Goal: Task Accomplishment & Management: Complete application form

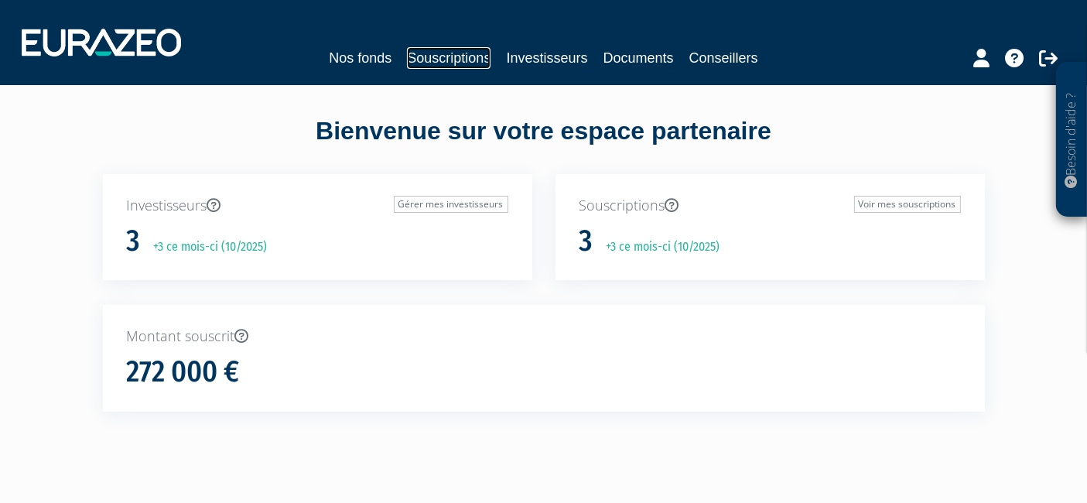
click at [449, 63] on link "Souscriptions" at bounding box center [449, 58] width 84 height 22
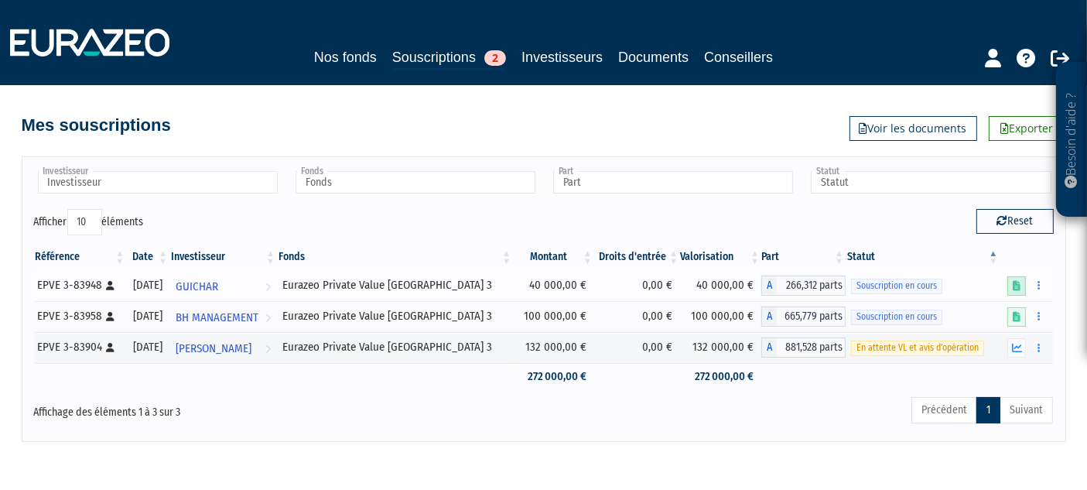
click at [1015, 284] on icon at bounding box center [1017, 286] width 8 height 10
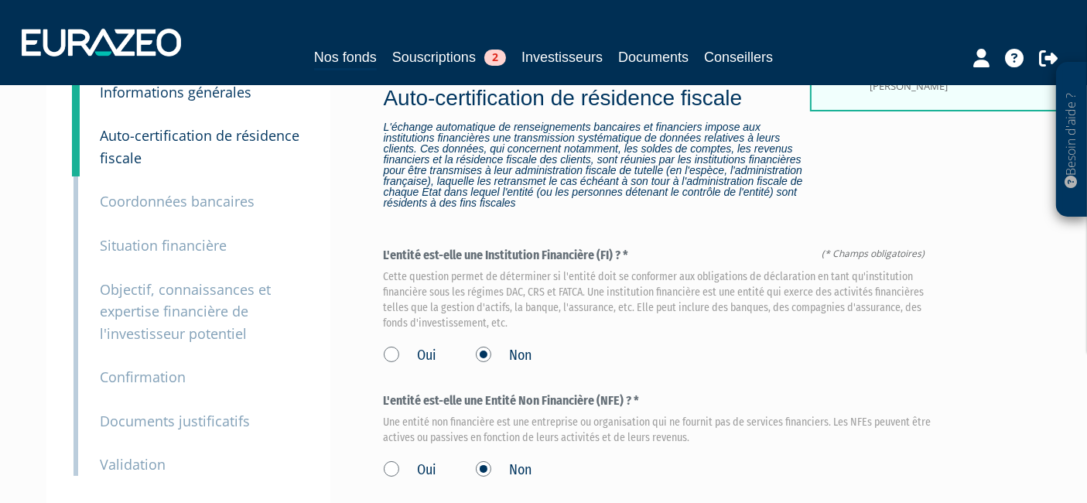
scroll to position [258, 0]
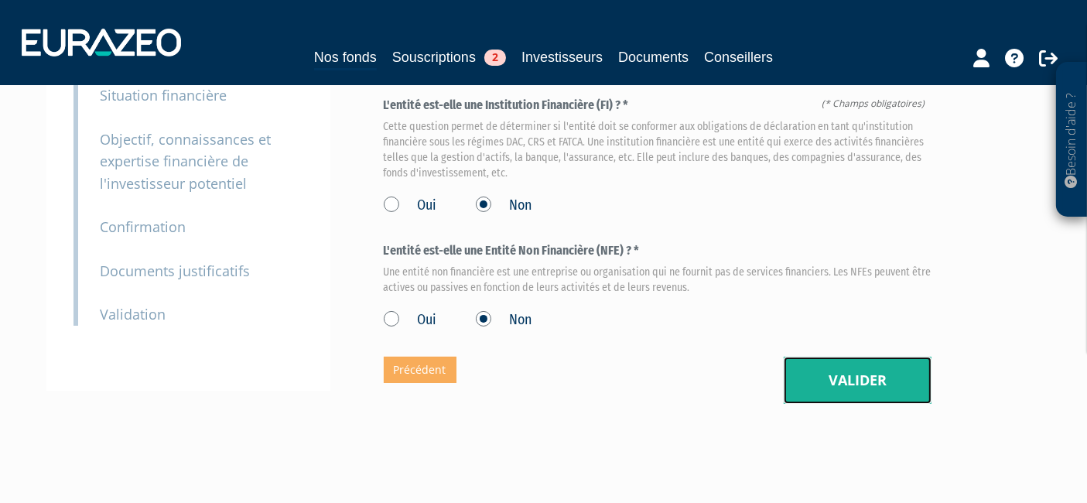
click at [817, 357] on button "Valider" at bounding box center [858, 381] width 148 height 48
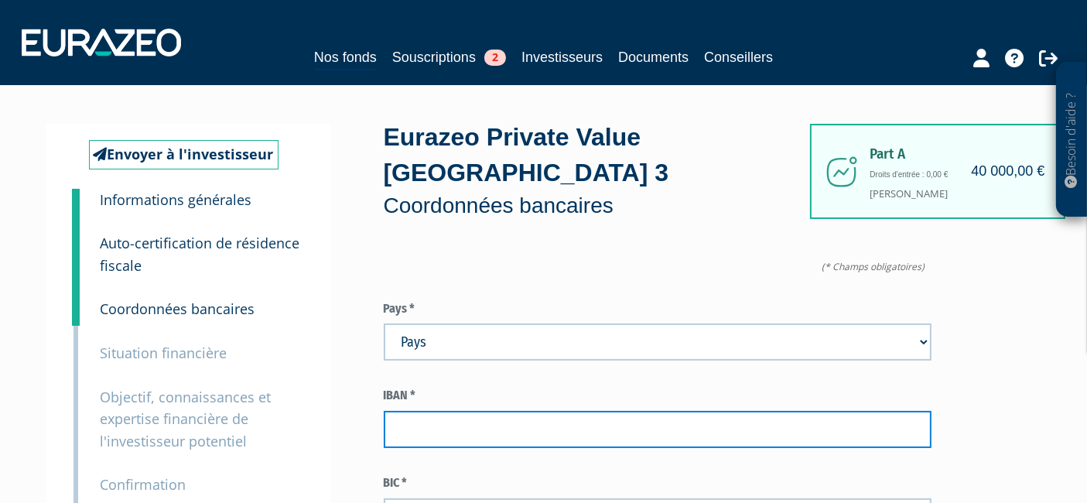
click at [437, 411] on input "text" at bounding box center [658, 429] width 548 height 37
paste input "IBAN FR76 3000 3032 0800 0200 0938 542"
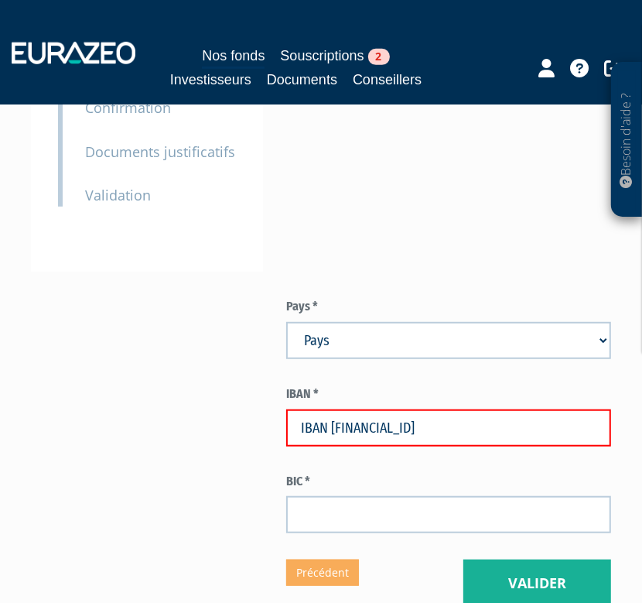
scroll to position [515, 0]
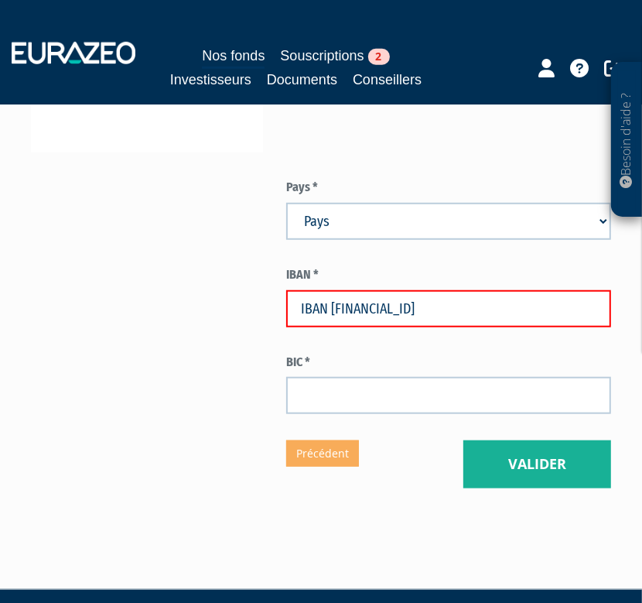
click at [560, 318] on input "IBAN FR76 3000 3032 0800 0200 0938 542" at bounding box center [448, 308] width 325 height 37
click at [299, 308] on input "IBAN FR76 3000 3032 0800 0200 0938 542" at bounding box center [448, 308] width 325 height 37
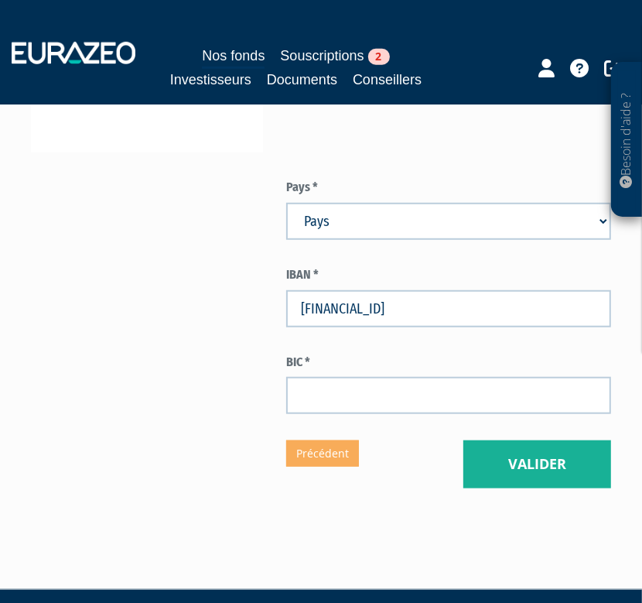
click at [425, 295] on input "FR76 3000 3032 0800 0200 0938 542" at bounding box center [448, 308] width 325 height 37
drag, startPoint x: 365, startPoint y: 317, endPoint x: 278, endPoint y: 304, distance: 87.7
click at [359, 317] on input "FR76 3000 3032 0800 0200 0938 542" at bounding box center [448, 308] width 325 height 37
click at [313, 304] on input "FR76 3000 3032 0800 0200 0938 542" at bounding box center [448, 308] width 325 height 37
click at [361, 309] on input "FR76 3000 3032 0800 0200 0938 542" at bounding box center [448, 308] width 325 height 37
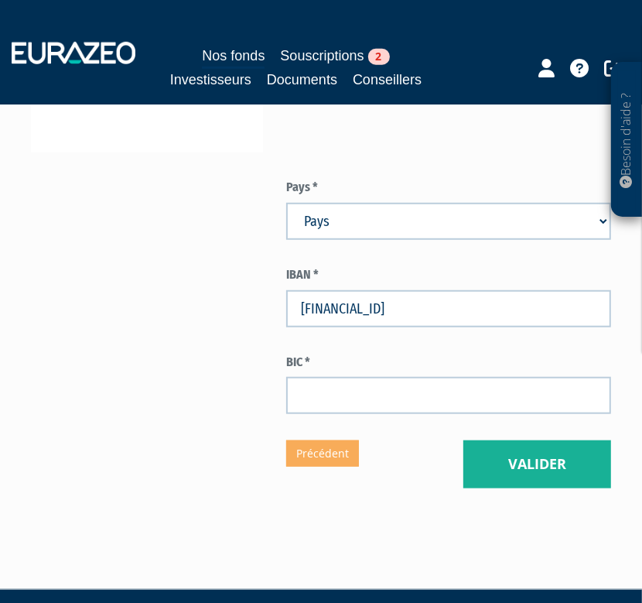
drag, startPoint x: 300, startPoint y: 309, endPoint x: 340, endPoint y: 337, distance: 49.4
click at [300, 307] on input "FR76 3000 3032 0800 0200 0938 542" at bounding box center [448, 308] width 325 height 37
click at [332, 309] on input "FR76 3000 3032 0800 0200 0938 542" at bounding box center [448, 308] width 325 height 37
click at [359, 310] on input "FR763000 3032 0800 0200 0938 542" at bounding box center [448, 308] width 325 height 37
click at [384, 303] on input "FR7630003032 0800 0200 0938 542" at bounding box center [448, 308] width 325 height 37
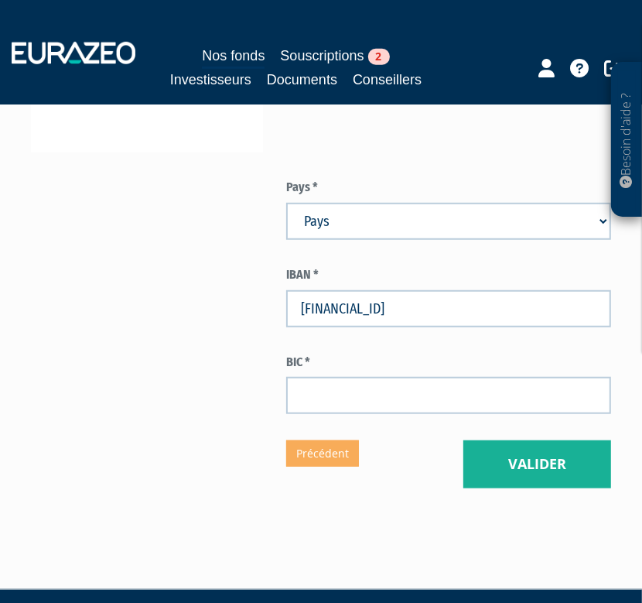
click at [384, 303] on input "FR7630003032 0800 0200 0938 542" at bounding box center [448, 308] width 325 height 37
click at [416, 307] on input "FR76300030320800 0200 0938 542" at bounding box center [448, 308] width 325 height 37
click at [412, 305] on input "FR76300030320800 0200 0938 542" at bounding box center [448, 308] width 325 height 37
click at [438, 305] on input "FR763000303208000200 0938 542" at bounding box center [448, 308] width 325 height 37
click at [461, 304] on input "FR7630003032080002000938 542" at bounding box center [448, 308] width 325 height 37
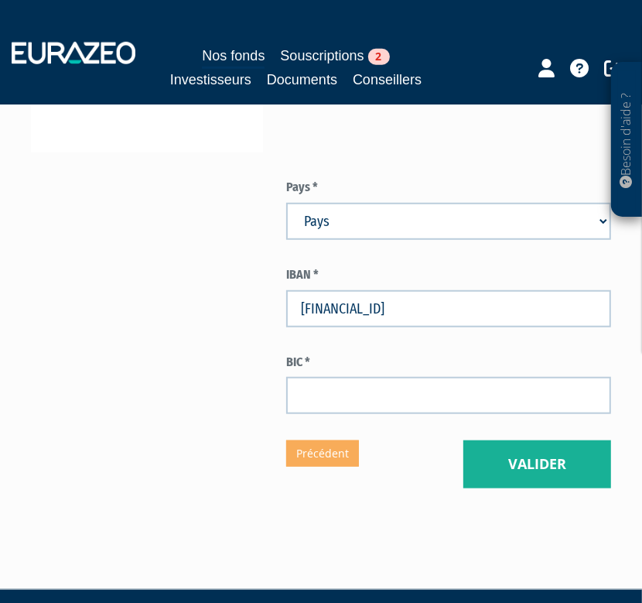
type input "FR7630003032080002000938542"
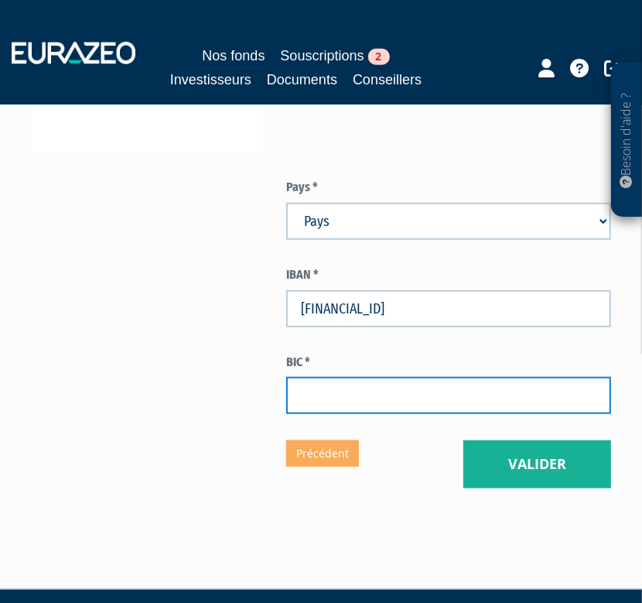
click at [416, 380] on input "text" at bounding box center [448, 395] width 325 height 37
type input "SOGEFRPP"
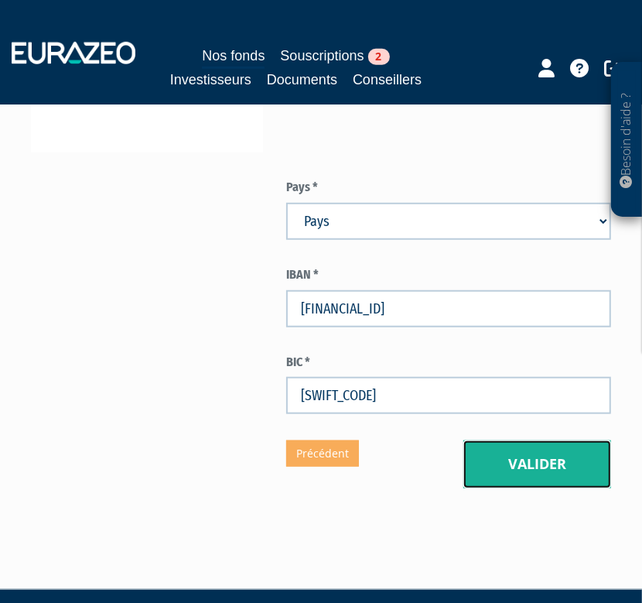
click at [570, 444] on button "Valider" at bounding box center [538, 464] width 148 height 48
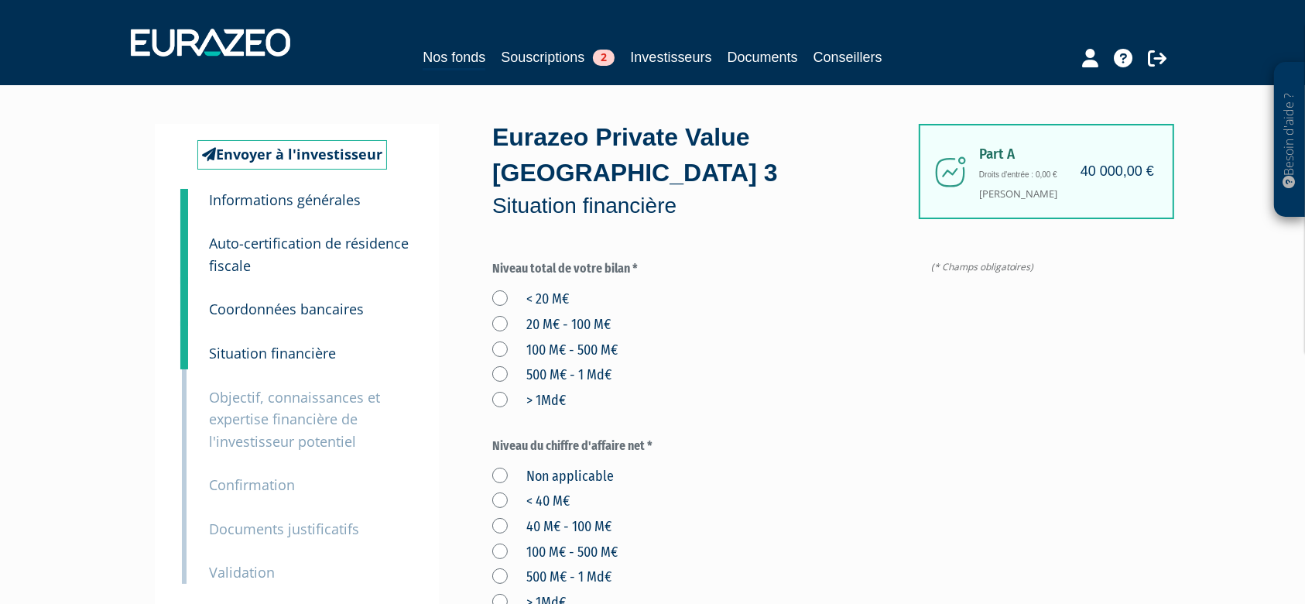
drag, startPoint x: 501, startPoint y: 296, endPoint x: 639, endPoint y: 288, distance: 138.0
click at [502, 296] on label "< 20 M€" at bounding box center [530, 299] width 77 height 20
click at [0, 0] on M€ "< 20 M€" at bounding box center [0, 0] width 0 height 0
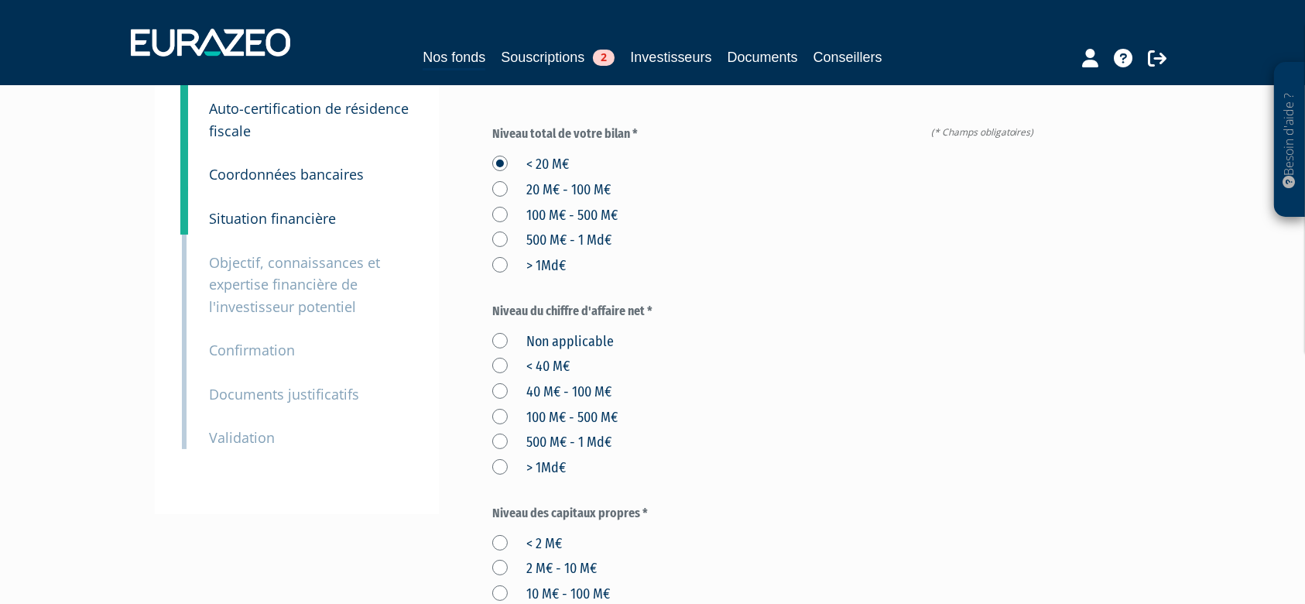
scroll to position [206, 0]
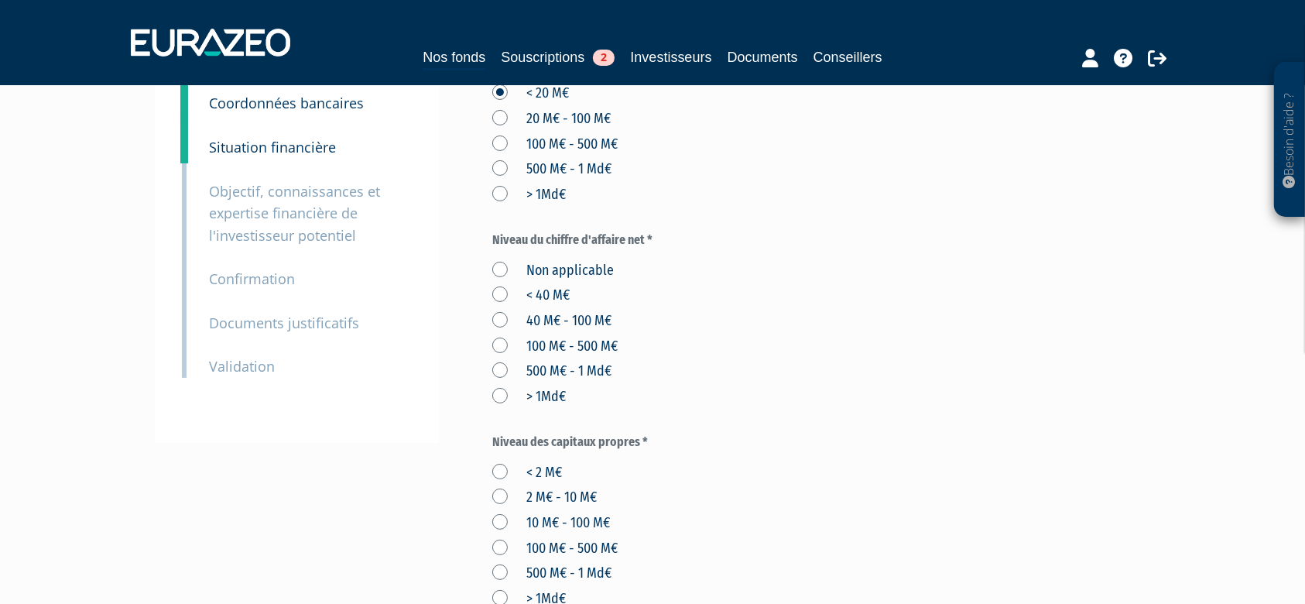
click at [495, 298] on label "< 40 M€" at bounding box center [530, 296] width 77 height 20
click at [0, 0] on M€ "< 40 M€" at bounding box center [0, 0] width 0 height 0
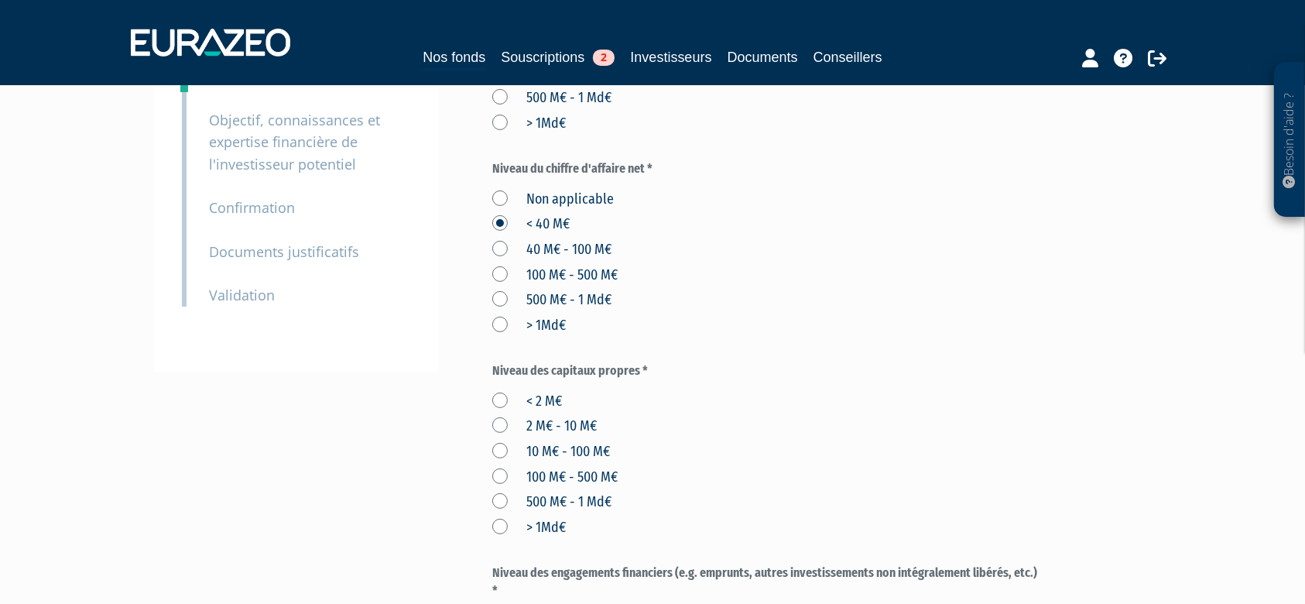
scroll to position [310, 0]
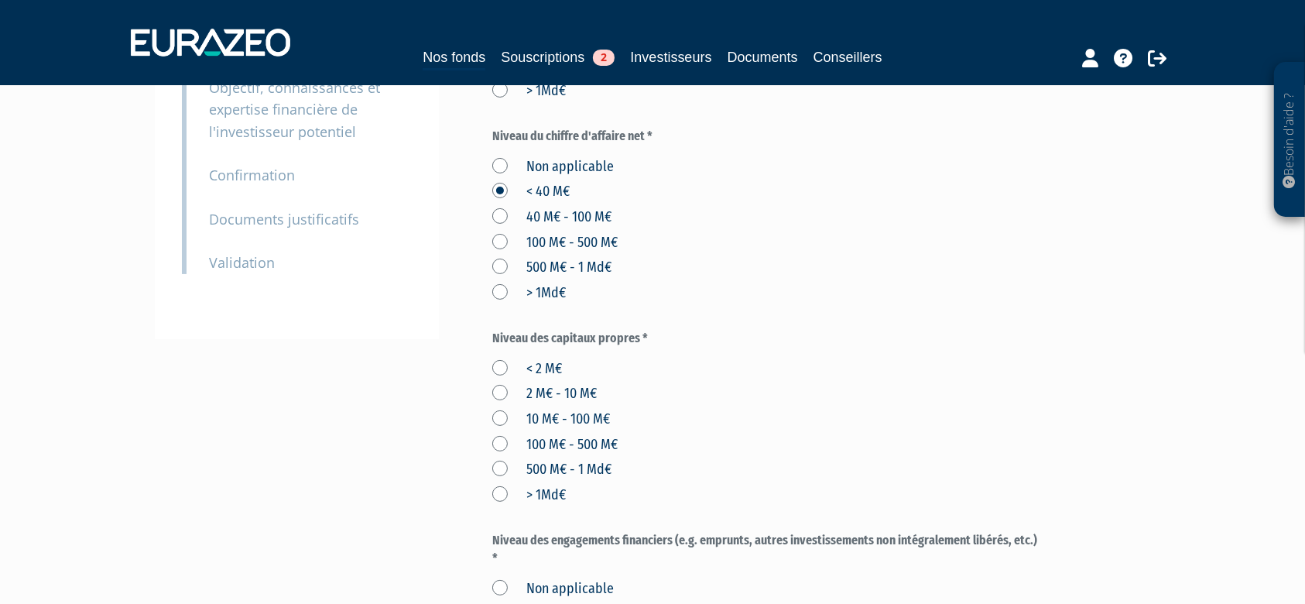
click at [502, 365] on label "< 2 M€" at bounding box center [527, 369] width 70 height 20
click at [0, 0] on M€ "< 2 M€" at bounding box center [0, 0] width 0 height 0
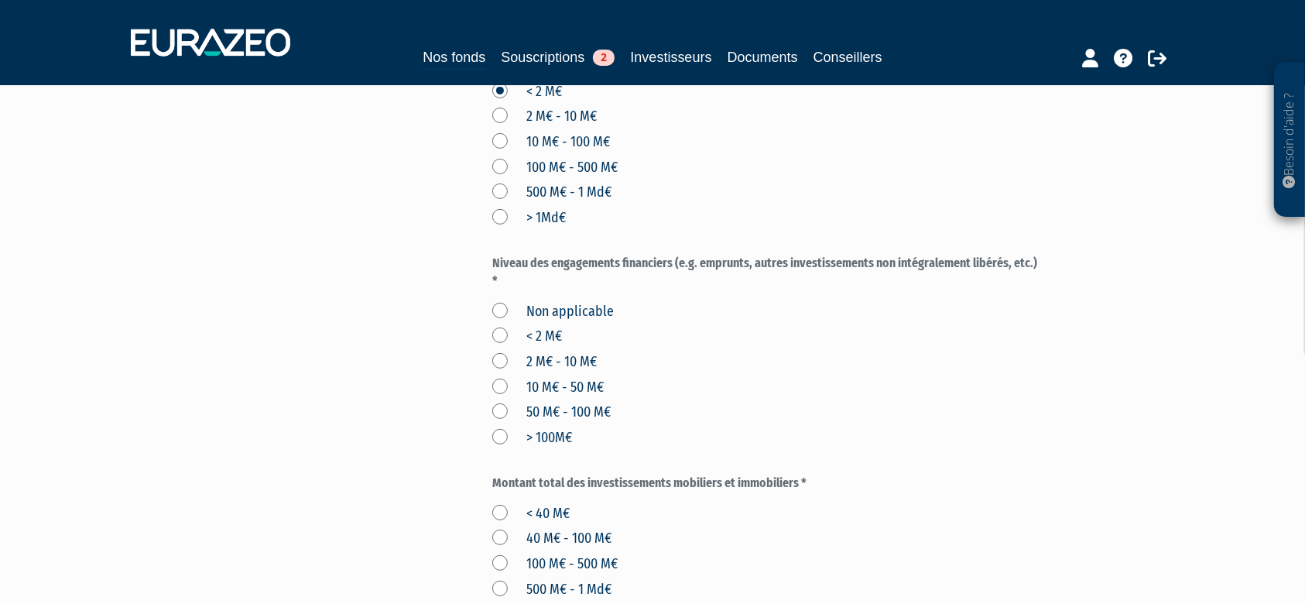
scroll to position [619, 0]
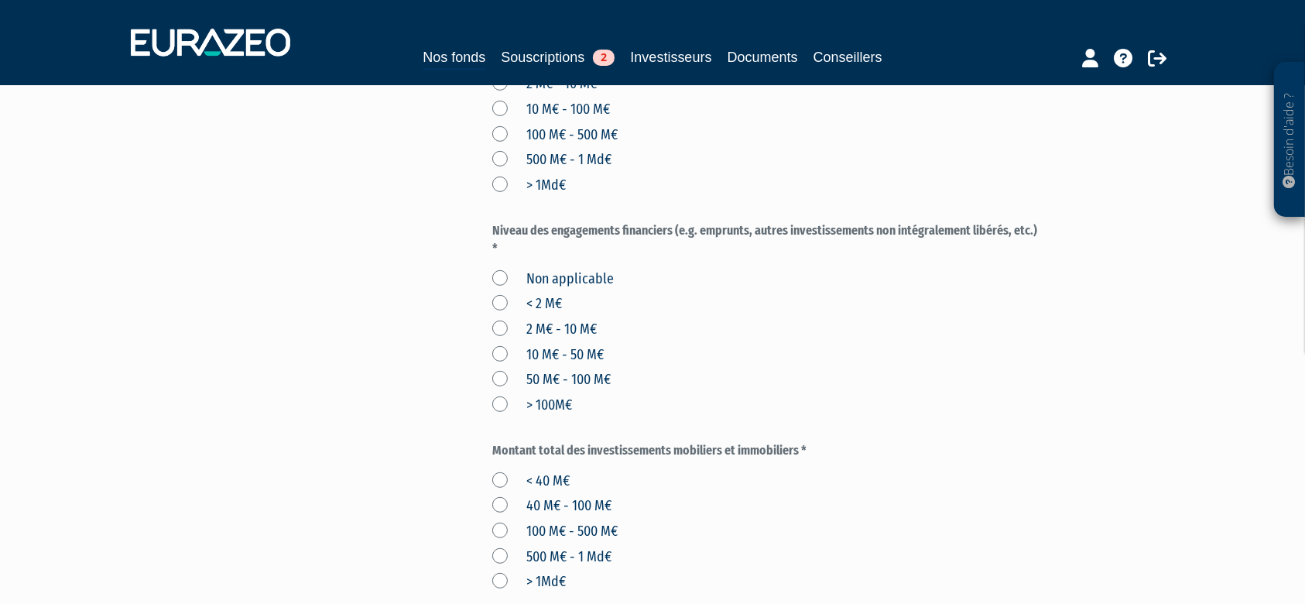
click at [497, 280] on label "Non applicable" at bounding box center [553, 279] width 122 height 20
click at [0, 0] on applicable "Non applicable" at bounding box center [0, 0] width 0 height 0
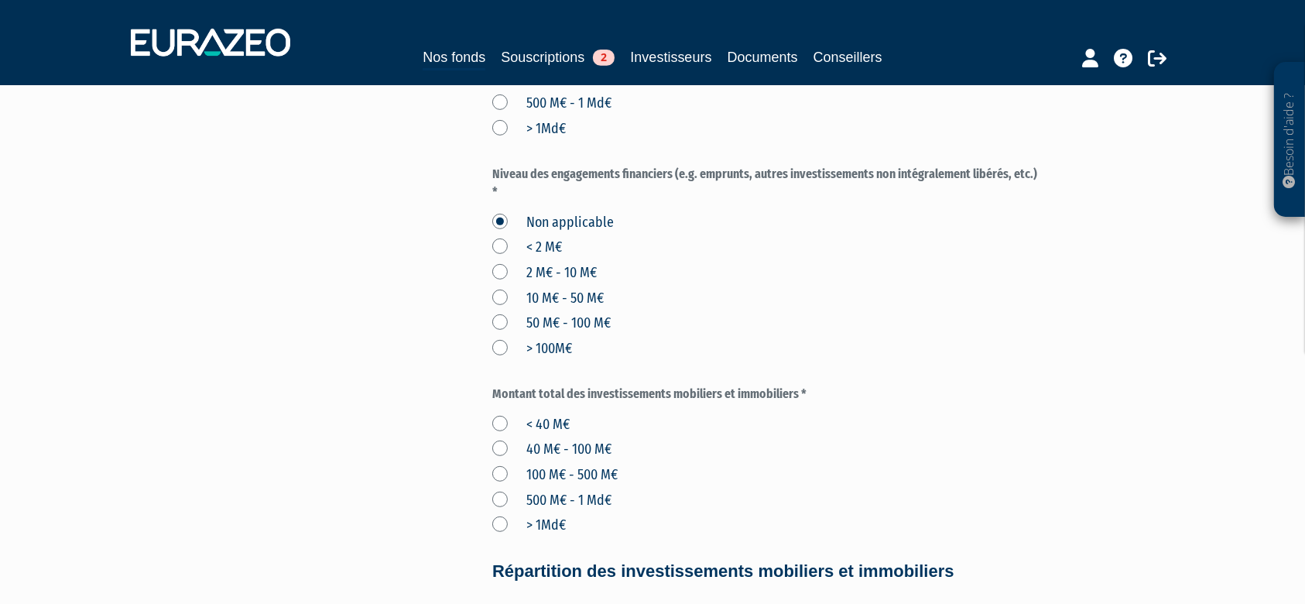
scroll to position [722, 0]
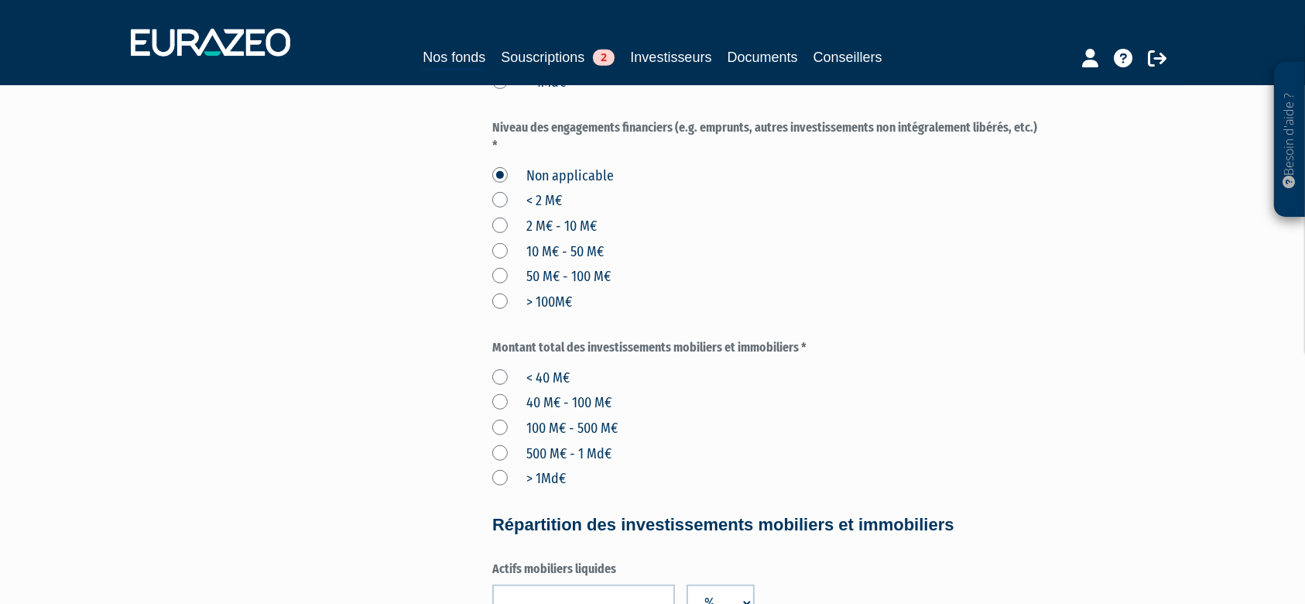
click at [495, 375] on label "< 40 M€" at bounding box center [530, 378] width 77 height 20
click at [0, 0] on M€ "< 40 M€" at bounding box center [0, 0] width 0 height 0
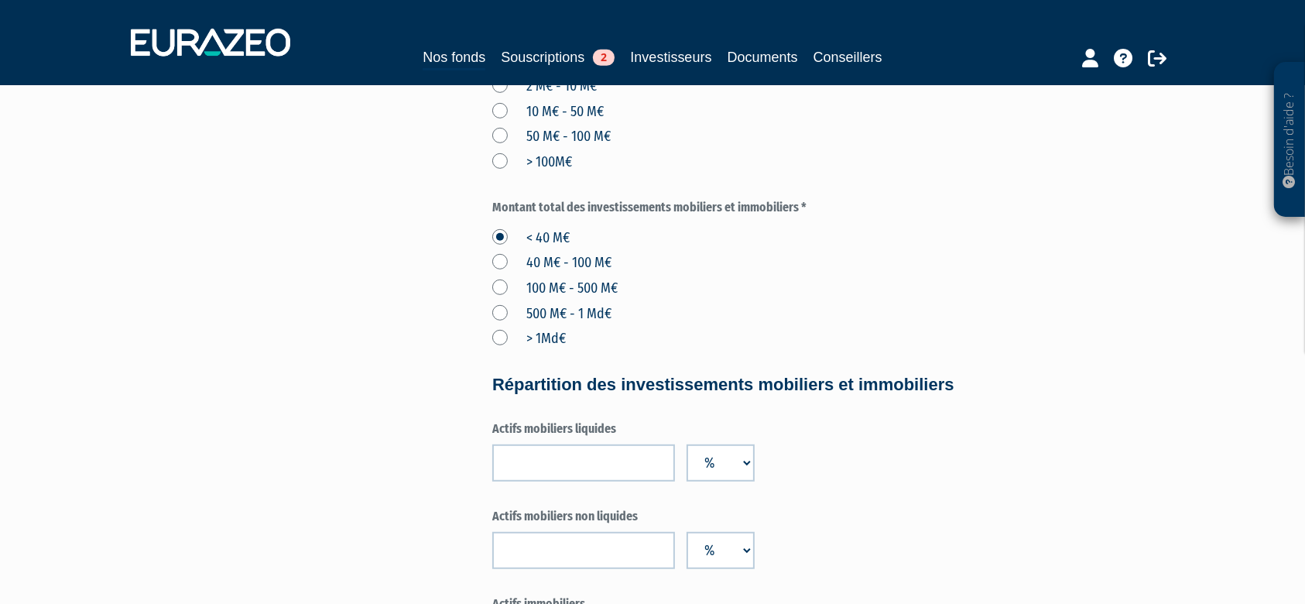
scroll to position [1032, 0]
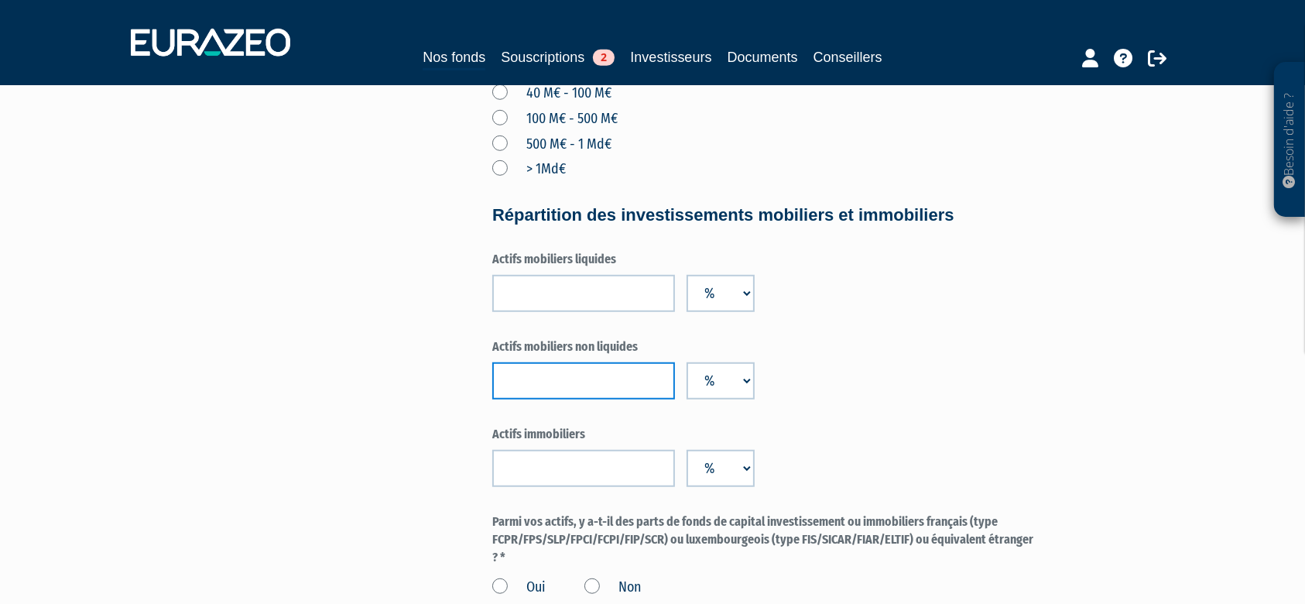
click at [629, 383] on input "number" at bounding box center [583, 380] width 183 height 37
click at [642, 384] on select "%" at bounding box center [721, 380] width 68 height 37
click at [642, 379] on select "%" at bounding box center [721, 380] width 68 height 37
click at [642, 283] on select "%" at bounding box center [721, 293] width 68 height 37
click at [642, 294] on div "Actifs mobiliers liquides %" at bounding box center [766, 281] width 548 height 61
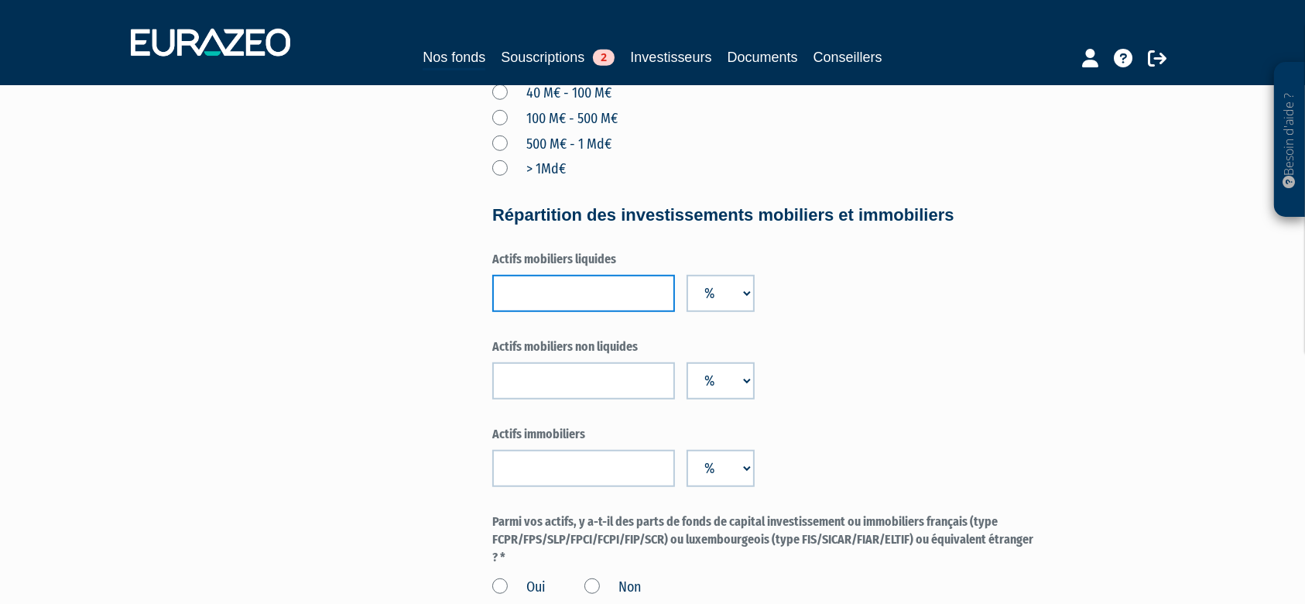
click at [599, 289] on input "number" at bounding box center [583, 293] width 183 height 37
type input "100"
click at [642, 311] on div "Actifs mobiliers liquides 100 %" at bounding box center [766, 281] width 548 height 61
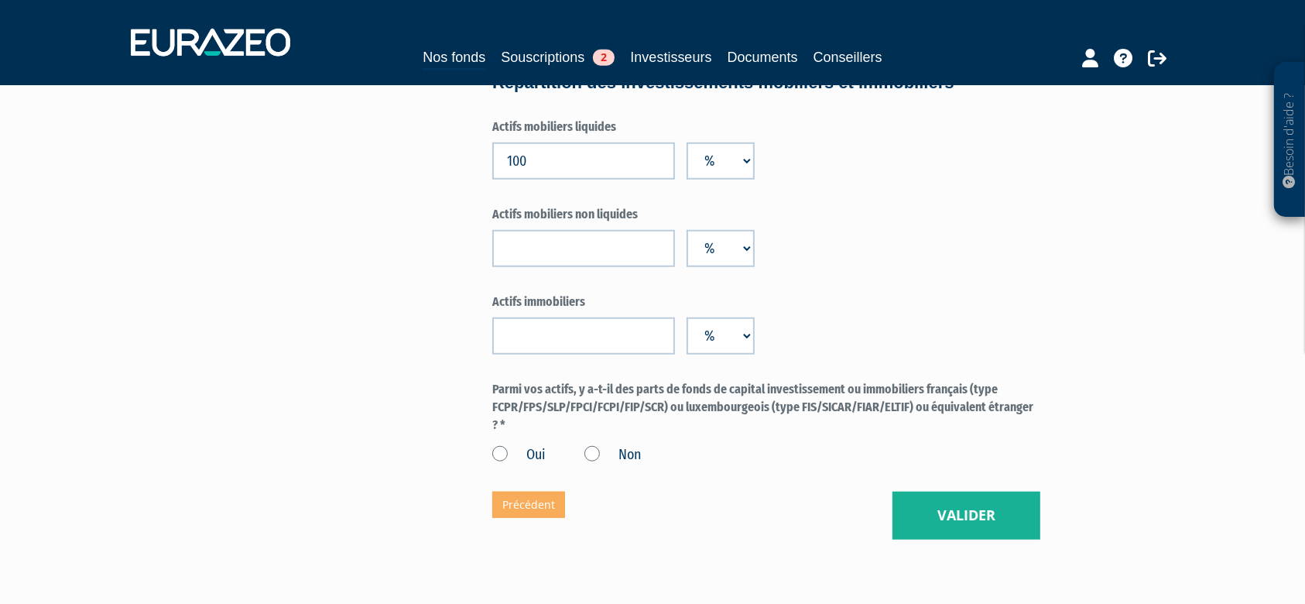
scroll to position [1238, 0]
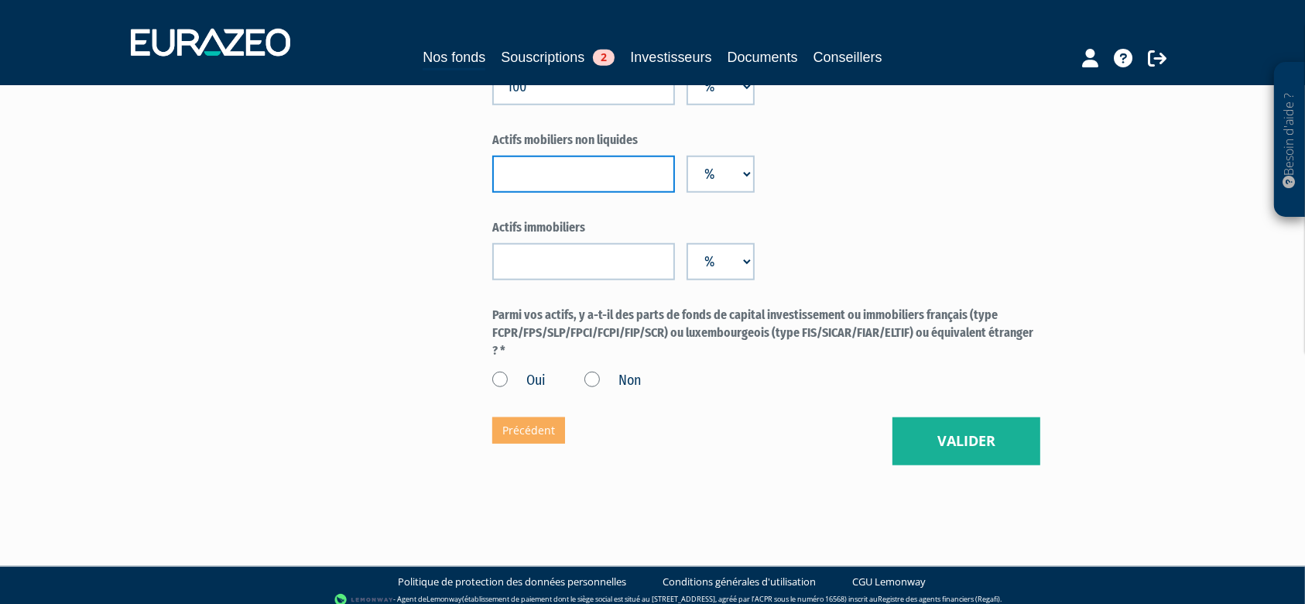
click at [559, 164] on input "number" at bounding box center [583, 174] width 183 height 37
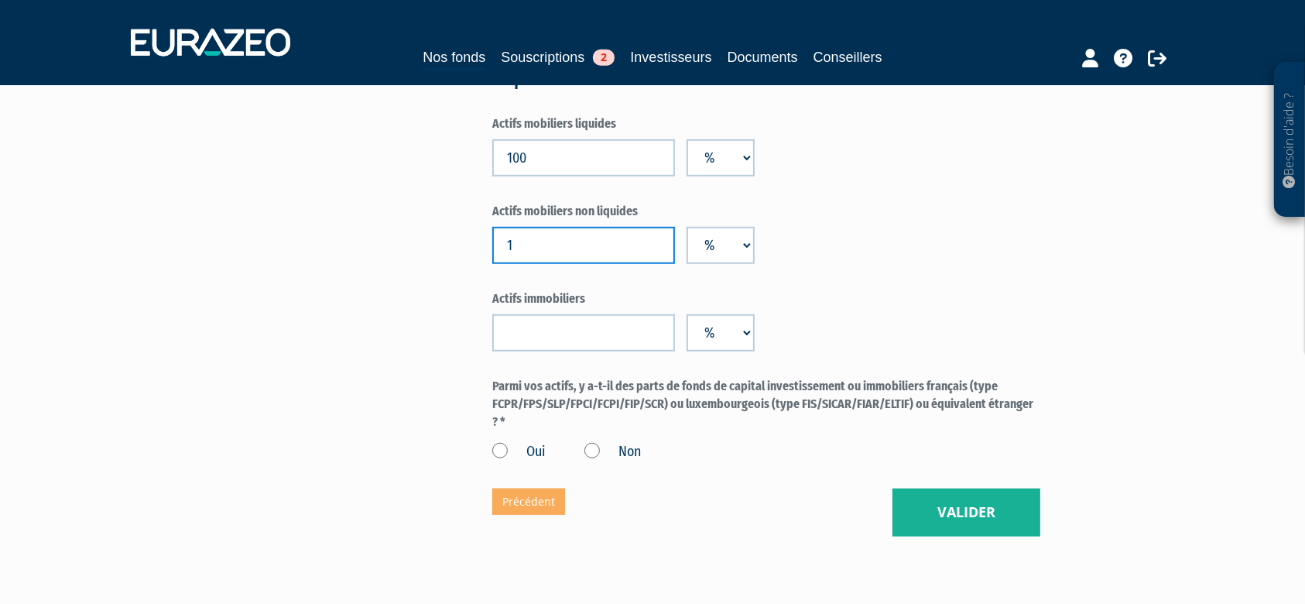
scroll to position [1135, 0]
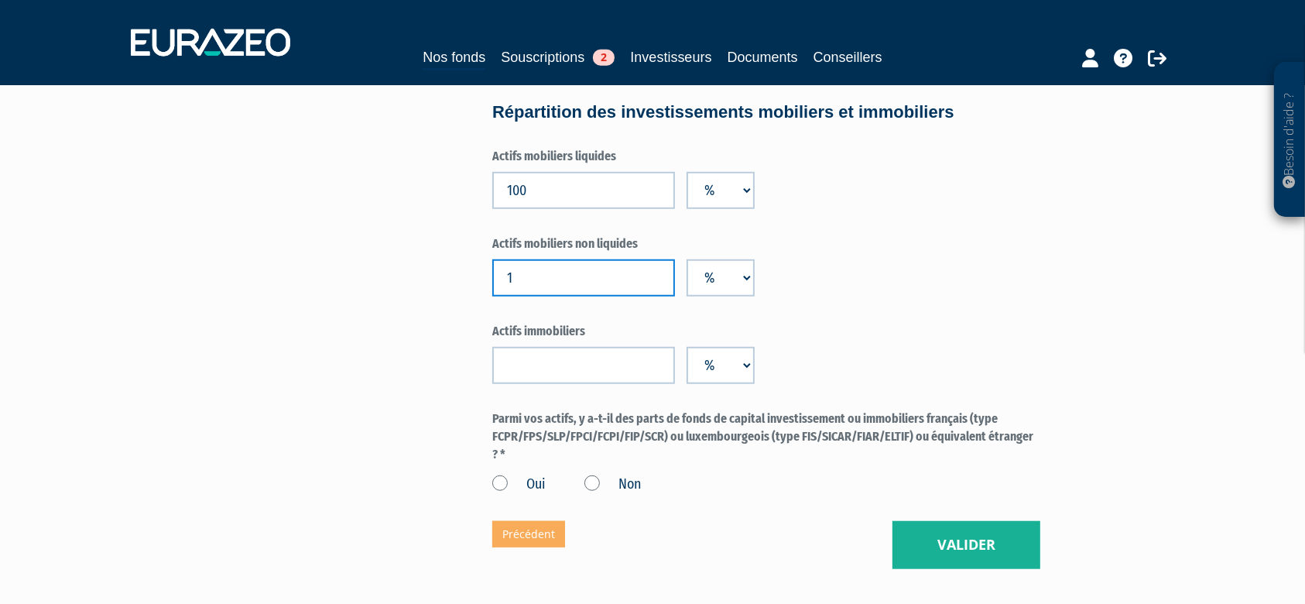
type input "1"
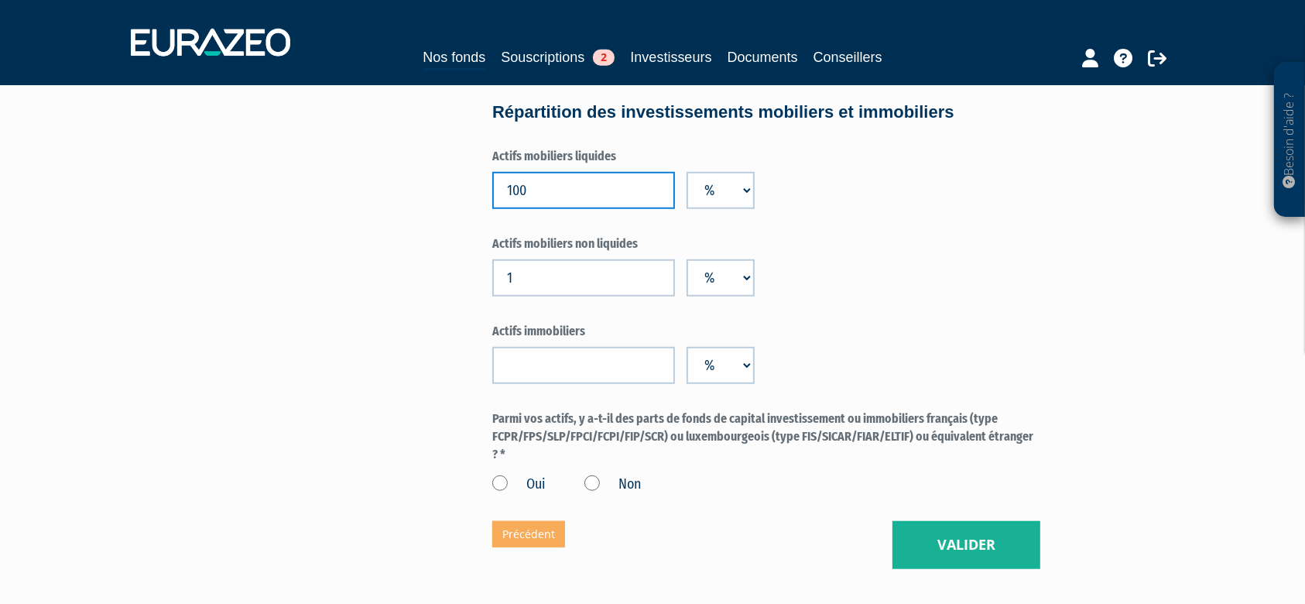
click at [572, 197] on input "100" at bounding box center [583, 190] width 183 height 37
click at [570, 198] on input "100" at bounding box center [583, 190] width 183 height 37
type input "60"
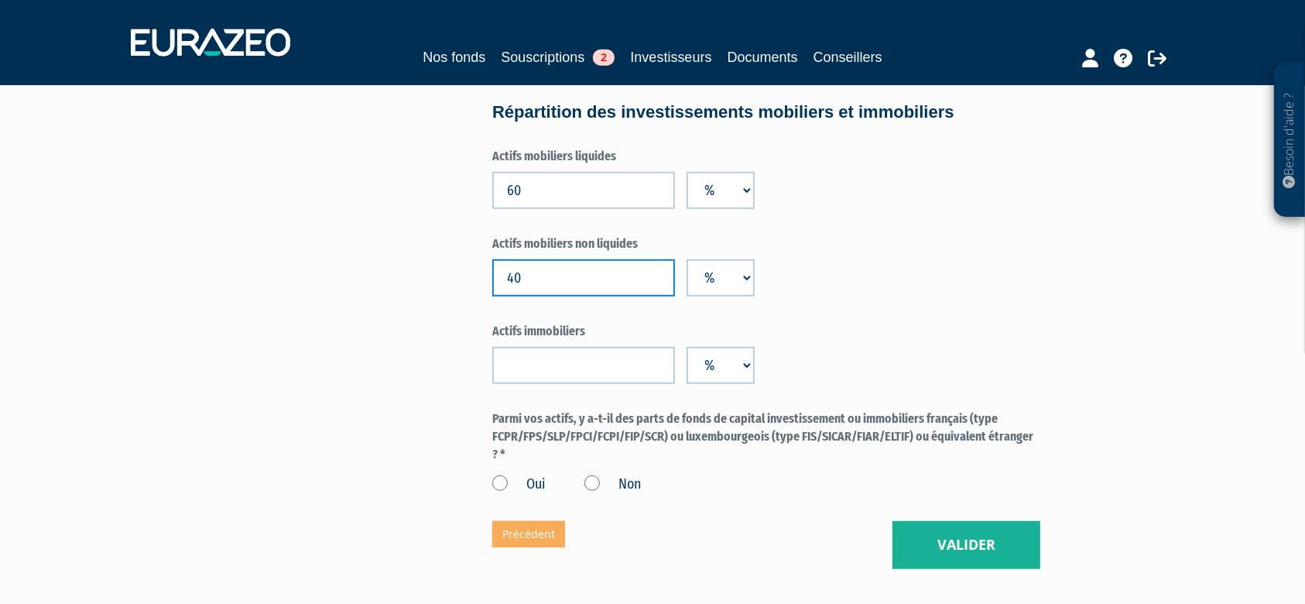
type input "40"
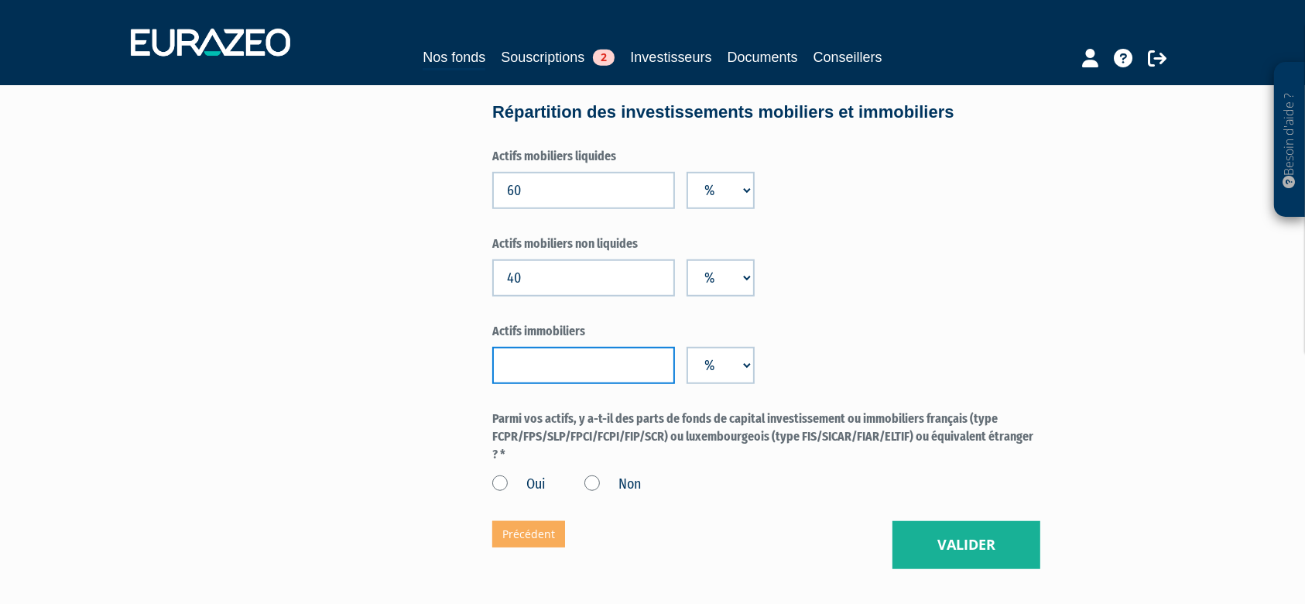
click at [556, 365] on input "number" at bounding box center [583, 365] width 183 height 37
click at [560, 173] on input "60" at bounding box center [583, 190] width 183 height 37
type input "40"
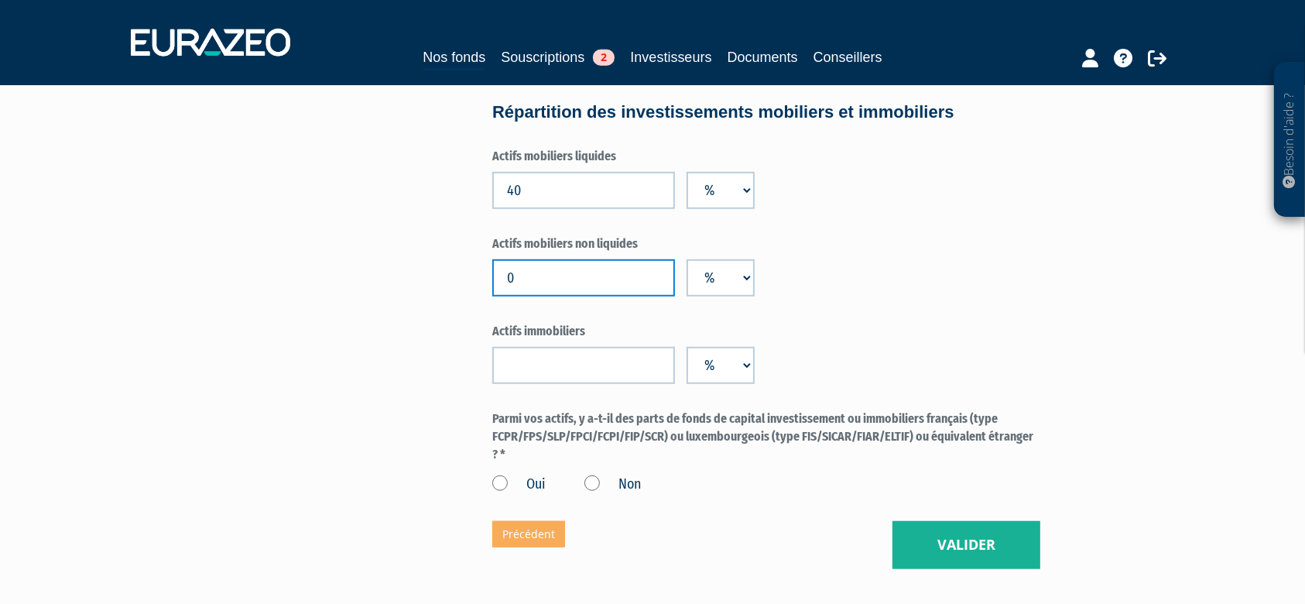
type input "0"
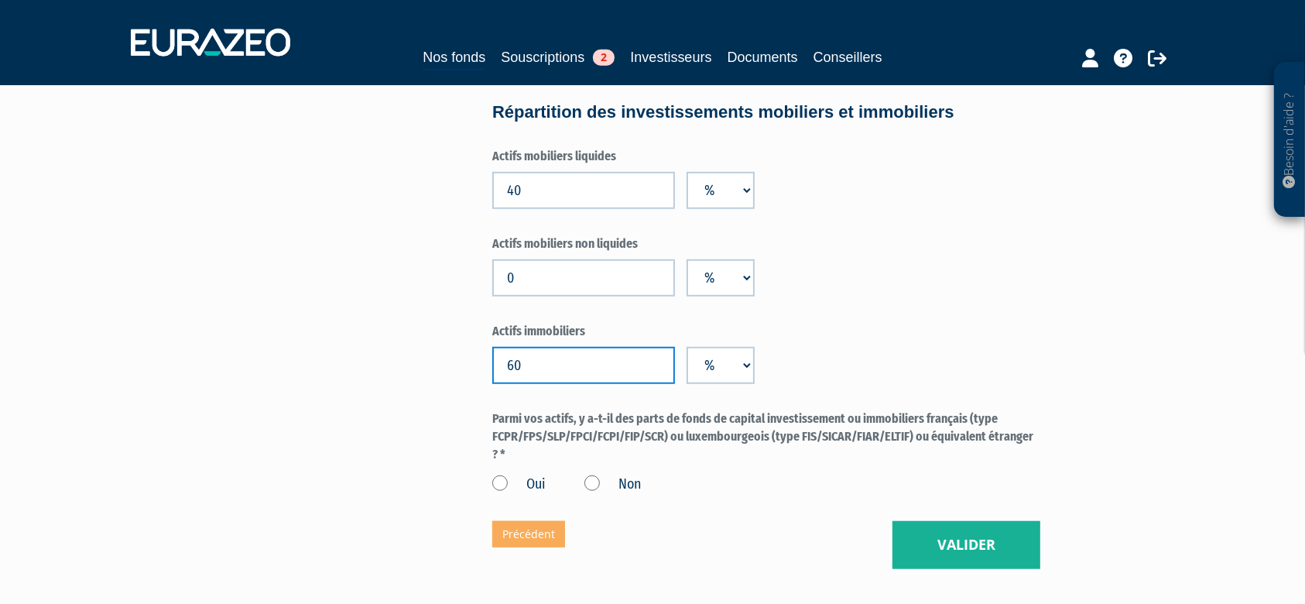
type input "60"
drag, startPoint x: 1042, startPoint y: 258, endPoint x: 980, endPoint y: 16, distance: 249.3
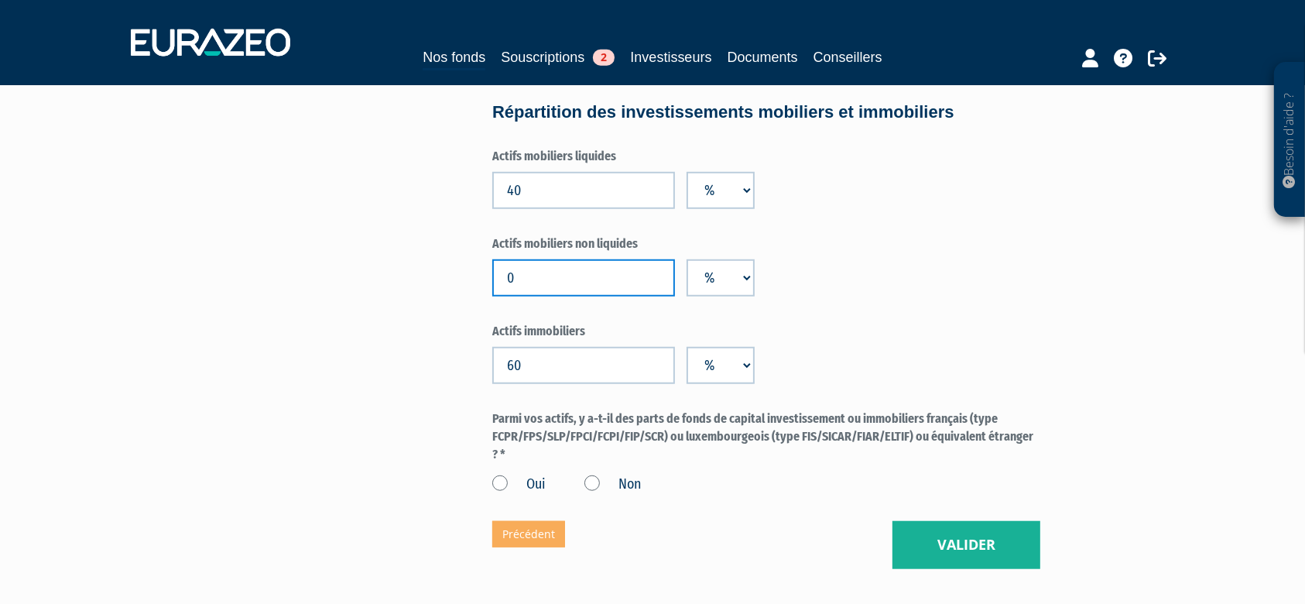
click at [583, 284] on input "0" at bounding box center [583, 277] width 183 height 37
type input "2.26"
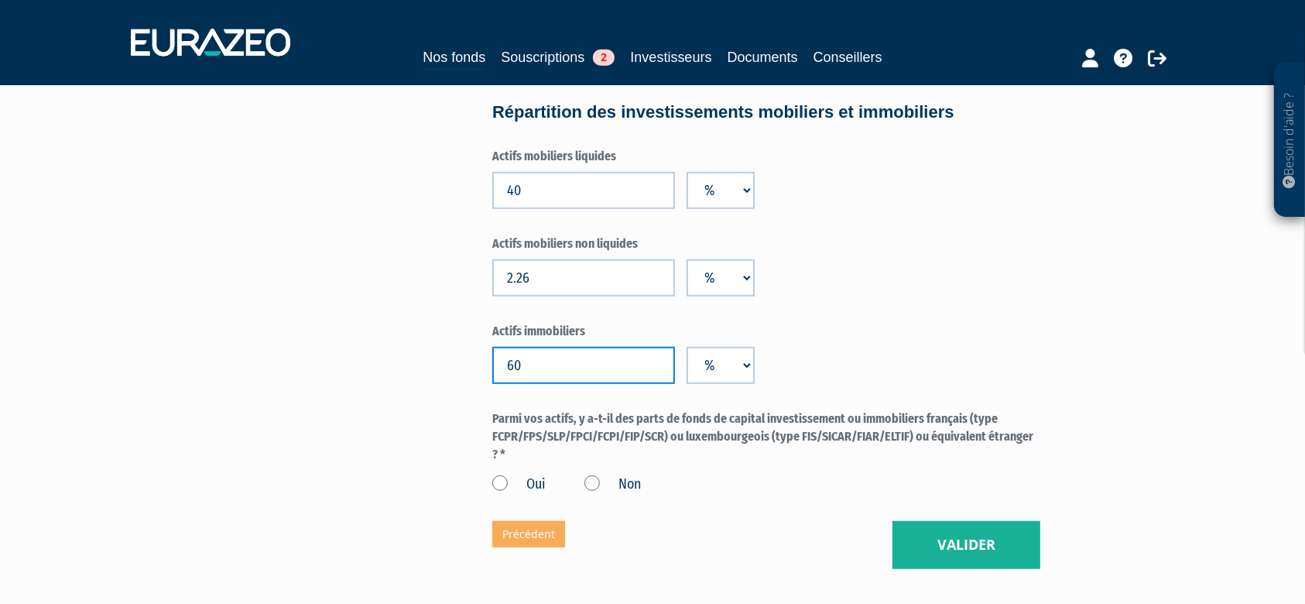
click at [581, 363] on input "60" at bounding box center [583, 365] width 183 height 37
type input "6"
type input "49.68"
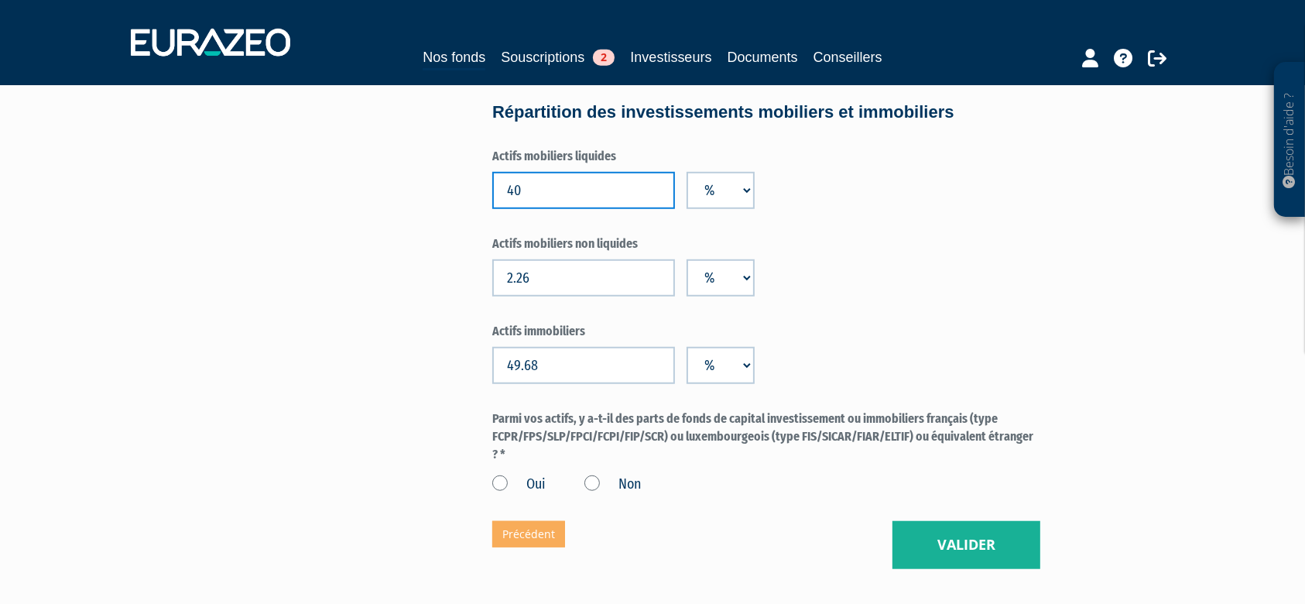
click at [557, 194] on input "40" at bounding box center [583, 190] width 183 height 37
click at [577, 367] on input "49.68" at bounding box center [583, 365] width 183 height 37
click at [584, 202] on input "40" at bounding box center [583, 190] width 183 height 37
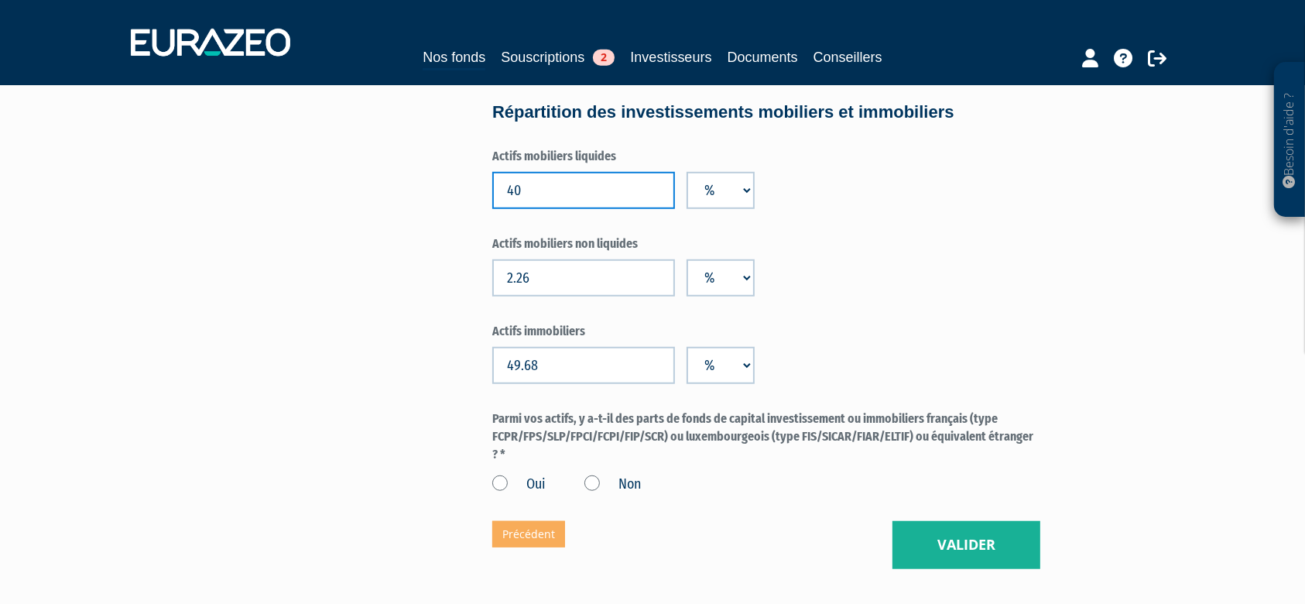
click at [584, 202] on input "40" at bounding box center [583, 190] width 183 height 37
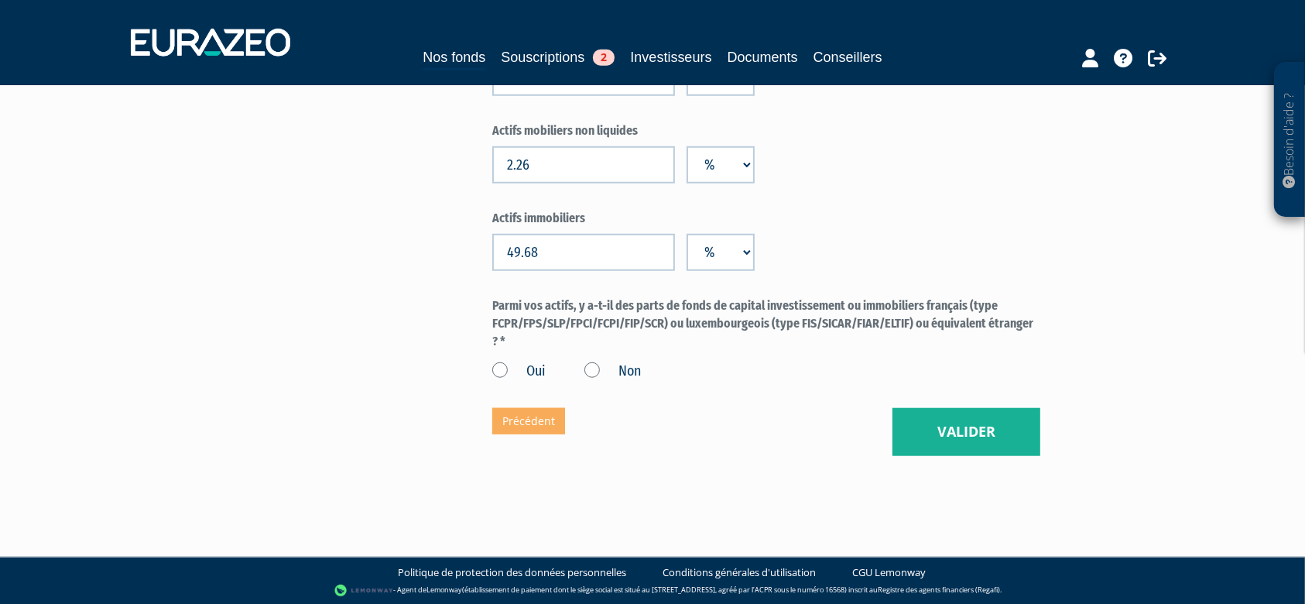
scroll to position [1250, 0]
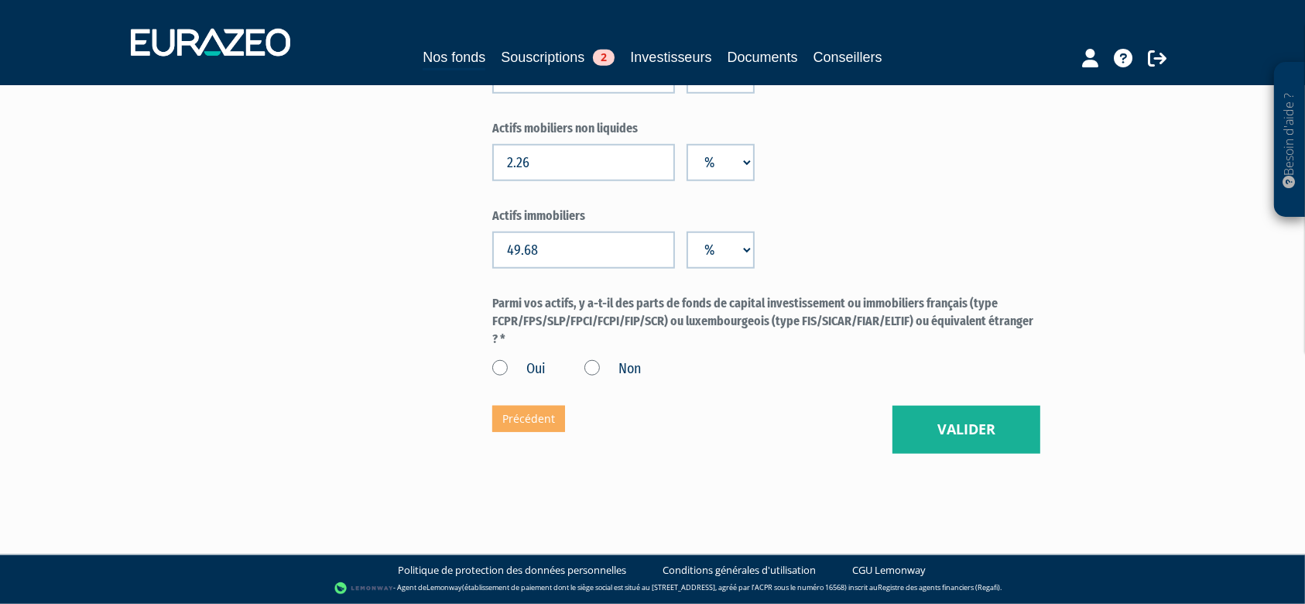
drag, startPoint x: 593, startPoint y: 373, endPoint x: 632, endPoint y: 375, distance: 39.5
click at [593, 372] on label "Non" at bounding box center [612, 369] width 57 height 20
click at [0, 0] on input "Non" at bounding box center [0, 0] width 0 height 0
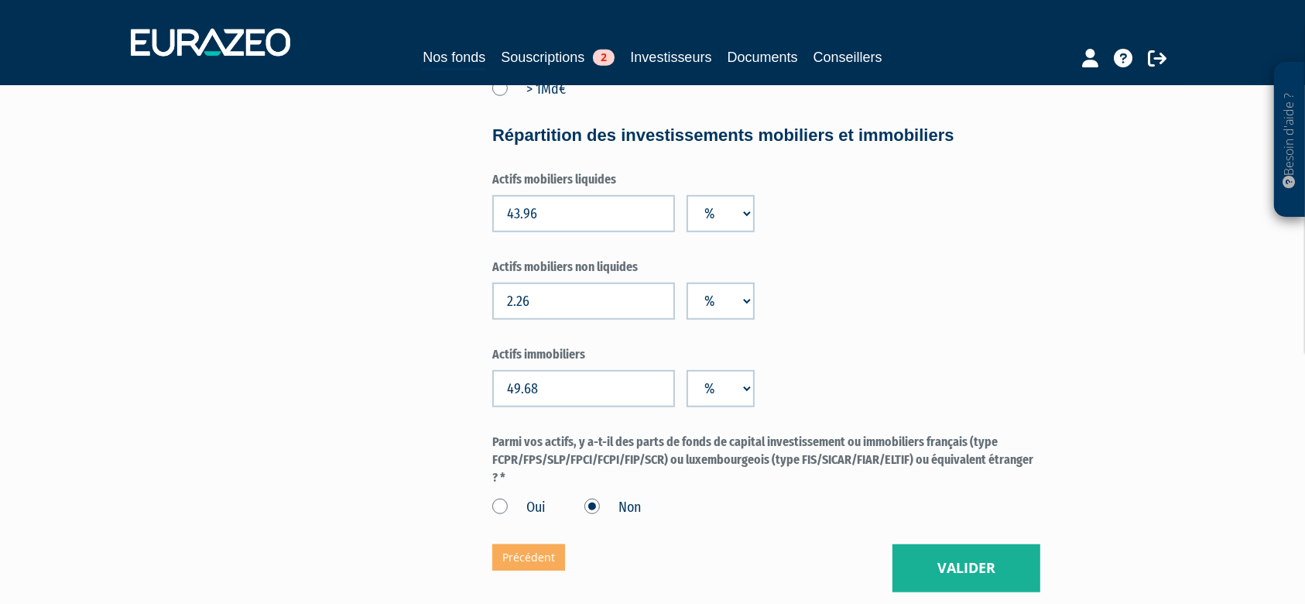
scroll to position [1043, 0]
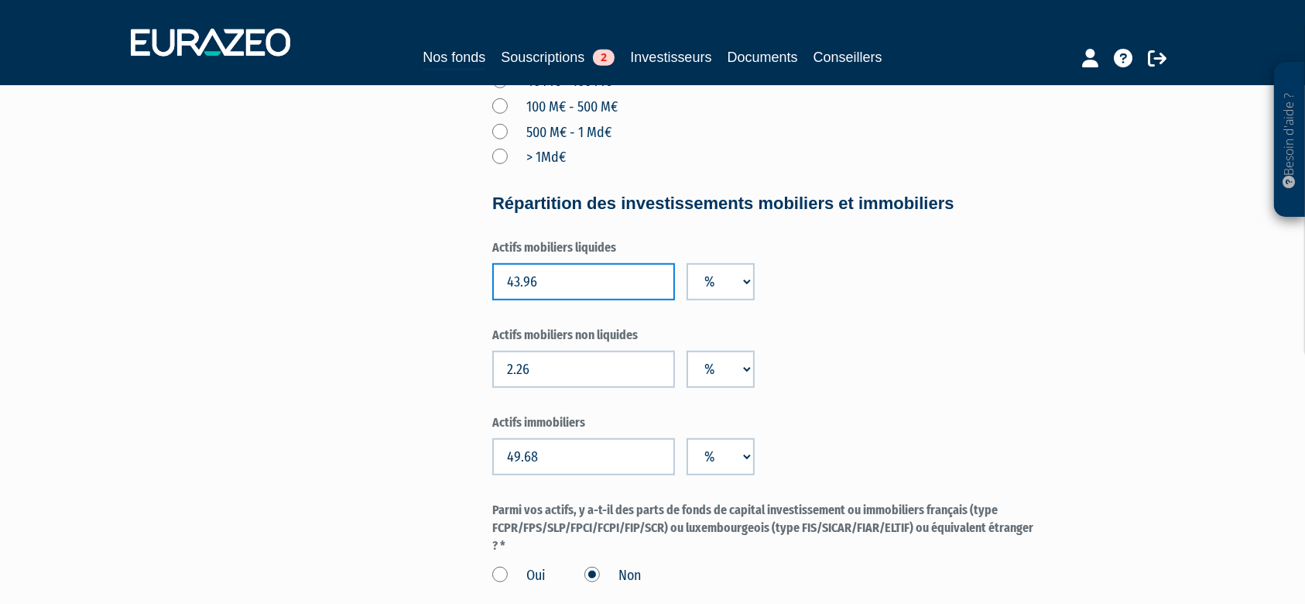
click at [564, 276] on input "43.96" at bounding box center [583, 281] width 183 height 37
click at [569, 366] on input "2.26" at bounding box center [583, 369] width 183 height 37
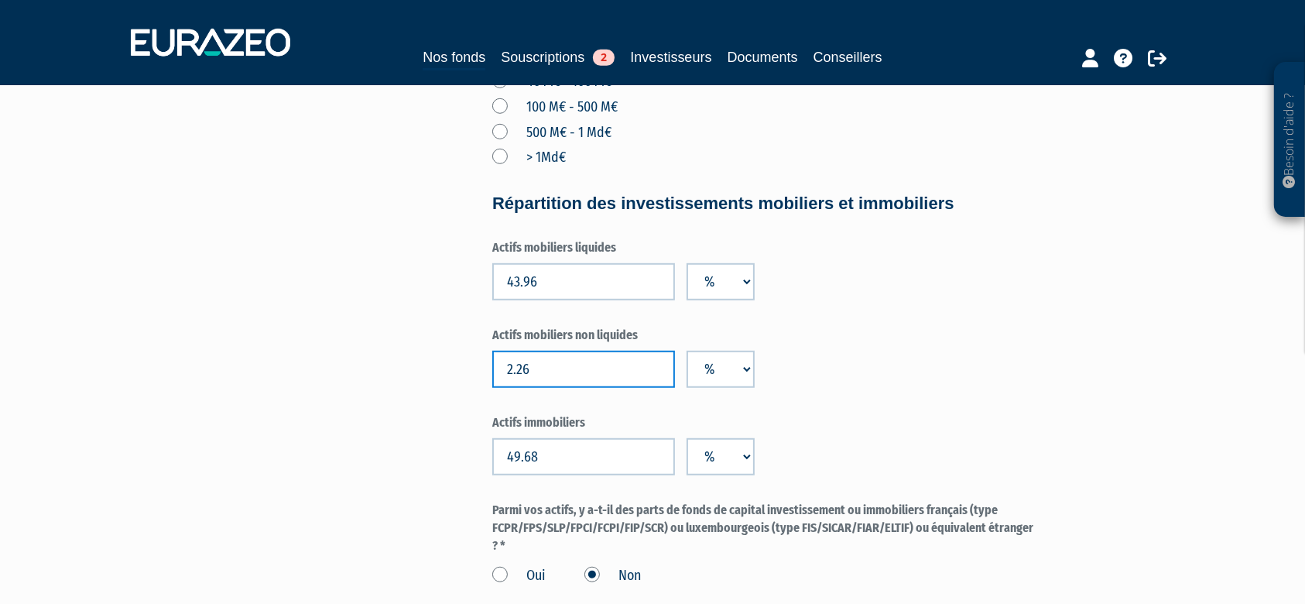
click at [569, 366] on input "2.26" at bounding box center [583, 369] width 183 height 37
click at [585, 285] on input "43.96" at bounding box center [583, 281] width 183 height 37
type input "48.06"
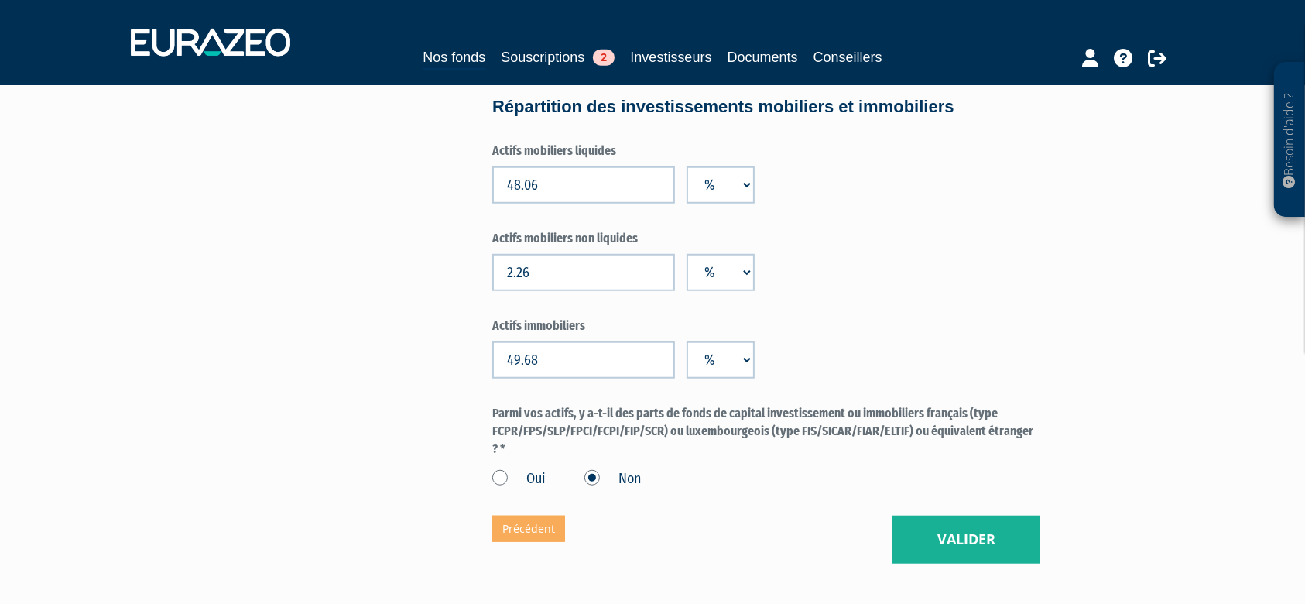
scroll to position [1250, 0]
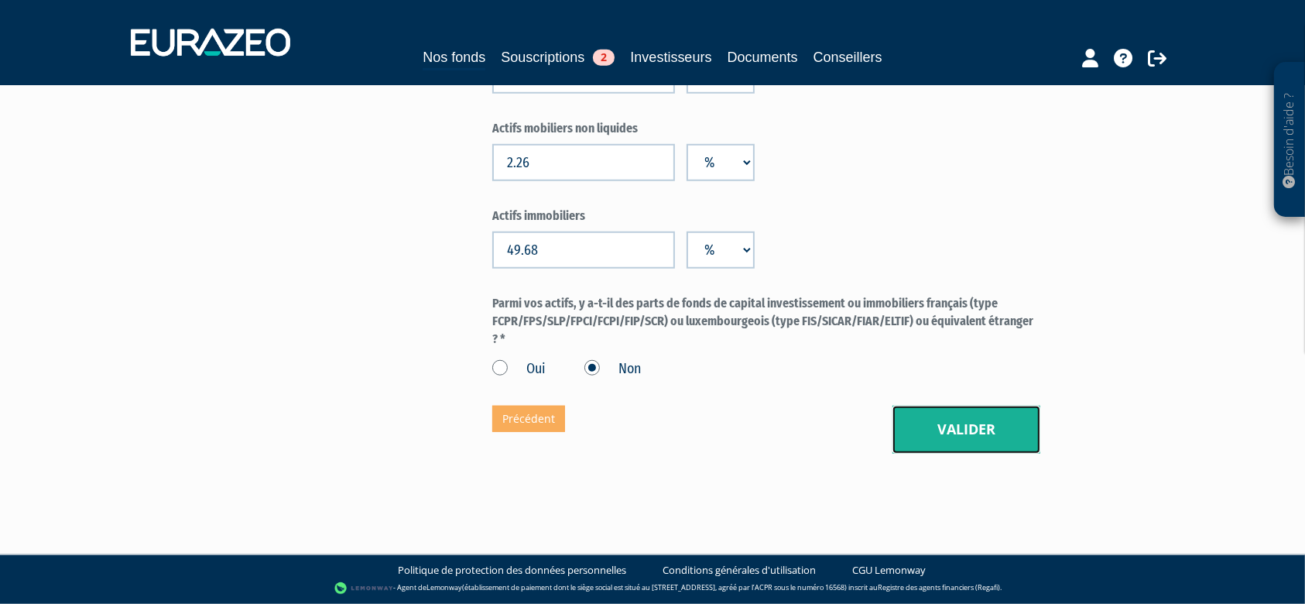
click at [642, 426] on button "Valider" at bounding box center [966, 430] width 148 height 48
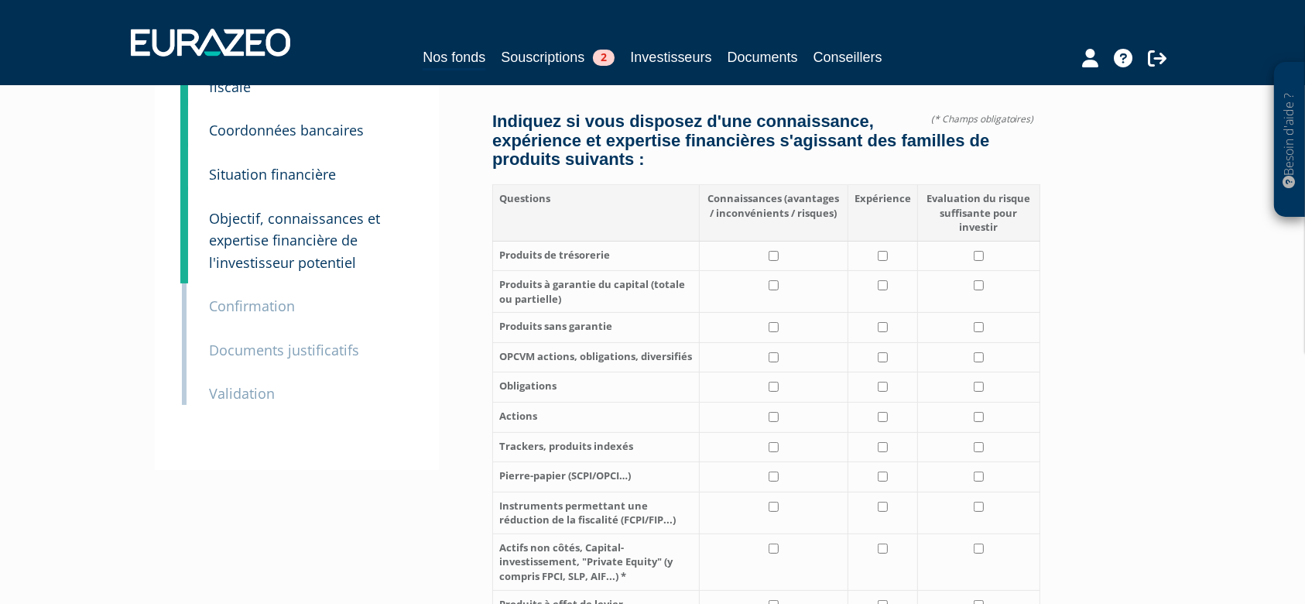
scroll to position [207, 0]
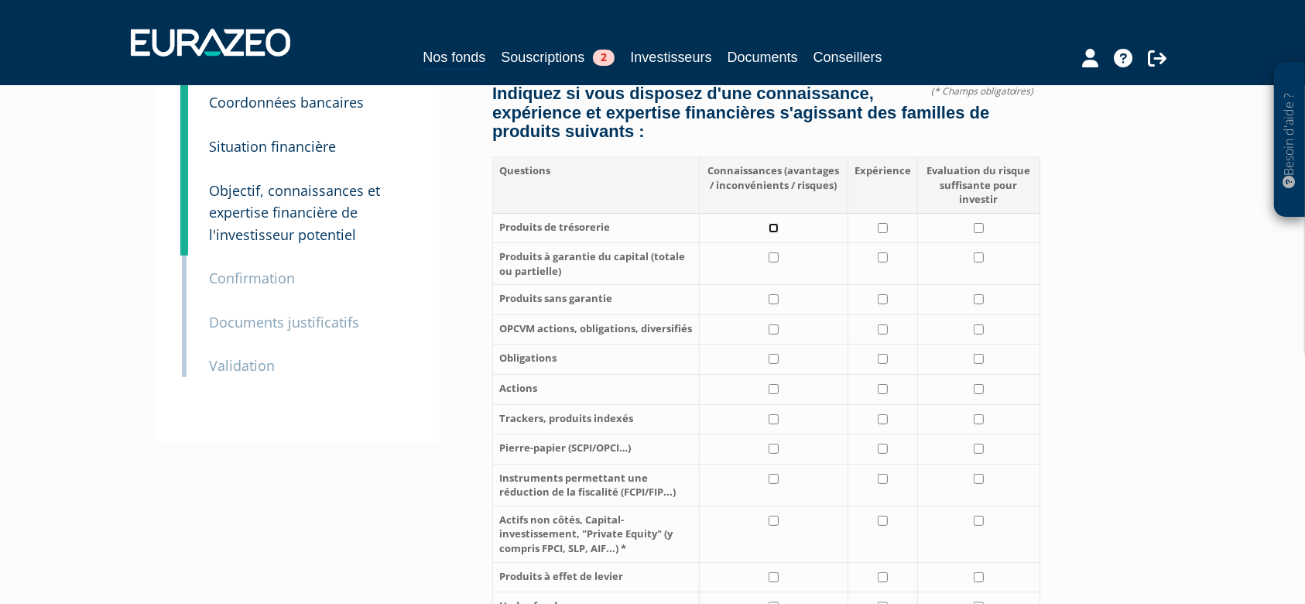
click at [775, 229] on input "checkbox" at bounding box center [774, 228] width 10 height 10
checkbox input "true"
click at [978, 229] on input "checkbox" at bounding box center [979, 228] width 10 height 10
checkbox input "true"
click at [774, 255] on input "checkbox" at bounding box center [774, 257] width 10 height 10
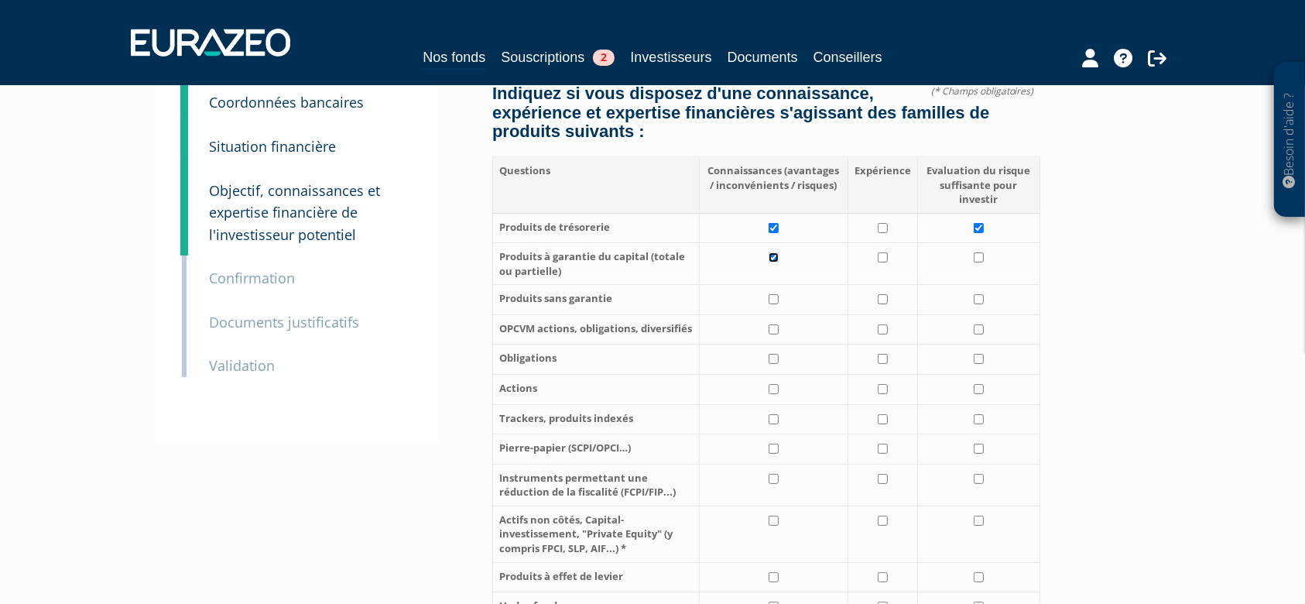
checkbox input "true"
click at [885, 229] on input "checkbox" at bounding box center [883, 228] width 10 height 10
checkbox input "true"
click at [981, 255] on input "checkbox" at bounding box center [979, 257] width 10 height 10
checkbox input "true"
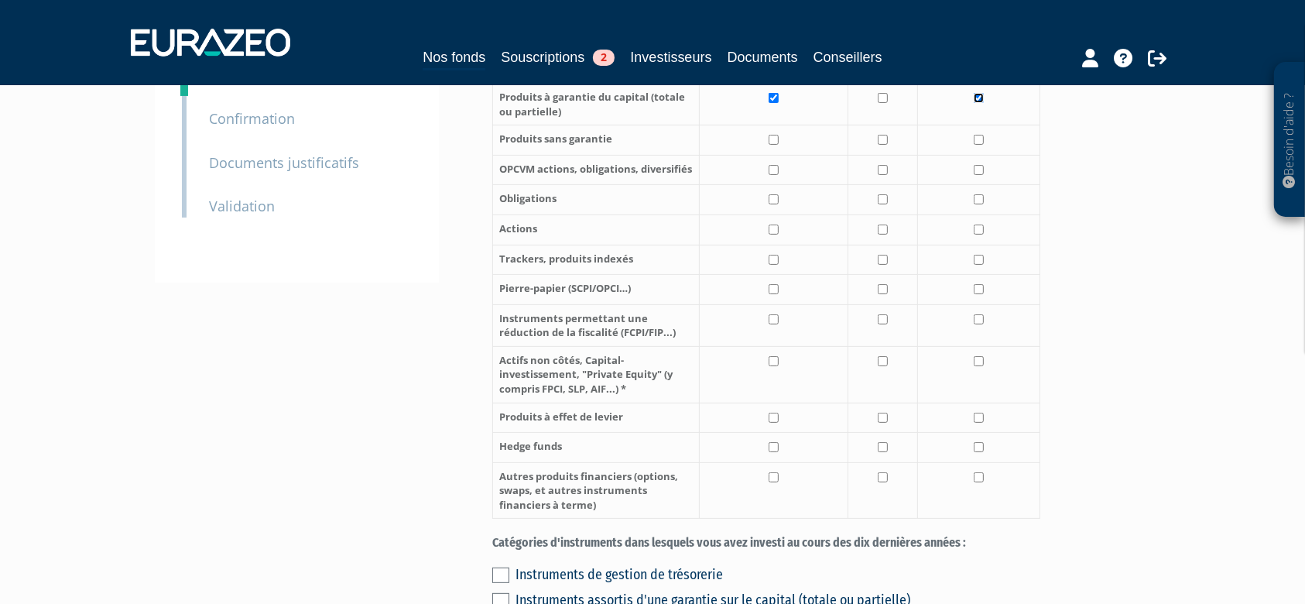
scroll to position [413, 0]
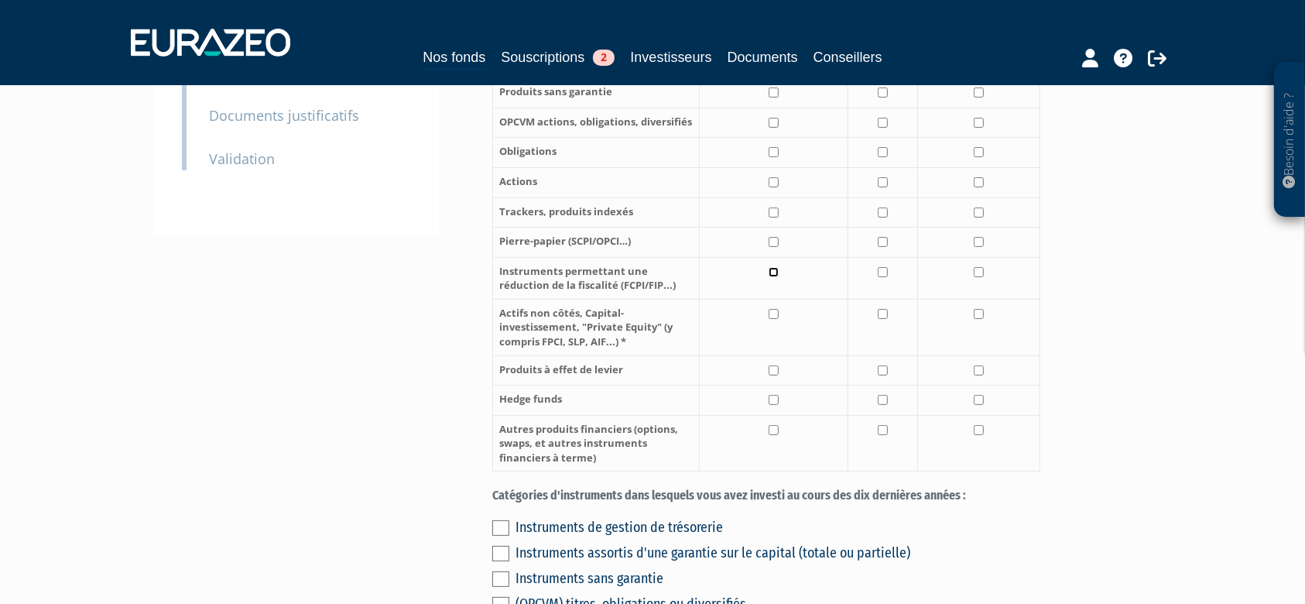
click at [774, 275] on input "checkbox" at bounding box center [774, 272] width 10 height 10
click at [771, 272] on input "checkbox" at bounding box center [774, 272] width 10 height 10
checkbox input "false"
click at [779, 310] on input "checkbox" at bounding box center [774, 314] width 10 height 10
checkbox input "true"
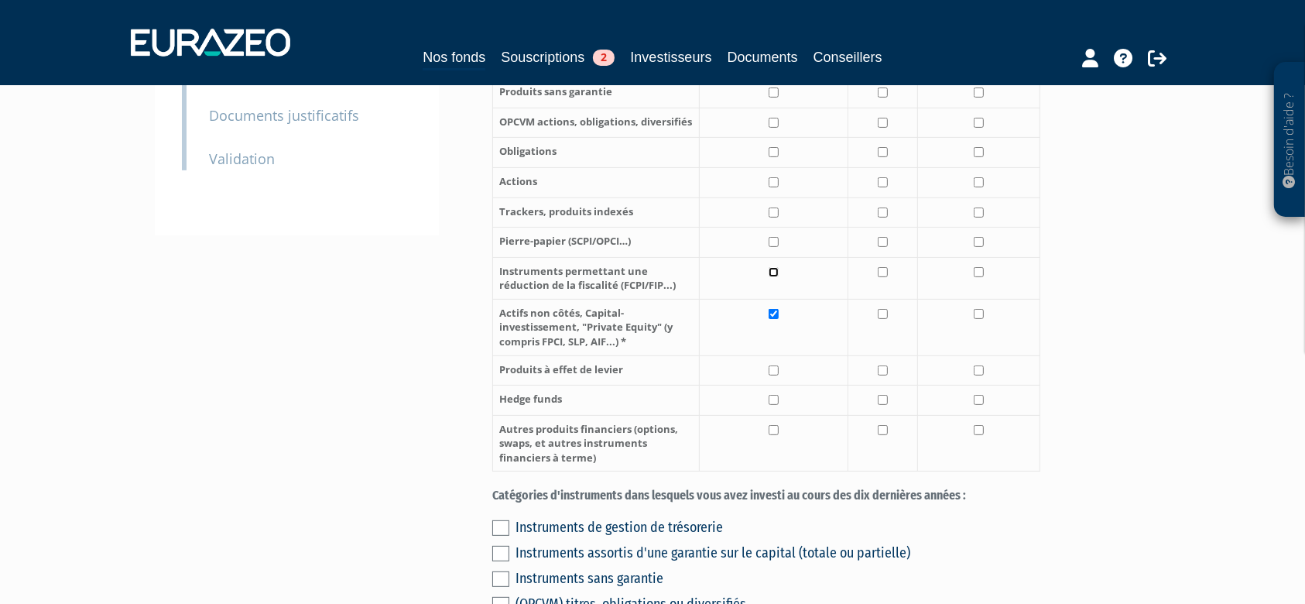
drag, startPoint x: 774, startPoint y: 269, endPoint x: 1018, endPoint y: 301, distance: 246.0
click at [774, 269] on input "checkbox" at bounding box center [774, 272] width 10 height 10
checkbox input "true"
drag, startPoint x: 978, startPoint y: 269, endPoint x: 981, endPoint y: 297, distance: 28.0
click at [981, 276] on td at bounding box center [978, 278] width 123 height 42
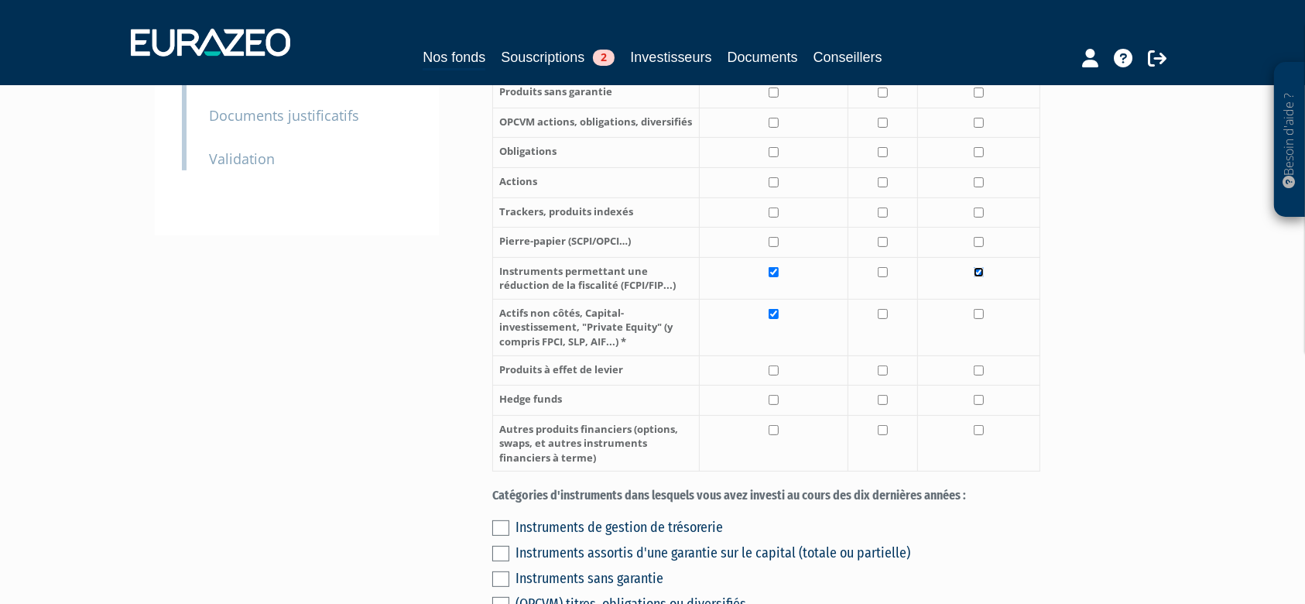
checkbox input "true"
click at [977, 311] on input "checkbox" at bounding box center [979, 314] width 10 height 10
checkbox input "true"
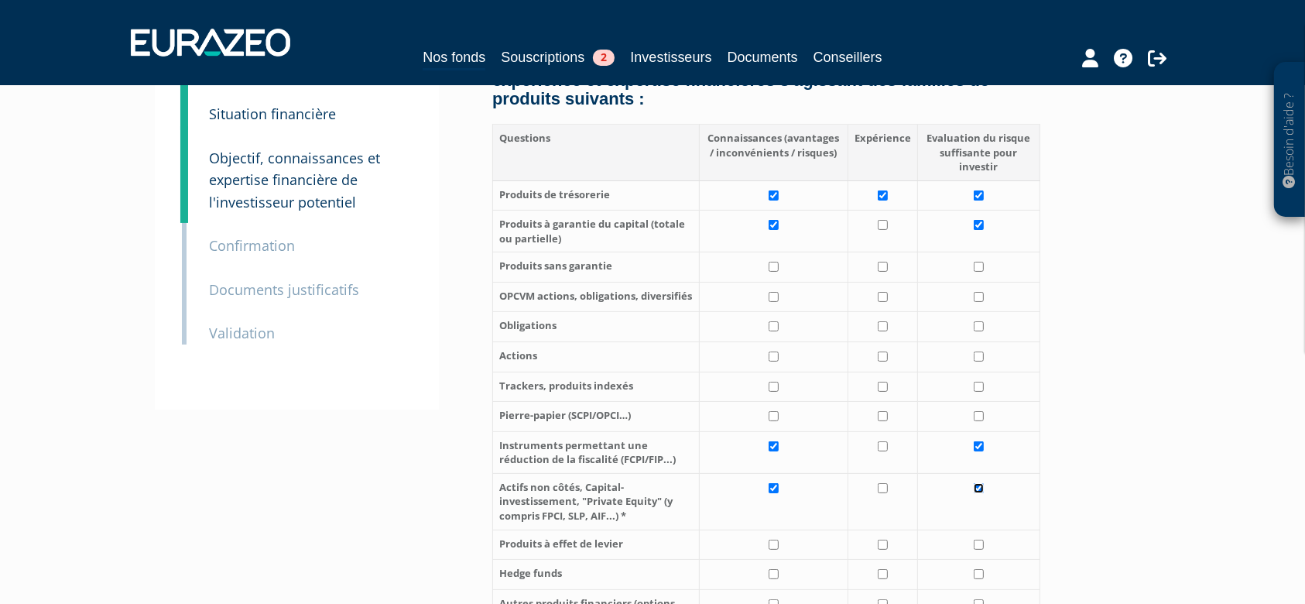
scroll to position [207, 0]
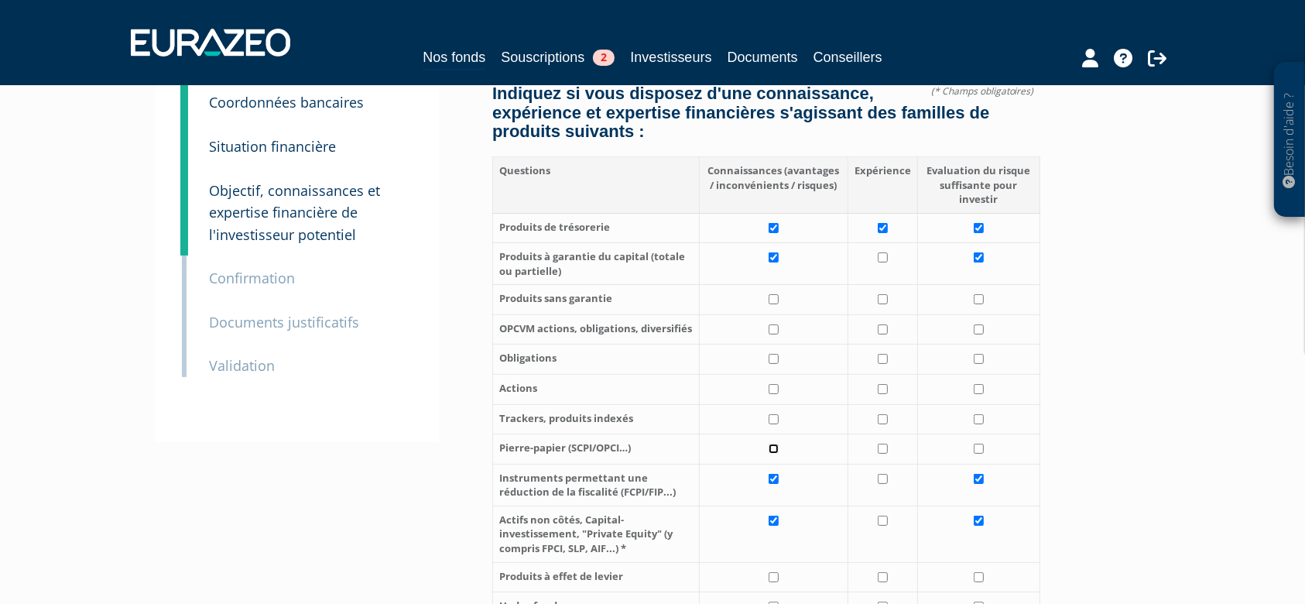
click at [774, 444] on input "checkbox" at bounding box center [774, 449] width 10 height 10
checkbox input "true"
click at [978, 448] on input "checkbox" at bounding box center [979, 449] width 10 height 10
checkbox input "true"
click at [776, 418] on input "checkbox" at bounding box center [774, 419] width 10 height 10
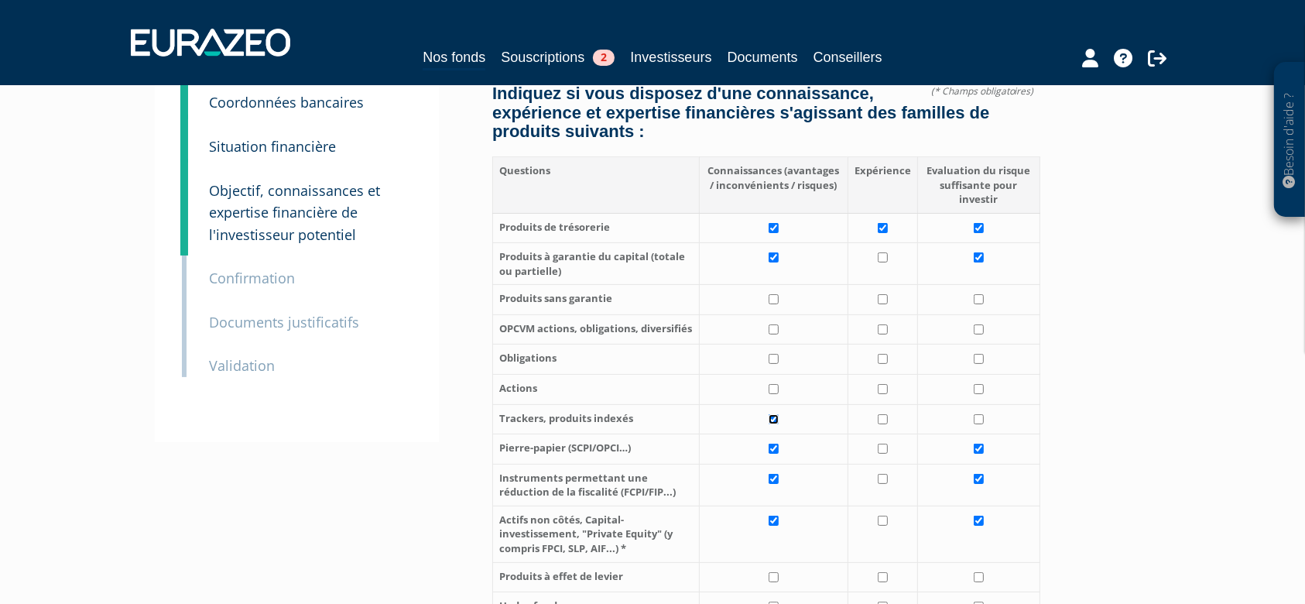
checkbox input "true"
click at [979, 416] on input "checkbox" at bounding box center [979, 419] width 10 height 10
checkbox input "true"
click at [777, 388] on input "checkbox" at bounding box center [774, 389] width 10 height 10
checkbox input "true"
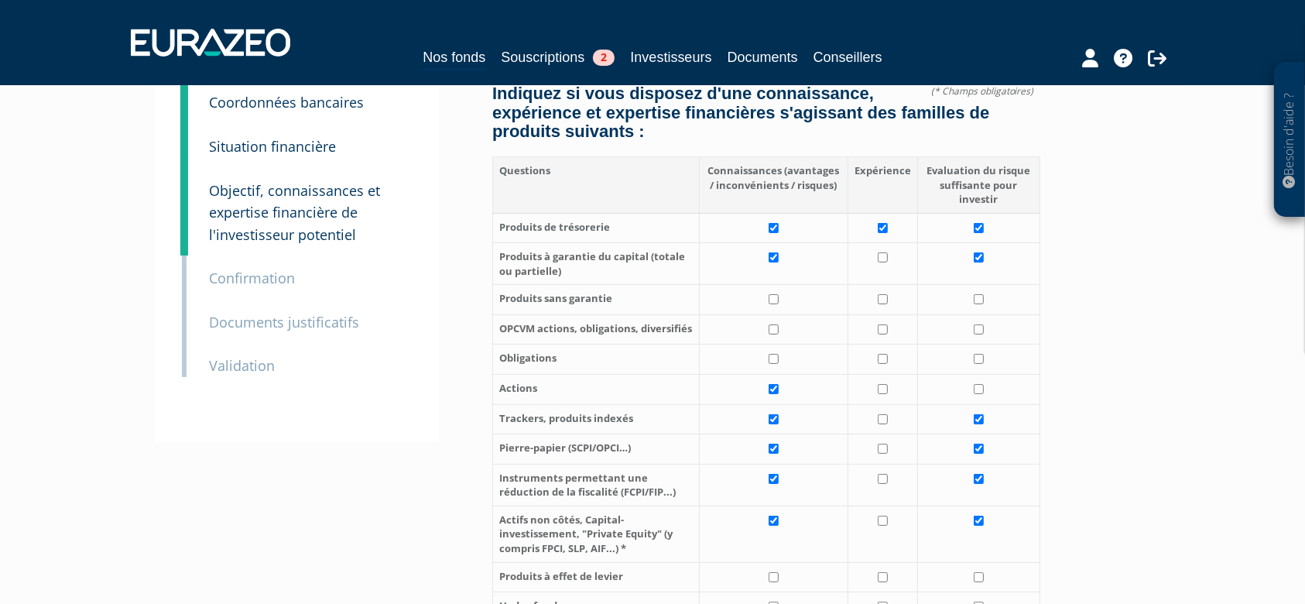
click at [971, 388] on td at bounding box center [978, 390] width 123 height 30
checkbox input "true"
click at [779, 361] on input "checkbox" at bounding box center [774, 359] width 10 height 10
checkbox input "true"
click at [978, 361] on input "checkbox" at bounding box center [979, 359] width 10 height 10
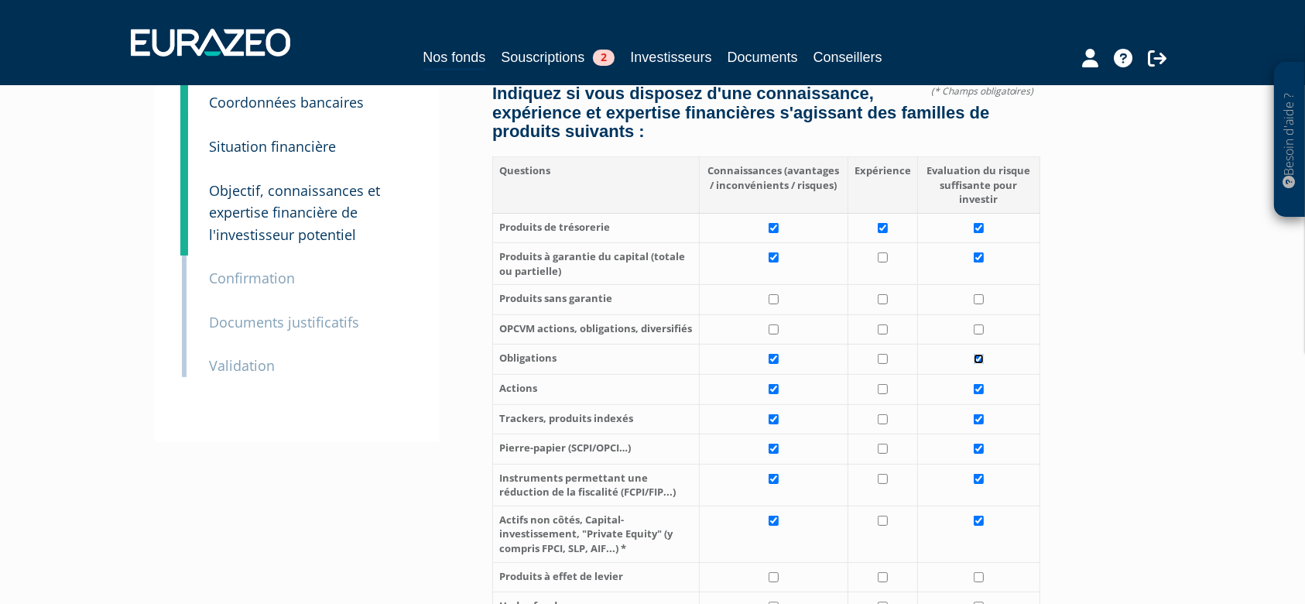
checkbox input "true"
click at [777, 327] on input "checkbox" at bounding box center [774, 329] width 10 height 10
checkbox input "true"
click at [971, 328] on td at bounding box center [978, 329] width 123 height 30
checkbox input "true"
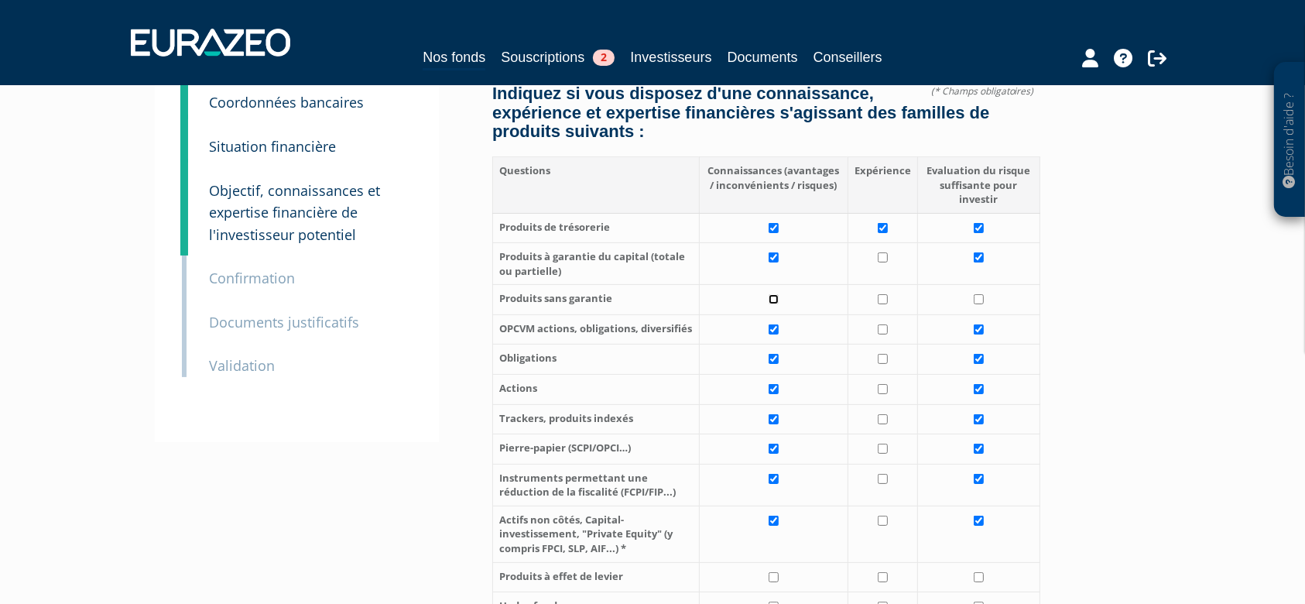
click at [779, 296] on input "checkbox" at bounding box center [774, 299] width 10 height 10
checkbox input "true"
click at [978, 305] on td at bounding box center [978, 300] width 123 height 30
checkbox input "true"
click at [884, 390] on input "checkbox" at bounding box center [883, 389] width 10 height 10
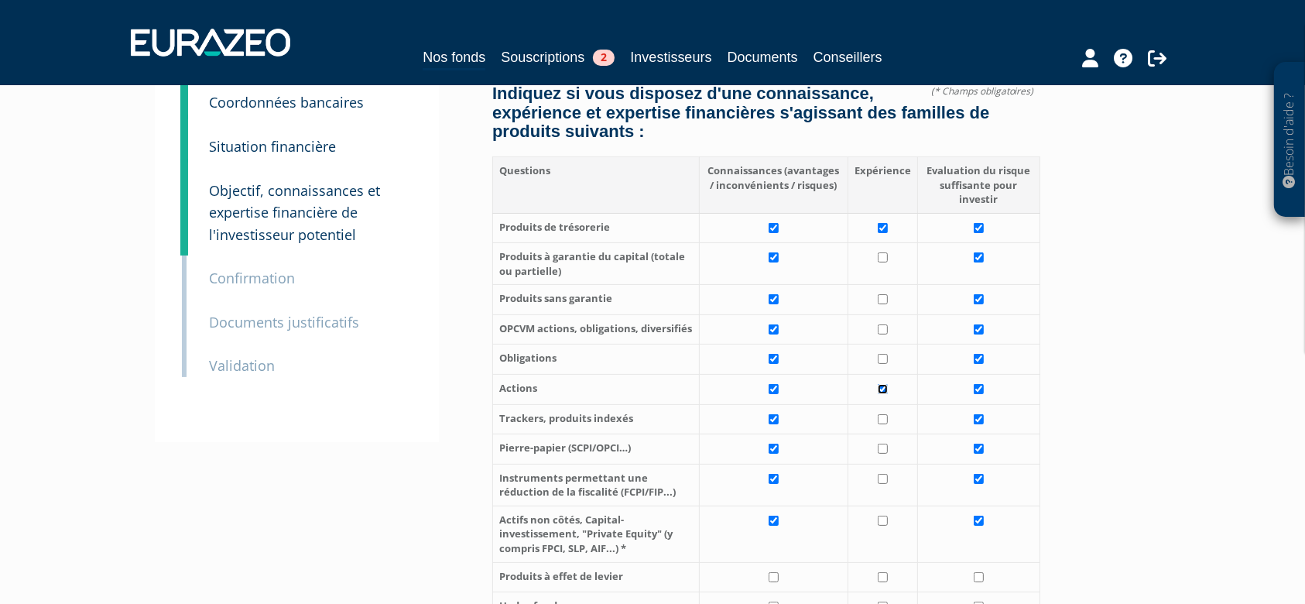
checkbox input "true"
click at [885, 358] on input "checkbox" at bounding box center [883, 359] width 10 height 10
checkbox input "true"
click at [885, 320] on td at bounding box center [883, 329] width 70 height 30
checkbox input "true"
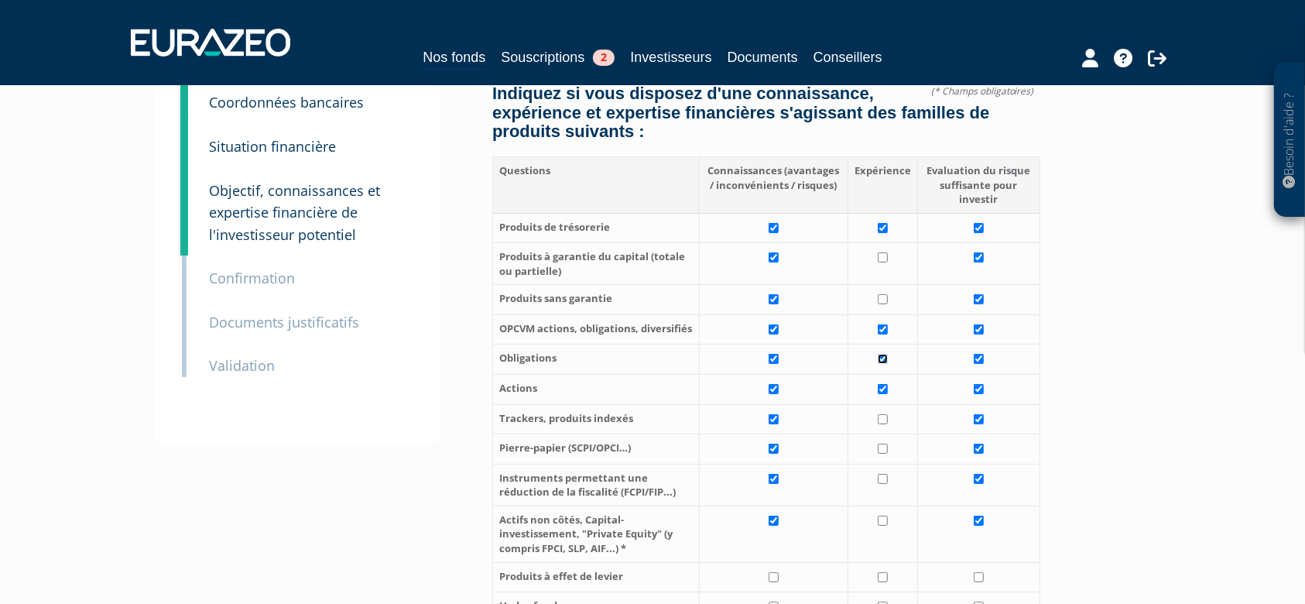
click at [887, 356] on input "checkbox" at bounding box center [883, 359] width 10 height 10
checkbox input "false"
click at [885, 259] on input "checkbox" at bounding box center [883, 257] width 10 height 10
checkbox input "true"
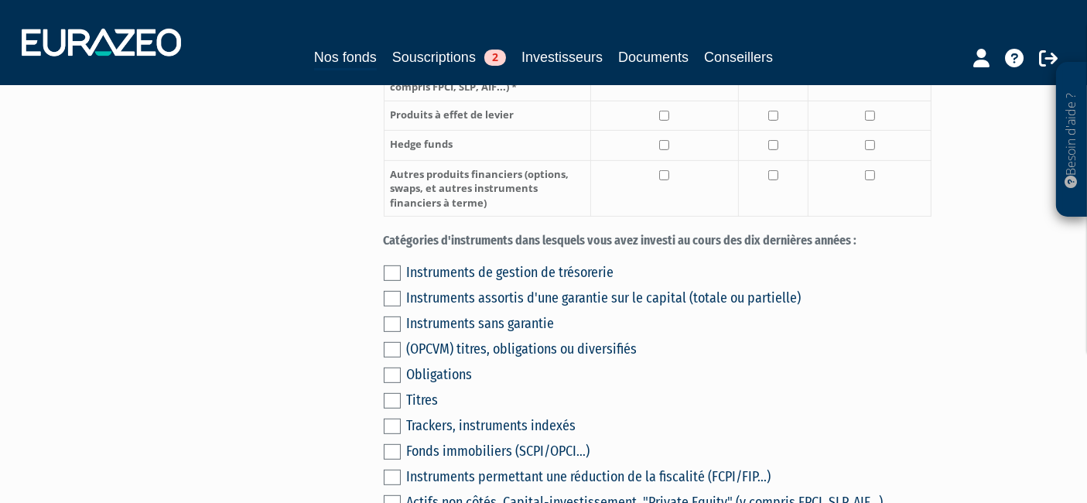
scroll to position [705, 0]
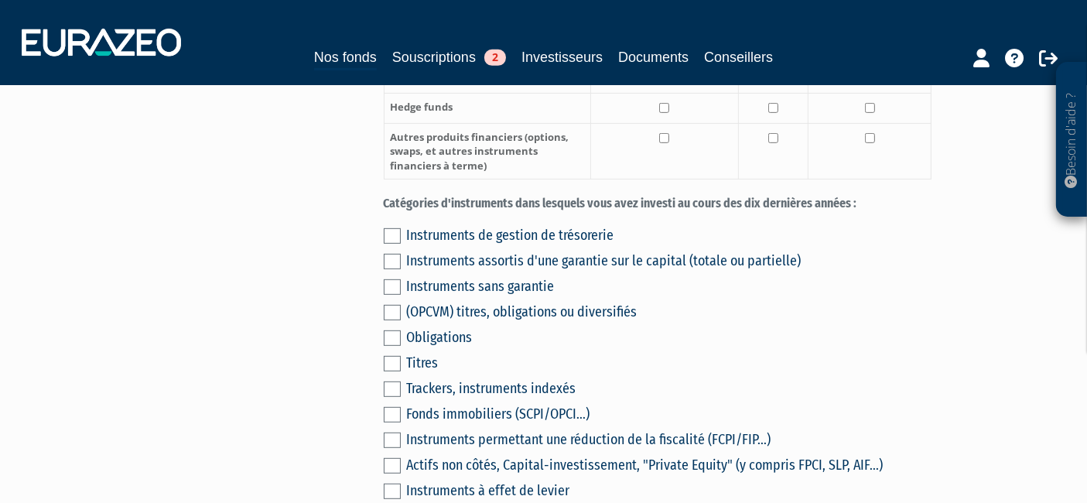
click at [387, 305] on label at bounding box center [392, 312] width 17 height 15
click at [0, 0] on input "checkbox" at bounding box center [0, 0] width 0 height 0
click at [394, 228] on label at bounding box center [392, 235] width 17 height 15
click at [0, 0] on input "checkbox" at bounding box center [0, 0] width 0 height 0
click at [396, 254] on label at bounding box center [392, 261] width 17 height 15
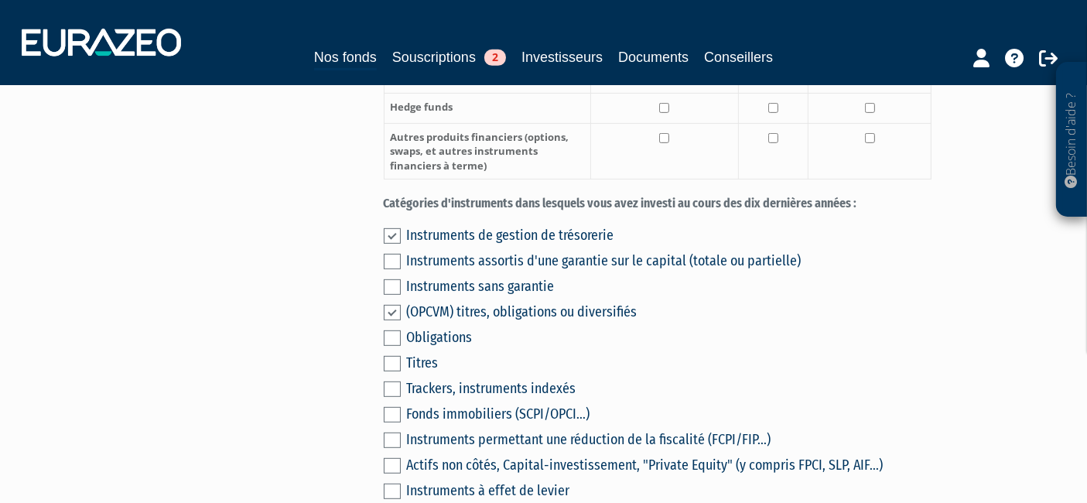
click at [0, 0] on input "checkbox" at bounding box center [0, 0] width 0 height 0
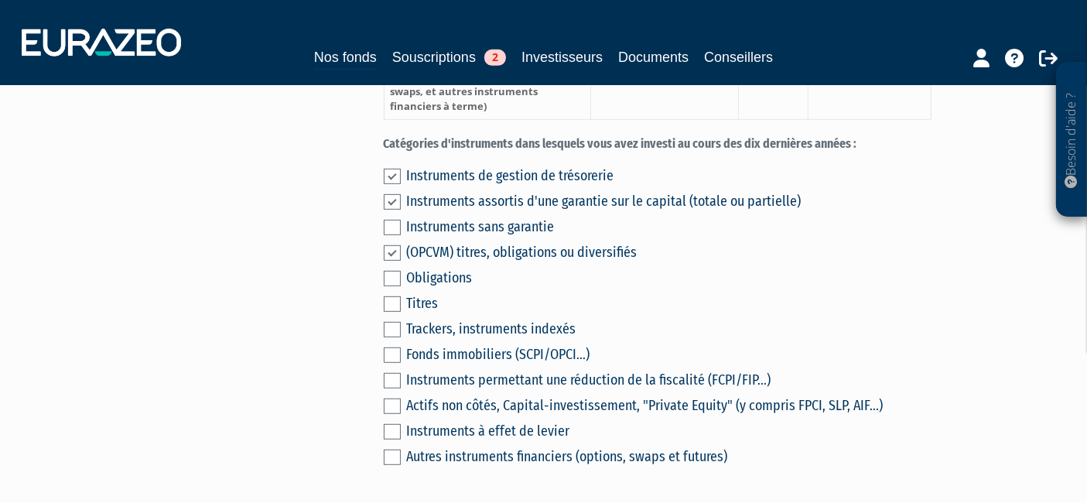
scroll to position [791, 0]
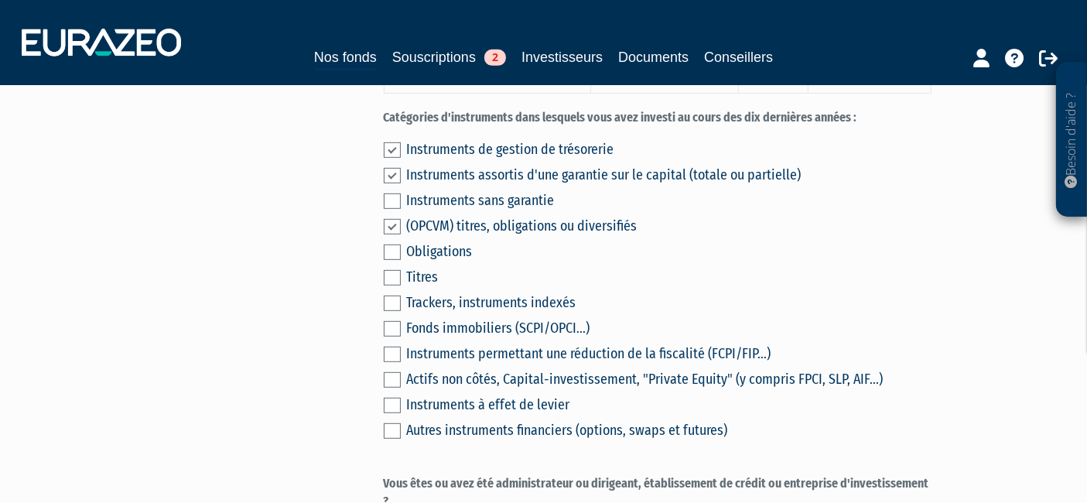
click at [397, 152] on div "Instruments de gestion de trésorerie Instruments assortis d'une garantie sur le…" at bounding box center [658, 288] width 548 height 307
click at [397, 193] on label at bounding box center [392, 200] width 17 height 15
click at [0, 0] on input "checkbox" at bounding box center [0, 0] width 0 height 0
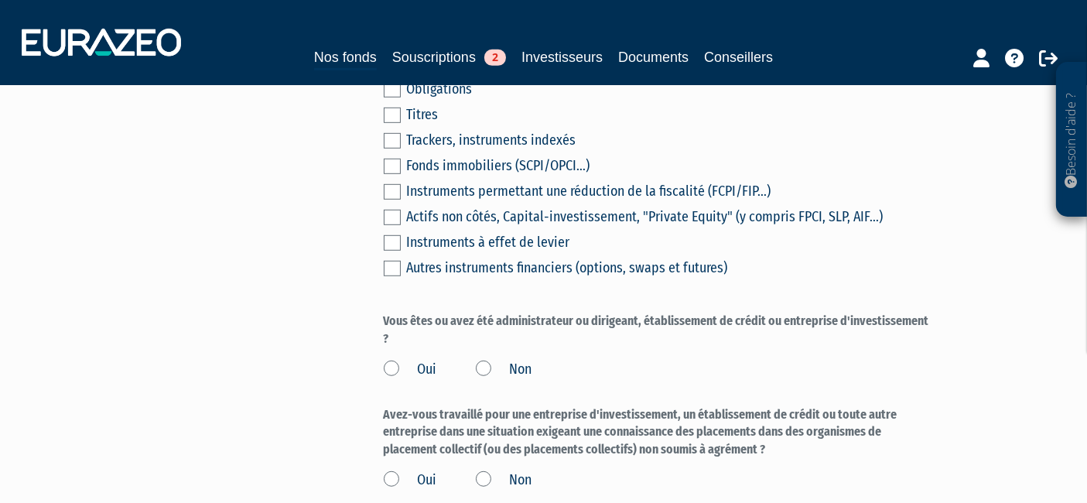
scroll to position [1050, 0]
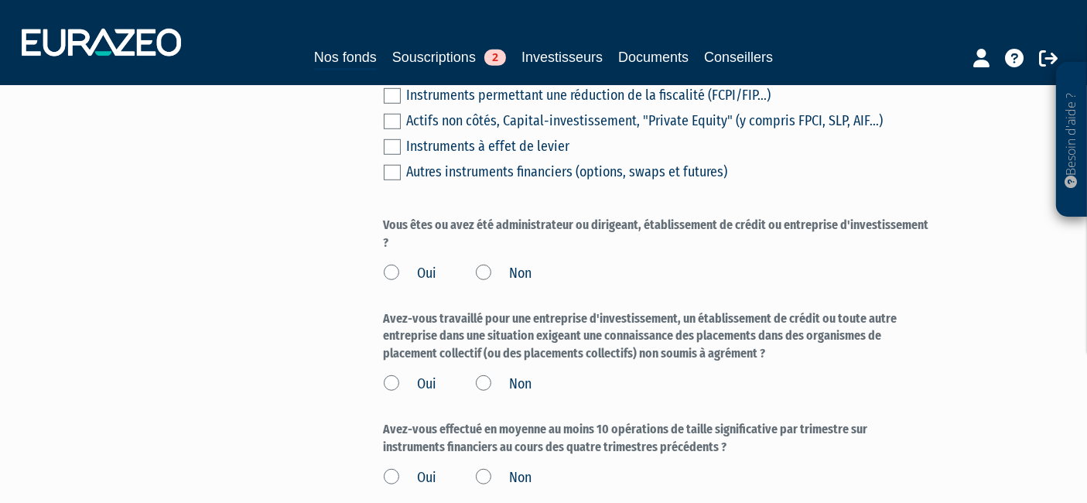
click at [486, 264] on label "Non" at bounding box center [504, 274] width 57 height 20
click at [0, 0] on input "Non" at bounding box center [0, 0] width 0 height 0
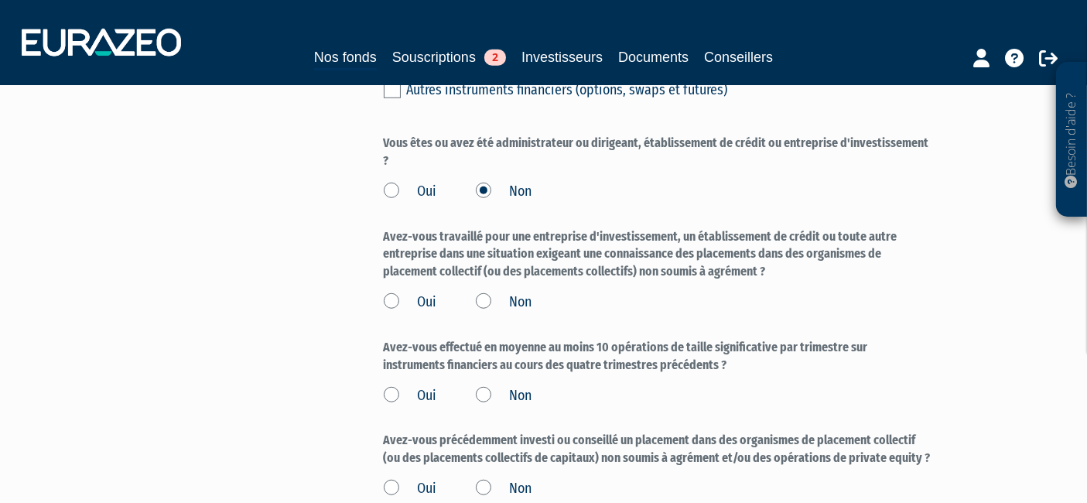
scroll to position [1221, 0]
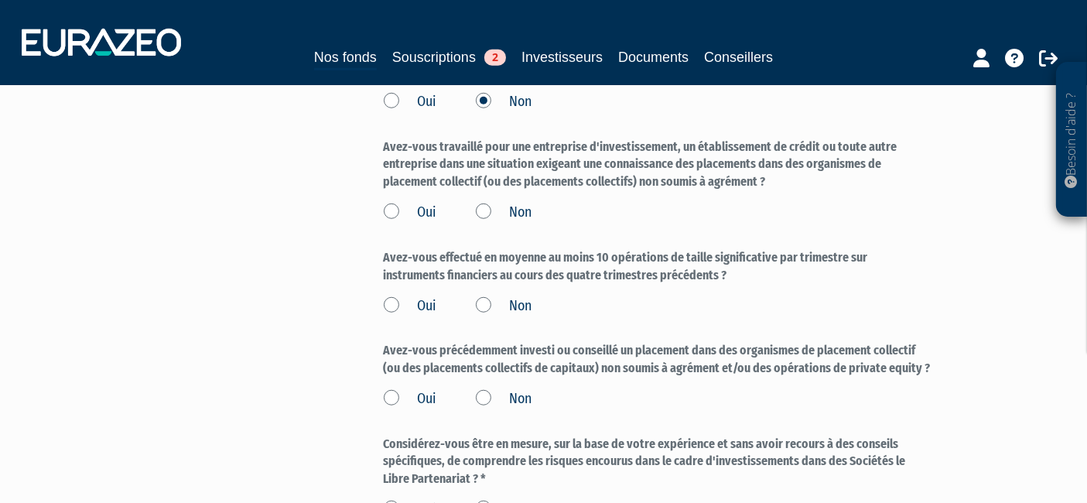
click at [484, 203] on label "Non" at bounding box center [504, 213] width 57 height 20
click at [0, 0] on input "Non" at bounding box center [0, 0] width 0 height 0
click at [481, 296] on label "Non" at bounding box center [504, 306] width 57 height 20
click at [0, 0] on input "Non" at bounding box center [0, 0] width 0 height 0
click at [486, 389] on label "Non" at bounding box center [504, 399] width 57 height 20
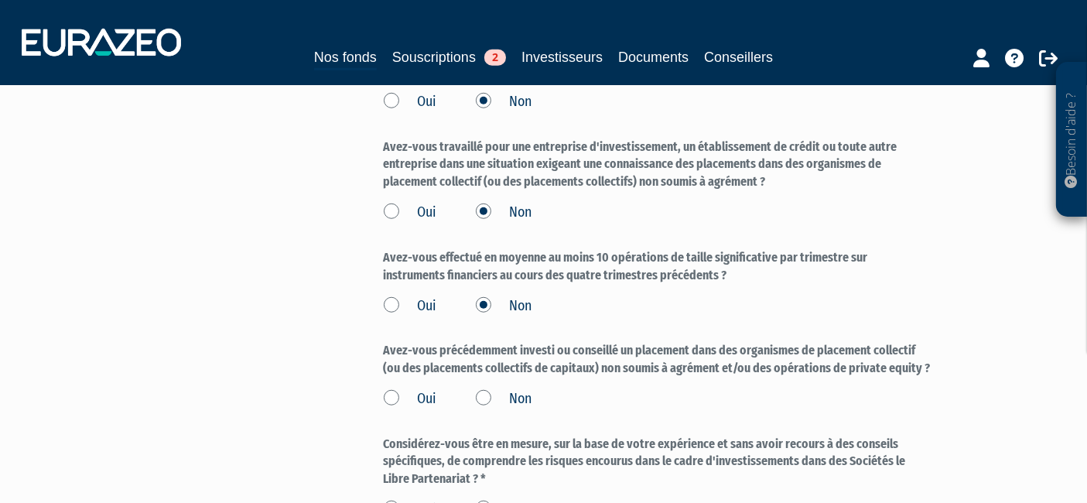
click at [0, 0] on input "Non" at bounding box center [0, 0] width 0 height 0
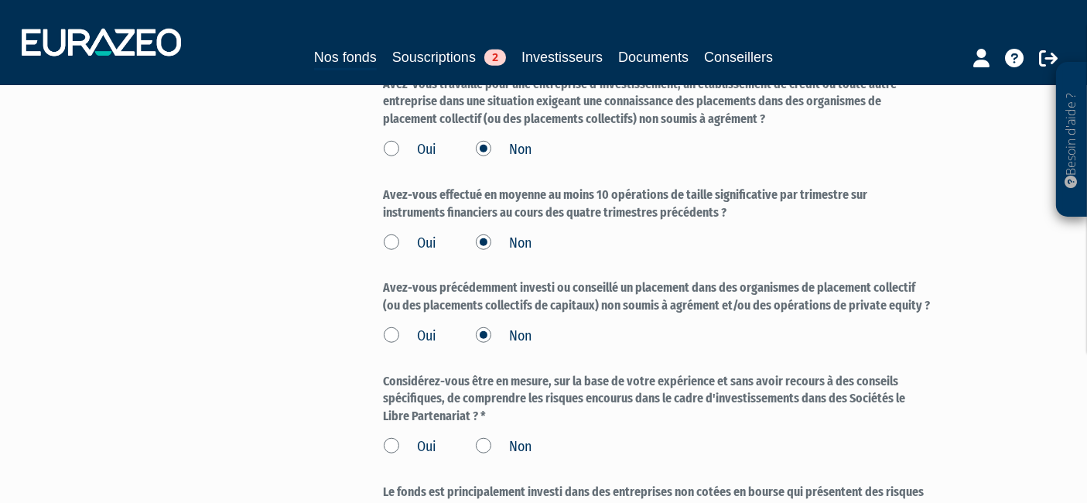
scroll to position [1307, 0]
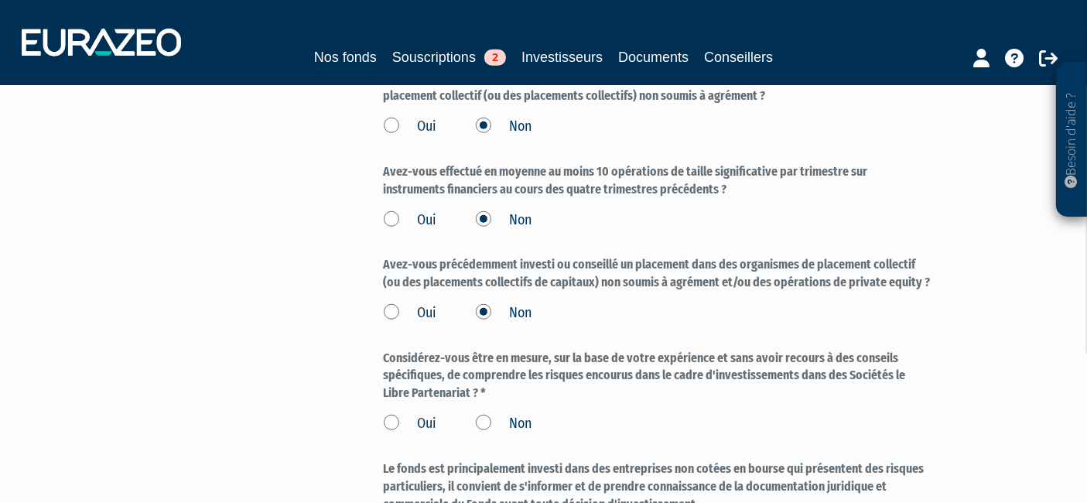
click at [392, 414] on label "Oui" at bounding box center [410, 424] width 53 height 20
click at [0, 0] on input "Oui" at bounding box center [0, 0] width 0 height 0
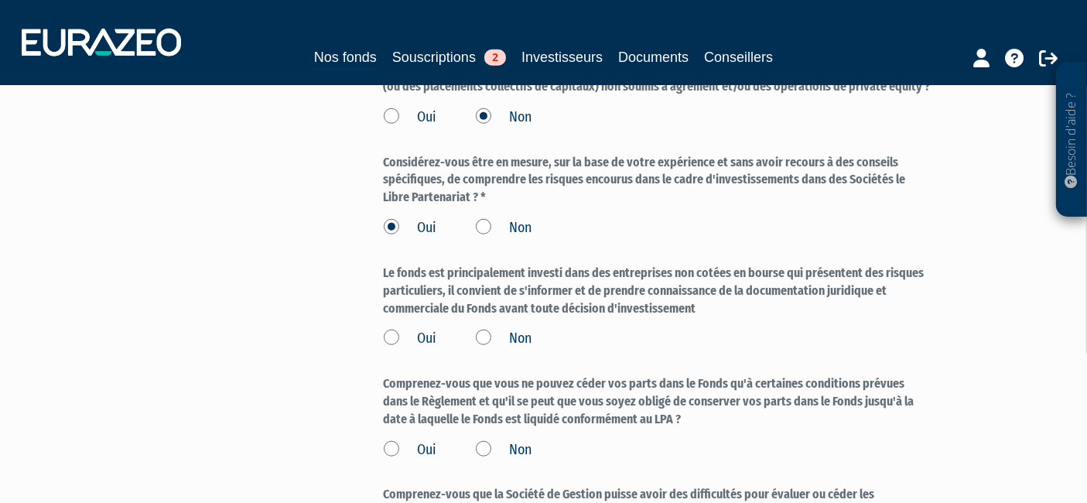
scroll to position [1565, 0]
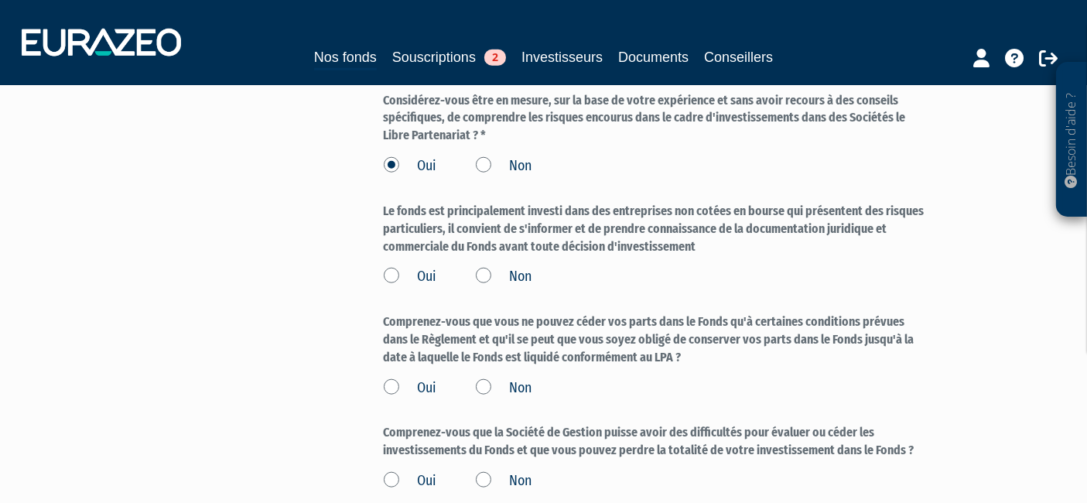
click at [390, 267] on label "Oui" at bounding box center [410, 277] width 53 height 20
click at [0, 0] on input "Oui" at bounding box center [0, 0] width 0 height 0
click at [392, 378] on label "Oui" at bounding box center [410, 388] width 53 height 20
click at [0, 0] on input "Oui" at bounding box center [0, 0] width 0 height 0
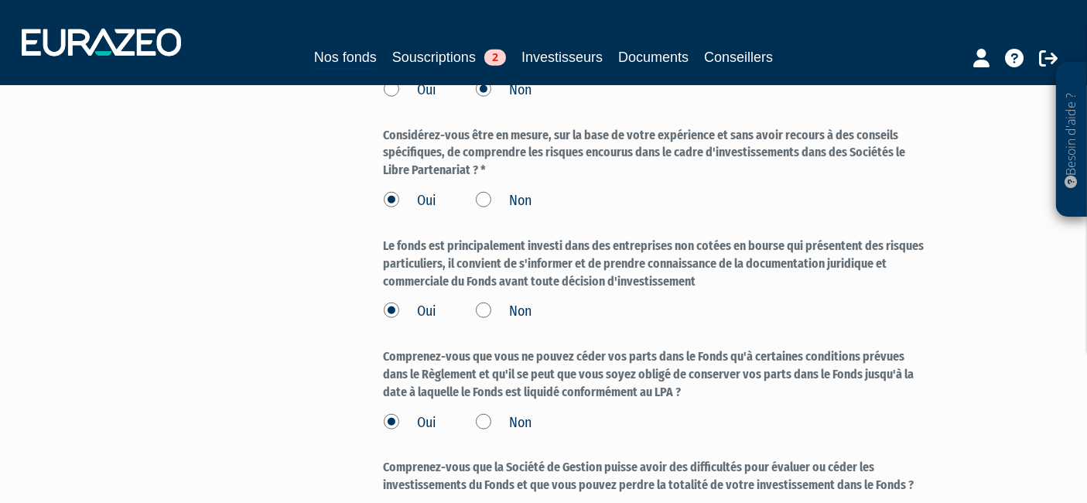
scroll to position [1652, 0]
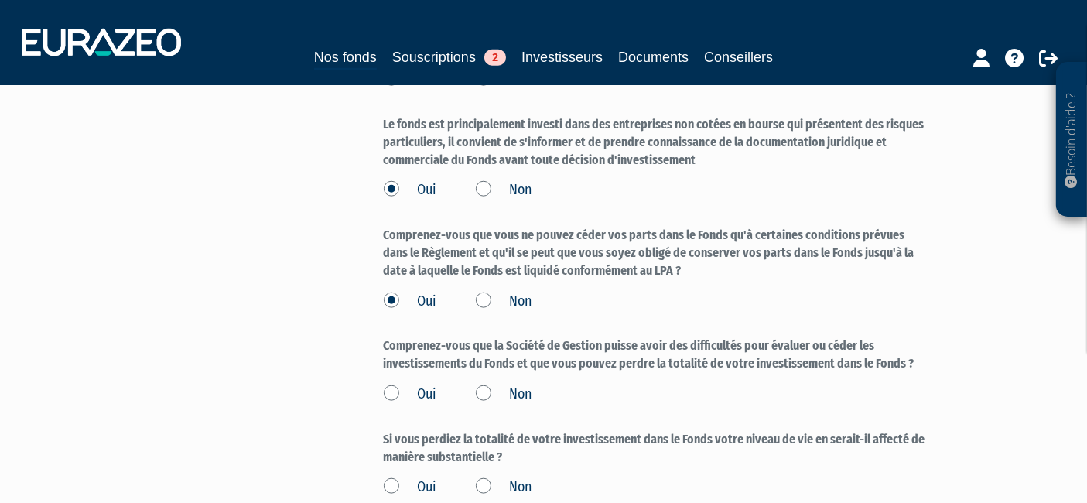
click at [396, 385] on label "Oui" at bounding box center [410, 395] width 53 height 20
click at [0, 0] on input "Oui" at bounding box center [0, 0] width 0 height 0
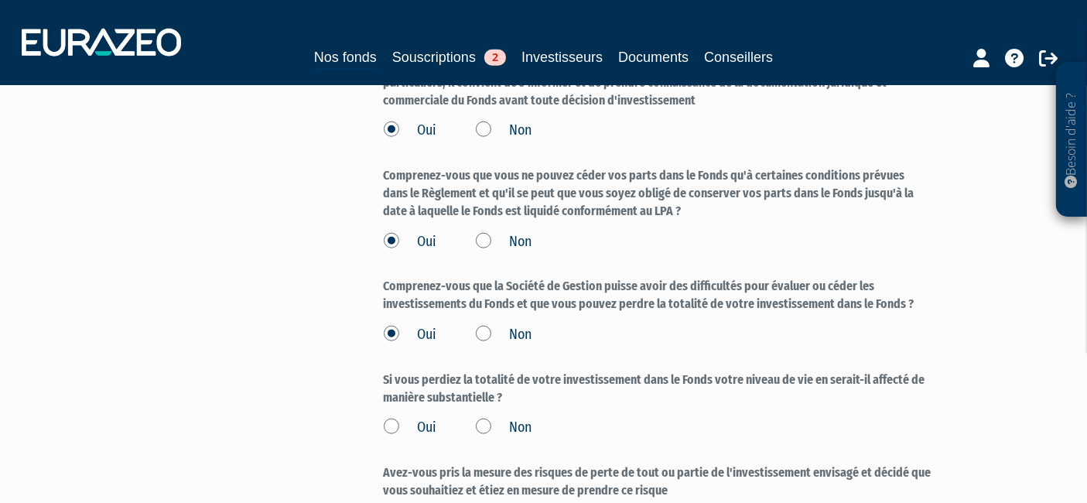
scroll to position [1738, 0]
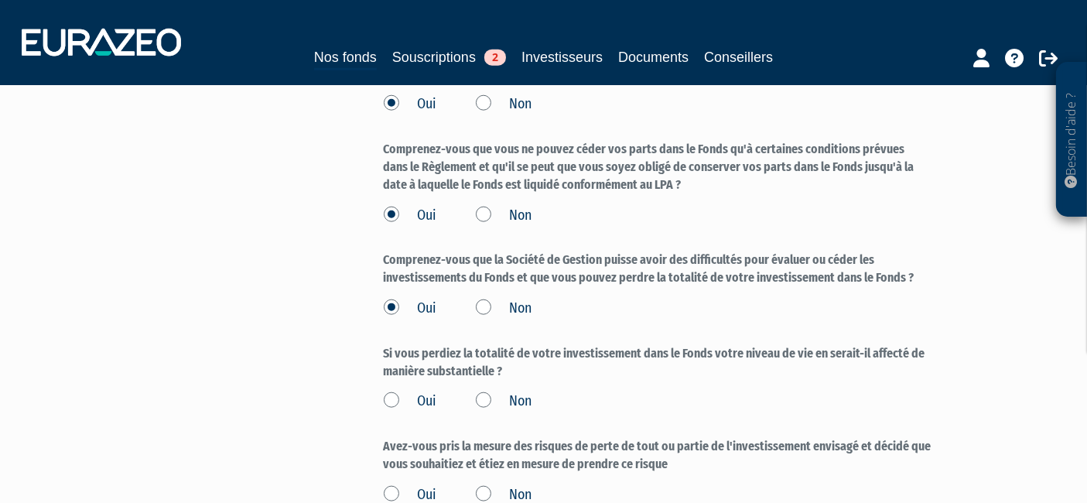
click at [486, 392] on label "Non" at bounding box center [504, 402] width 57 height 20
click at [0, 0] on input "Non" at bounding box center [0, 0] width 0 height 0
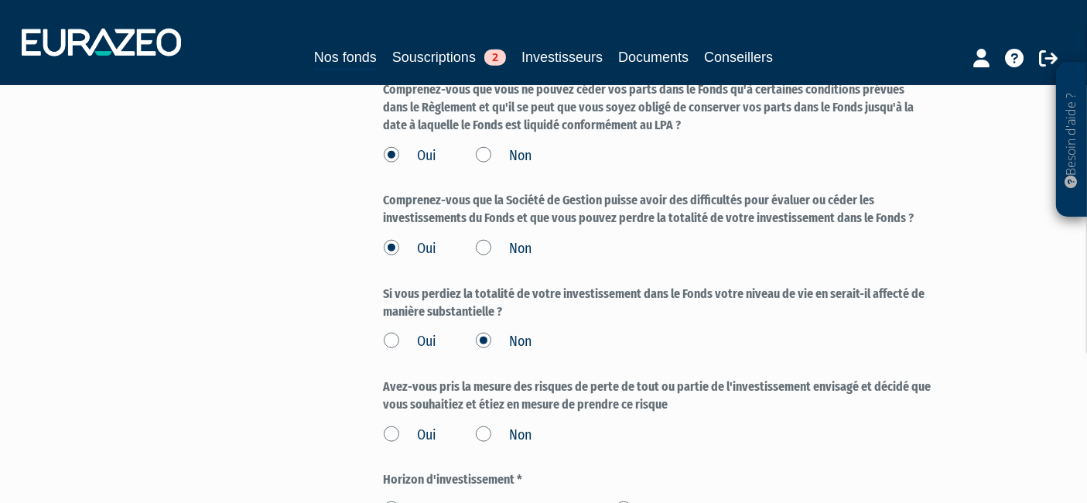
scroll to position [1824, 0]
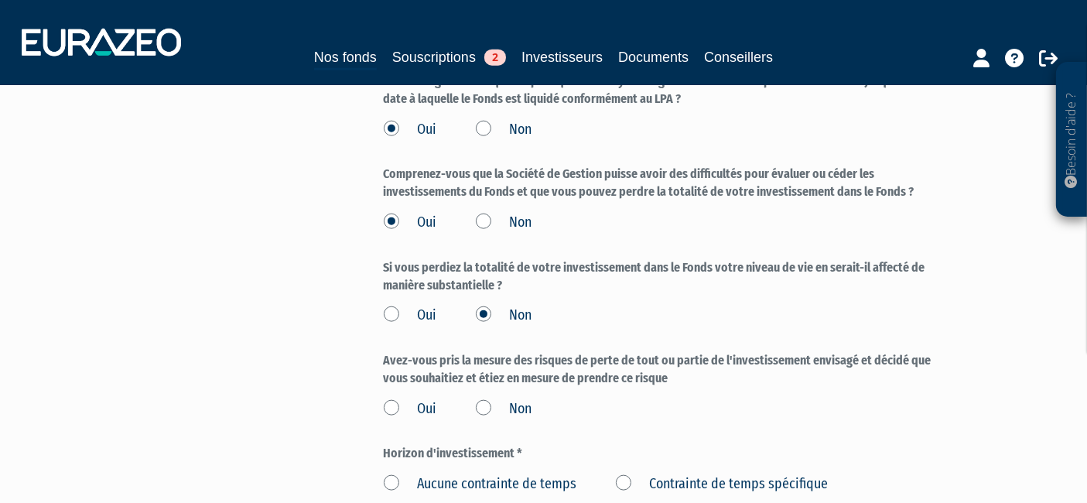
click at [396, 399] on label "Oui" at bounding box center [410, 409] width 53 height 20
click at [0, 0] on input "Oui" at bounding box center [0, 0] width 0 height 0
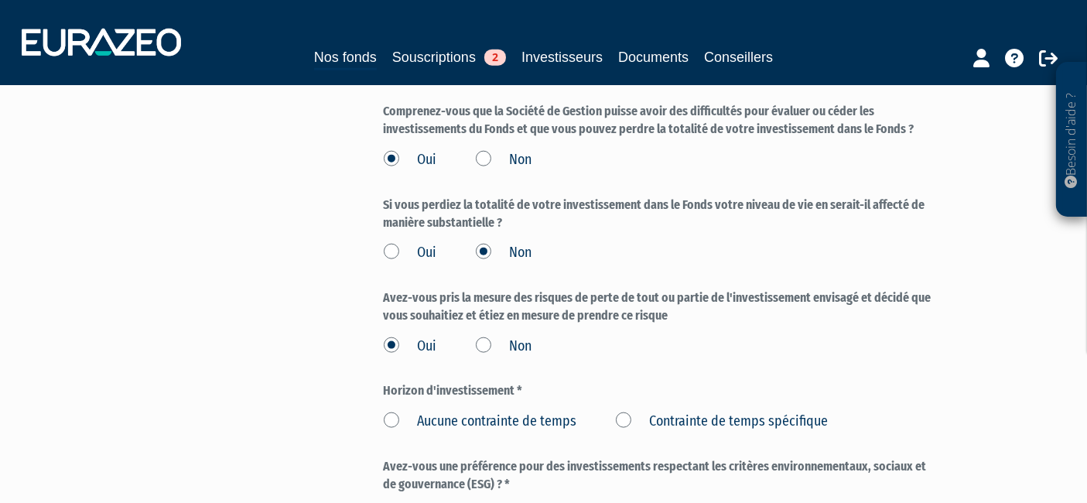
scroll to position [1995, 0]
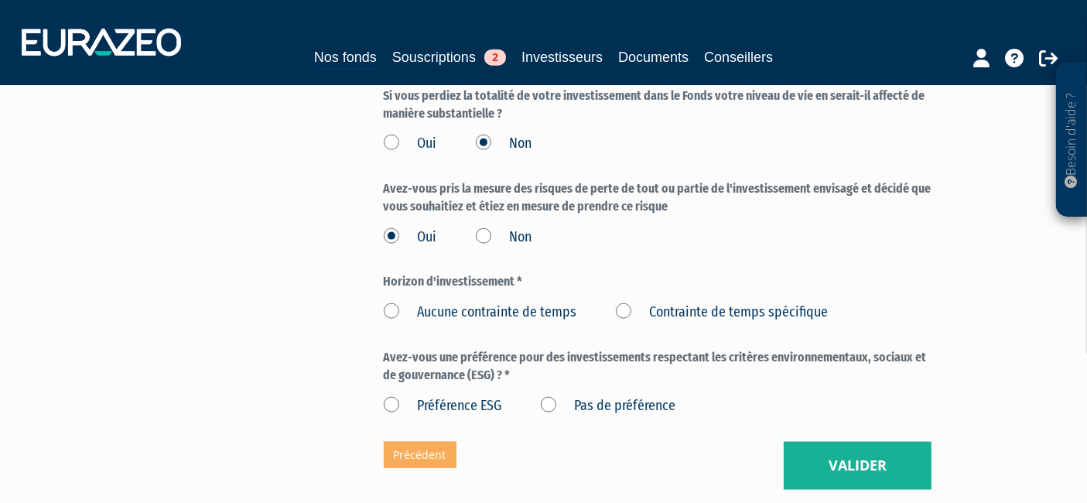
click at [391, 303] on label "Aucune contrainte de temps" at bounding box center [480, 313] width 193 height 20
click at [0, 0] on temps "Aucune contrainte de temps" at bounding box center [0, 0] width 0 height 0
drag, startPoint x: 550, startPoint y: 364, endPoint x: 807, endPoint y: 374, distance: 256.4
click at [550, 396] on label "Pas de préférence" at bounding box center [608, 406] width 135 height 20
click at [0, 0] on préférence "Pas de préférence" at bounding box center [0, 0] width 0 height 0
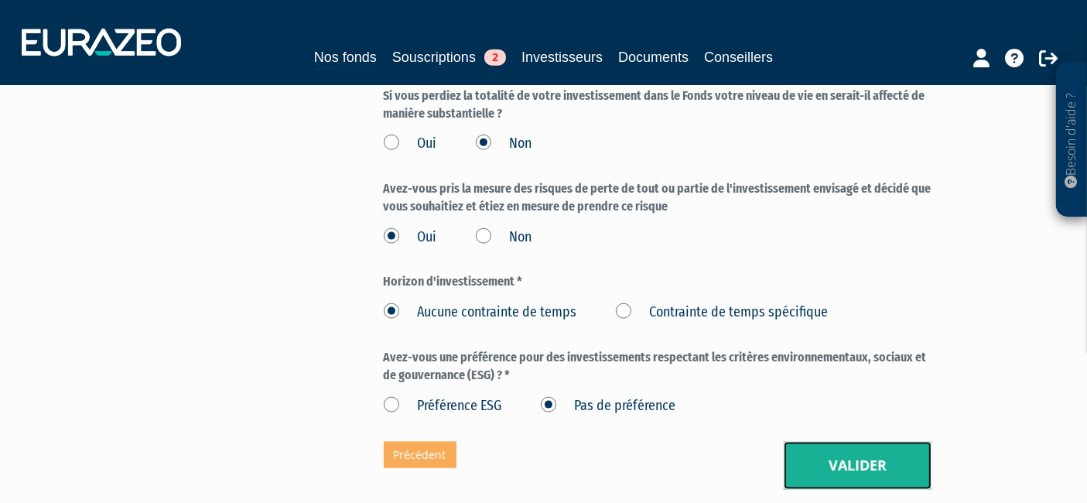
click at [908, 442] on button "Valider" at bounding box center [858, 466] width 148 height 48
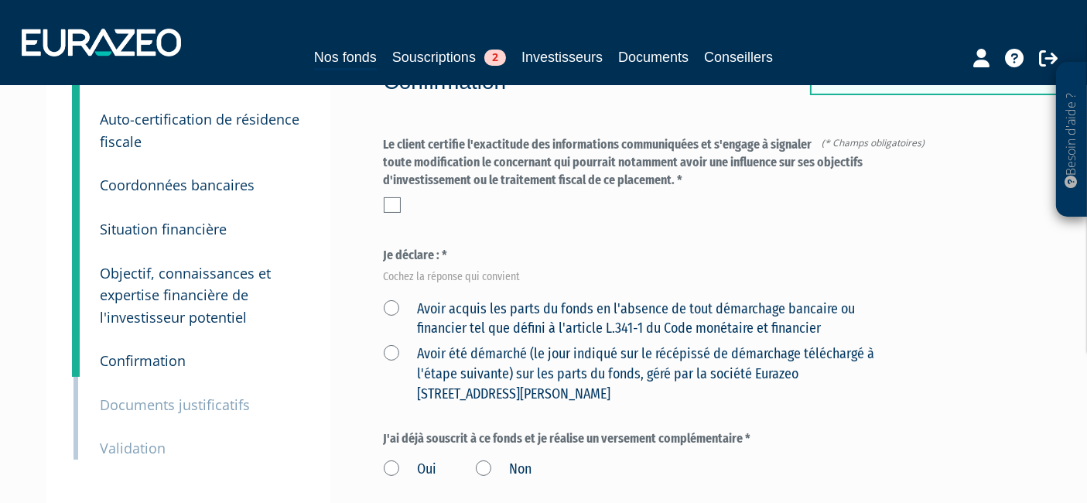
scroll to position [86, 0]
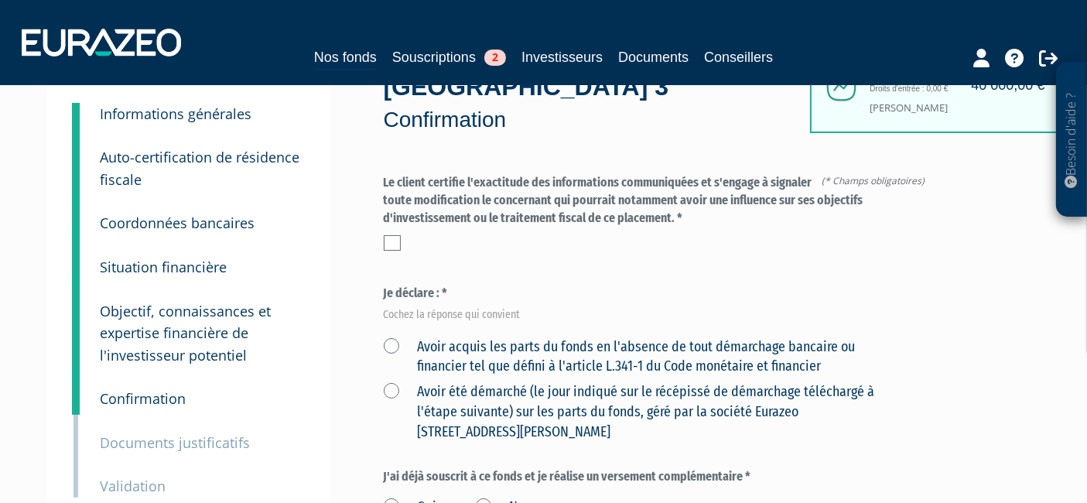
click at [393, 235] on label at bounding box center [392, 242] width 17 height 15
click at [0, 0] on input "checkbox" at bounding box center [0, 0] width 0 height 0
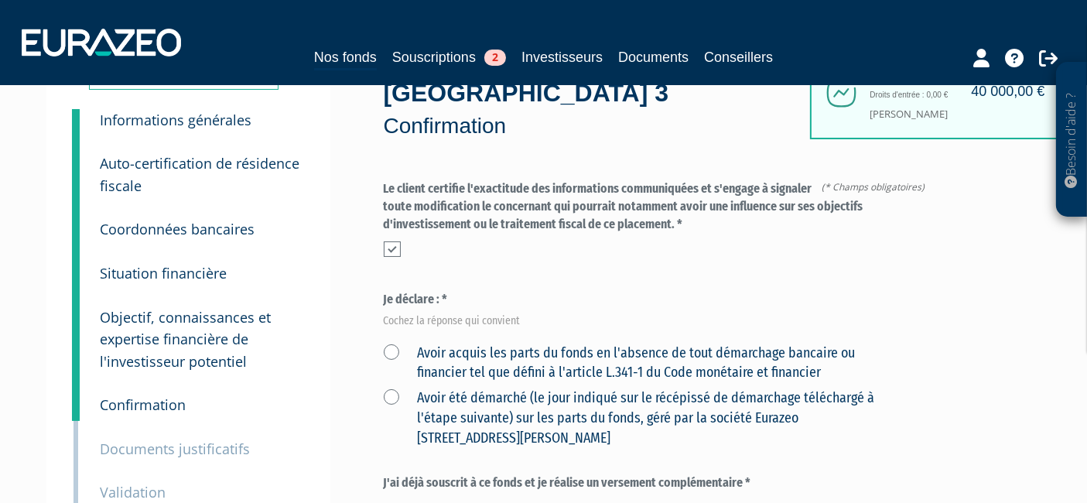
scroll to position [172, 0]
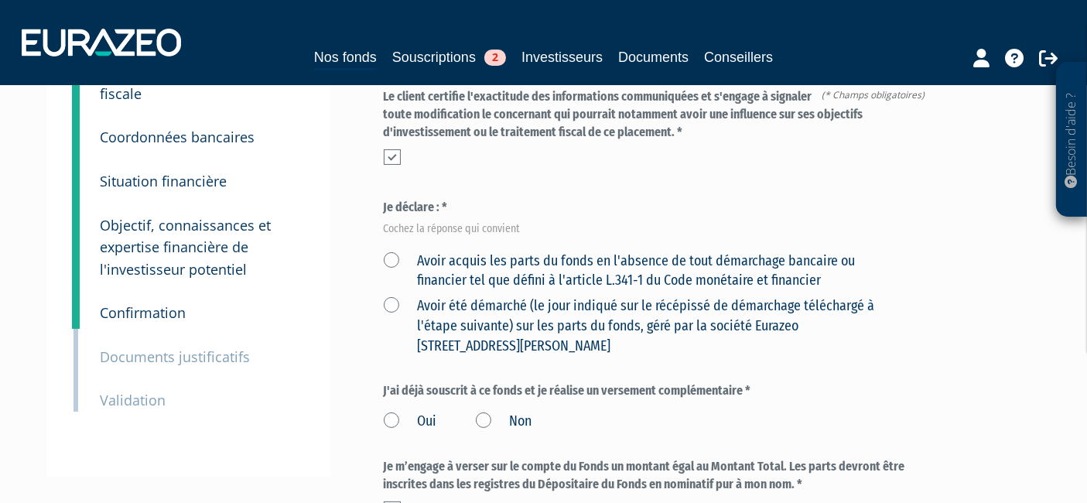
click at [390, 252] on label "Avoir acquis les parts du fonds en l'absence de tout démarchage bancaire ou fin…" at bounding box center [640, 271] width 512 height 39
click at [0, 0] on financier "Avoir acquis les parts du fonds en l'absence de tout démarchage bancaire ou fin…" at bounding box center [0, 0] width 0 height 0
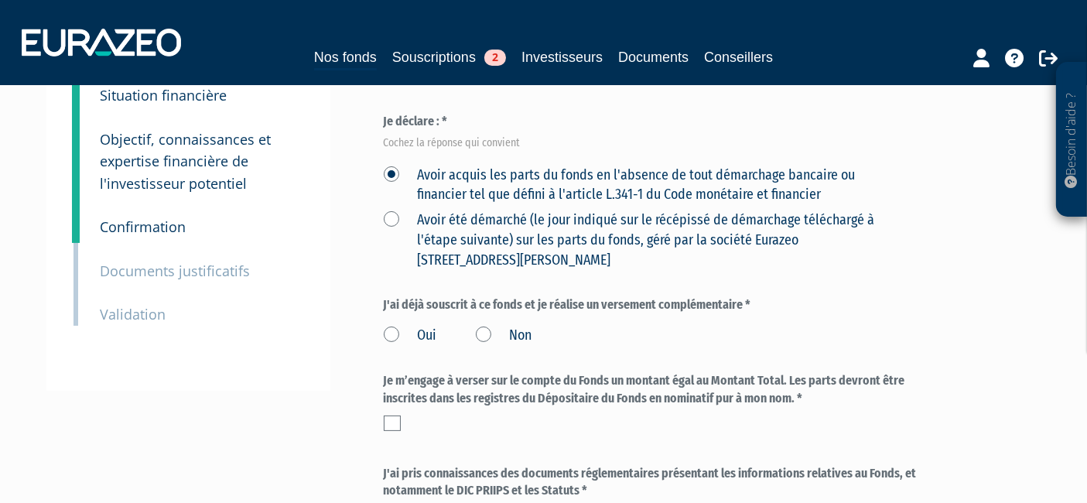
click at [488, 326] on label "Non" at bounding box center [504, 336] width 57 height 20
click at [0, 0] on input "Non" at bounding box center [0, 0] width 0 height 0
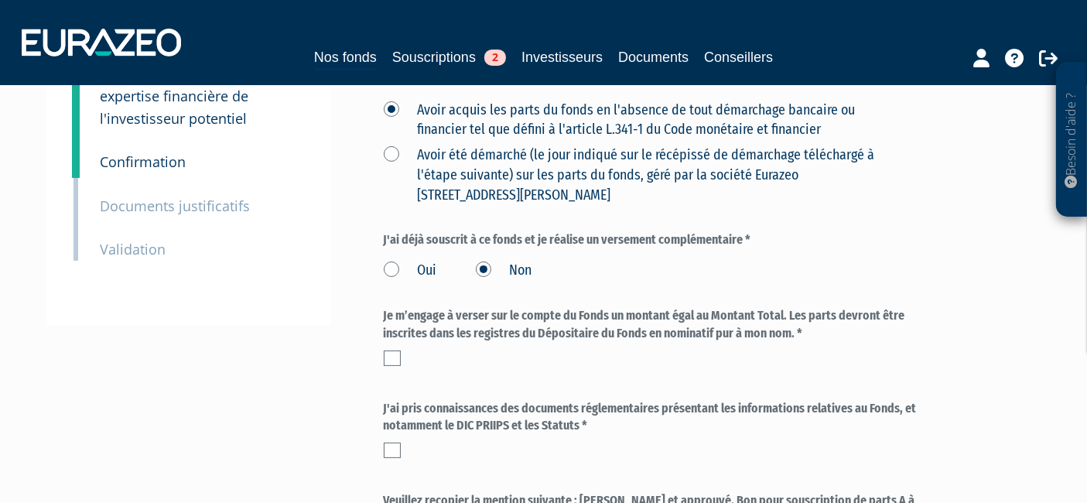
scroll to position [430, 0]
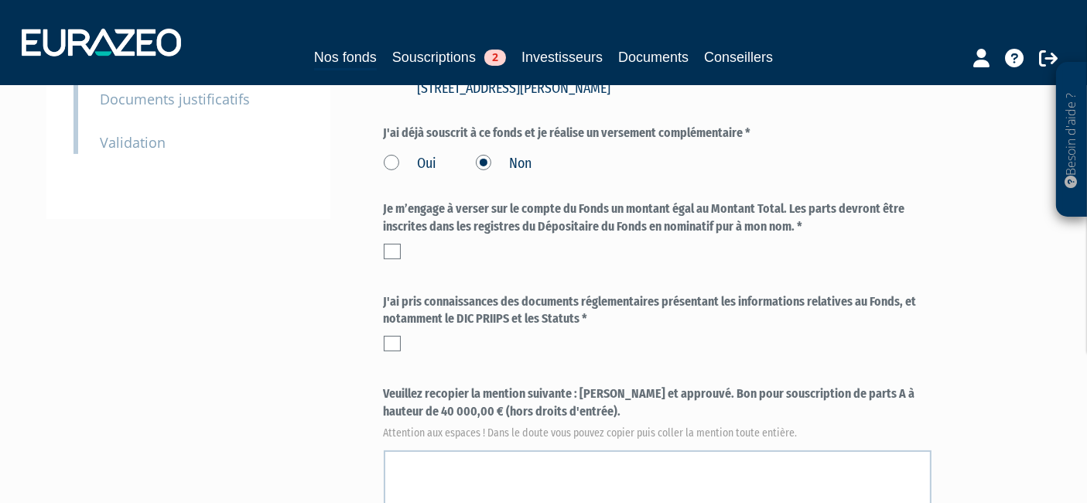
click at [398, 244] on label at bounding box center [392, 251] width 17 height 15
click at [0, 0] on input "checkbox" at bounding box center [0, 0] width 0 height 0
click at [389, 336] on label at bounding box center [392, 343] width 17 height 15
click at [0, 0] on input "checkbox" at bounding box center [0, 0] width 0 height 0
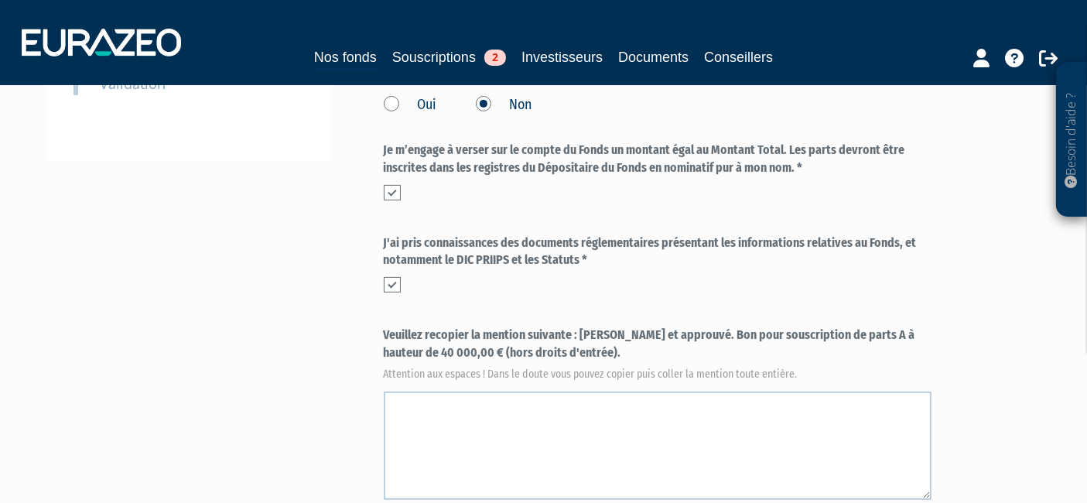
scroll to position [515, 0]
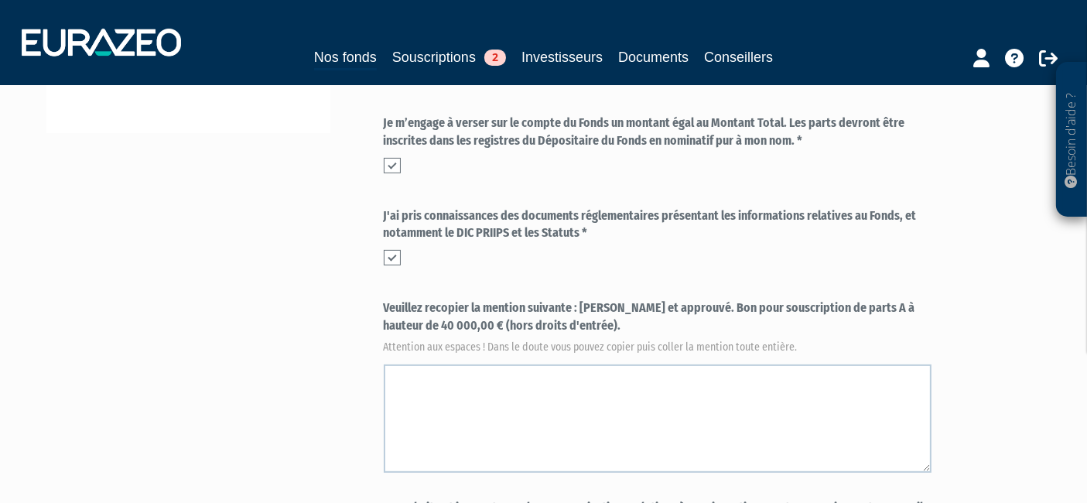
drag, startPoint x: 585, startPoint y: 271, endPoint x: 543, endPoint y: 296, distance: 49.0
click at [543, 300] on label "Veuillez recopier la mention suivante : Lu et approuvé. Bon pour souscription d…" at bounding box center [658, 325] width 548 height 51
copy label "u et approuvé. Bon pour souscription de parts A à hauteur de 40 000,00 € (hors …"
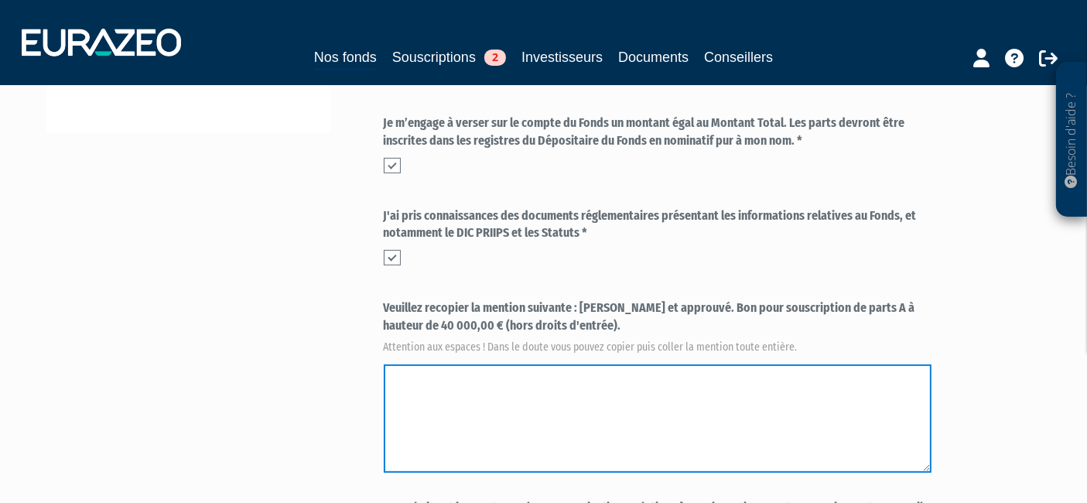
click at [522, 365] on textarea at bounding box center [658, 419] width 548 height 108
paste textarea "u et approuvé. Bon pour souscription de parts A à hauteur de 40 000,00 € (hors …"
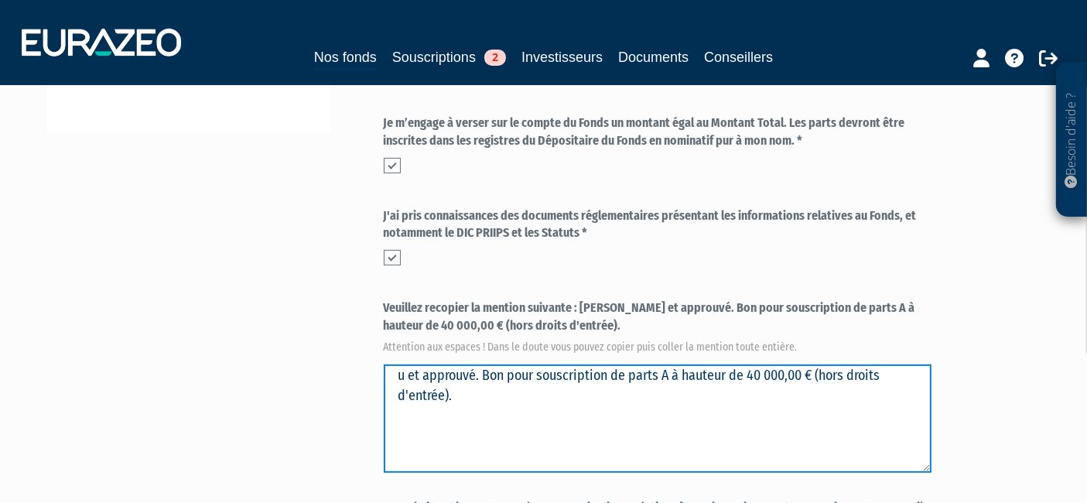
drag, startPoint x: 519, startPoint y: 336, endPoint x: 80, endPoint y: 308, distance: 440.5
click at [80, 308] on div "Envoyer à l'investisseur 1 Informations générales 2 Auto-certification de résid…" at bounding box center [544, 124] width 972 height 1032
drag, startPoint x: 769, startPoint y: 401, endPoint x: 729, endPoint y: 391, distance: 41.5
click at [768, 401] on textarea at bounding box center [658, 419] width 548 height 108
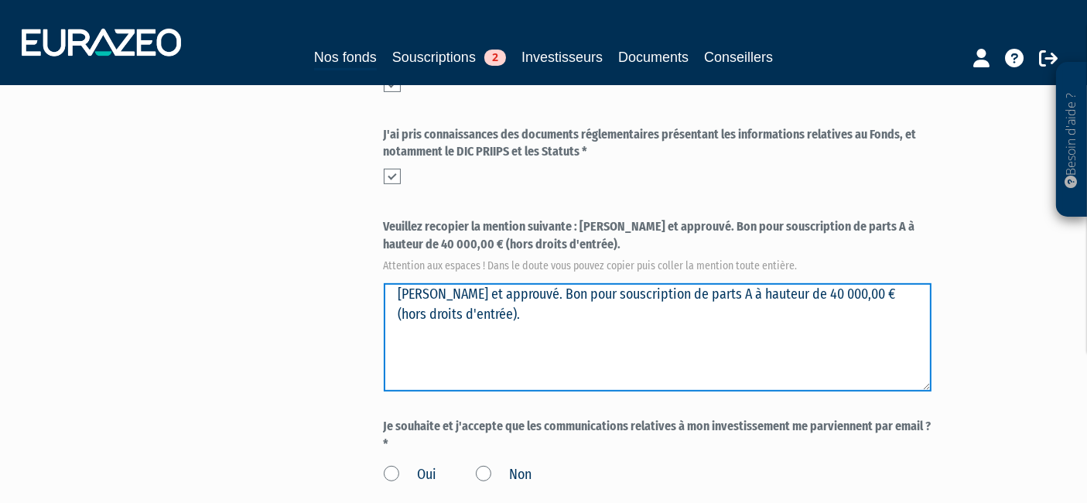
scroll to position [687, 0]
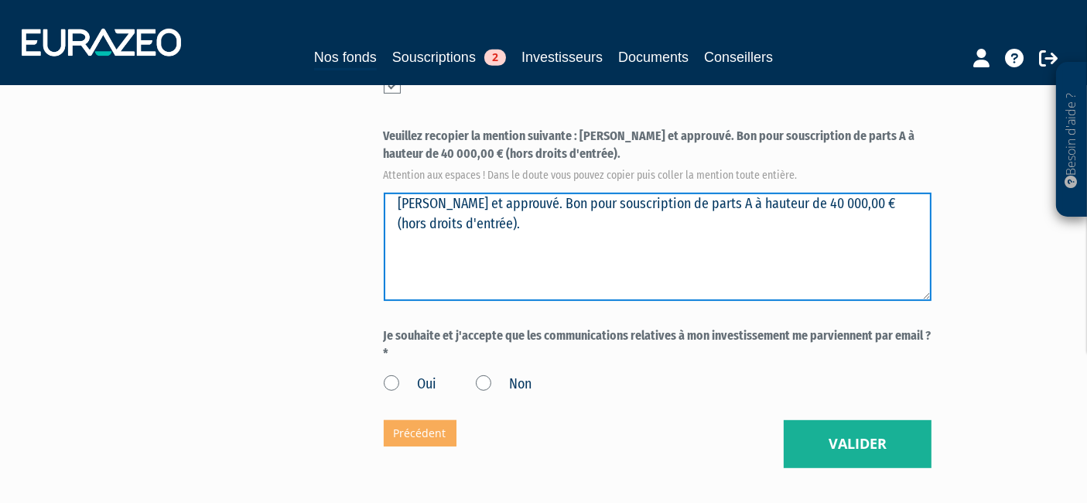
type textarea "Lu et approuvé. Bon pour souscription de parts A à hauteur de 40 000,00 € (hors…"
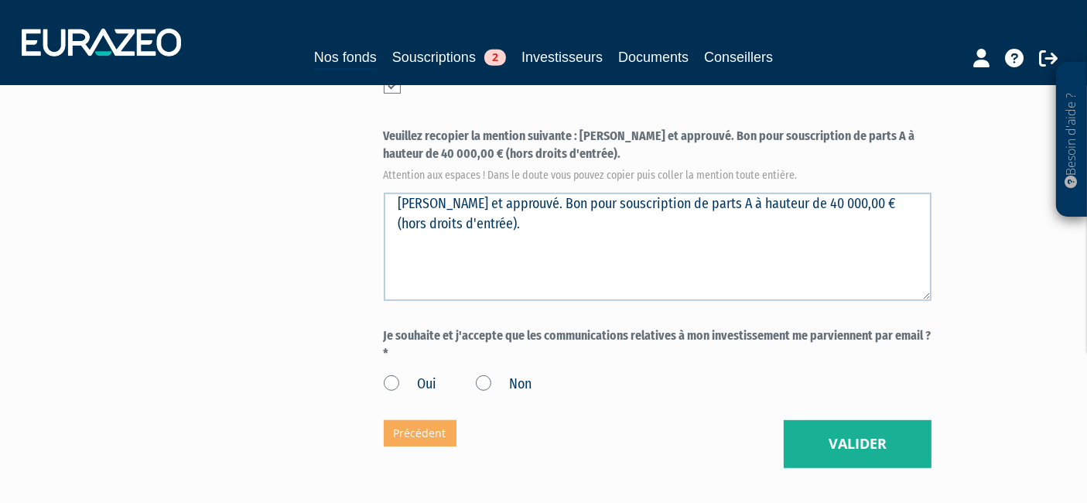
click at [389, 375] on label "Oui" at bounding box center [410, 385] width 53 height 20
click at [0, 0] on input "Oui" at bounding box center [0, 0] width 0 height 0
click at [882, 420] on button "Valider" at bounding box center [858, 444] width 148 height 48
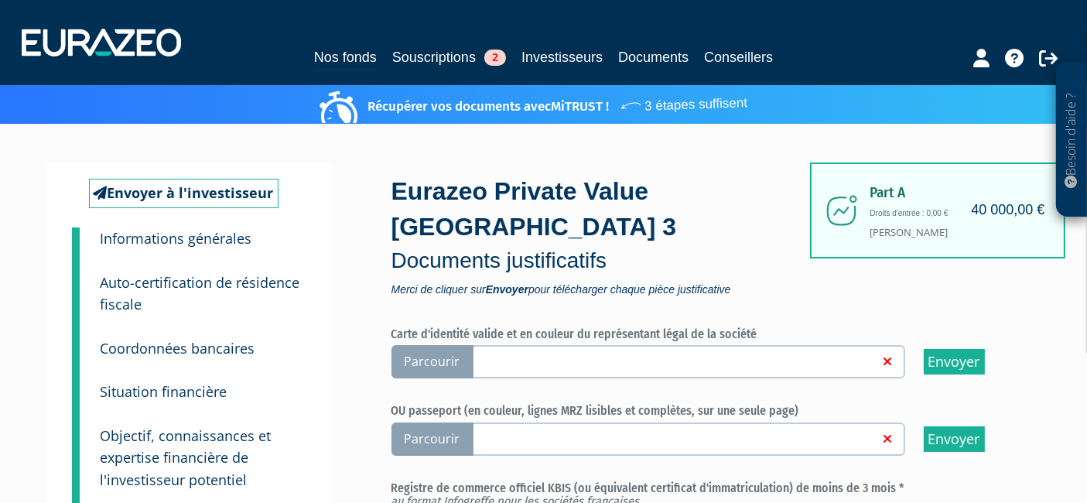
click at [154, 241] on small "Informations générales" at bounding box center [177, 238] width 152 height 19
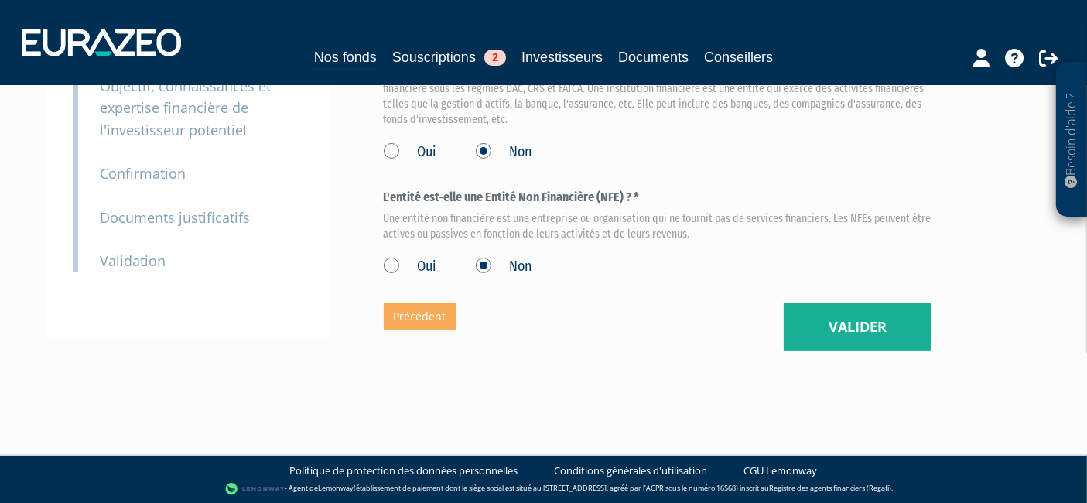
scroll to position [139, 0]
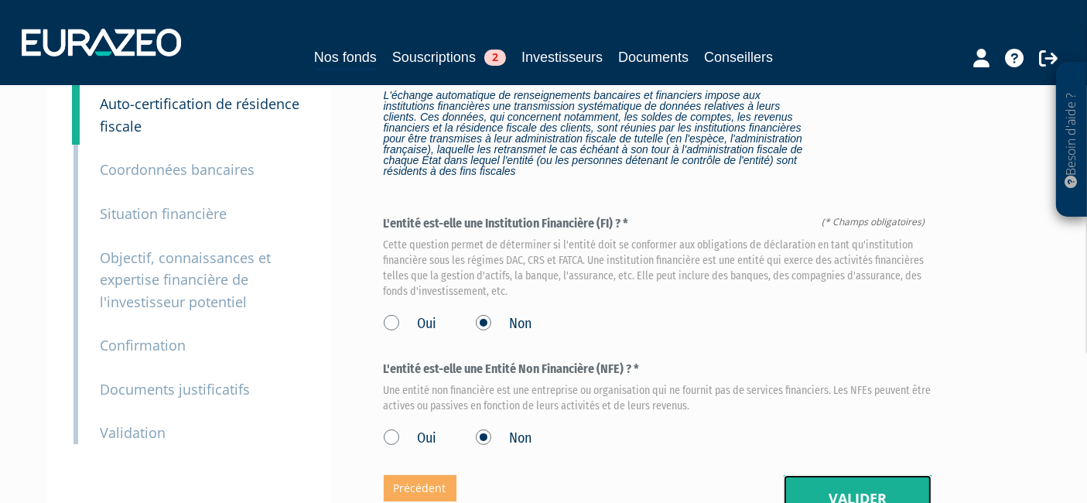
click at [863, 475] on button "Valider" at bounding box center [858, 499] width 148 height 48
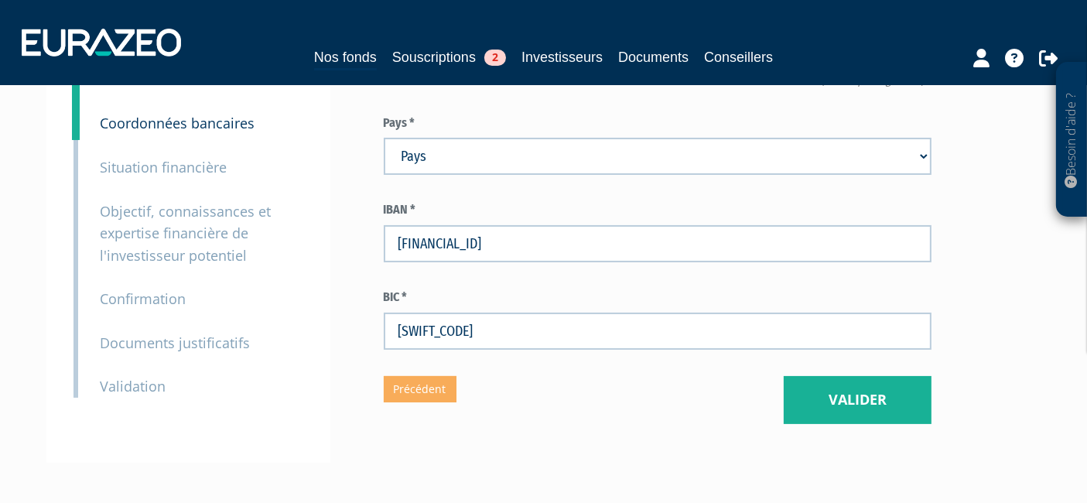
scroll to position [311, 0]
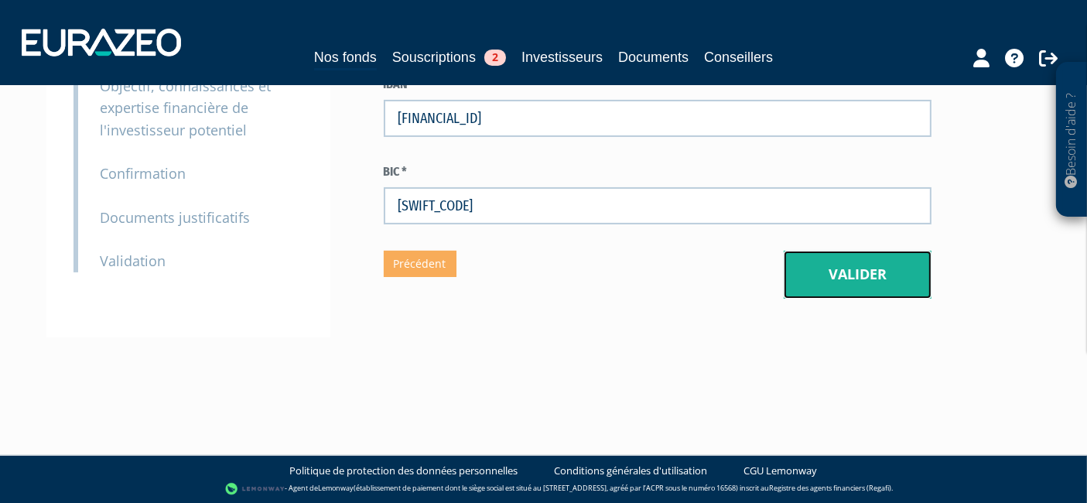
click at [896, 258] on button "Valider" at bounding box center [858, 275] width 148 height 48
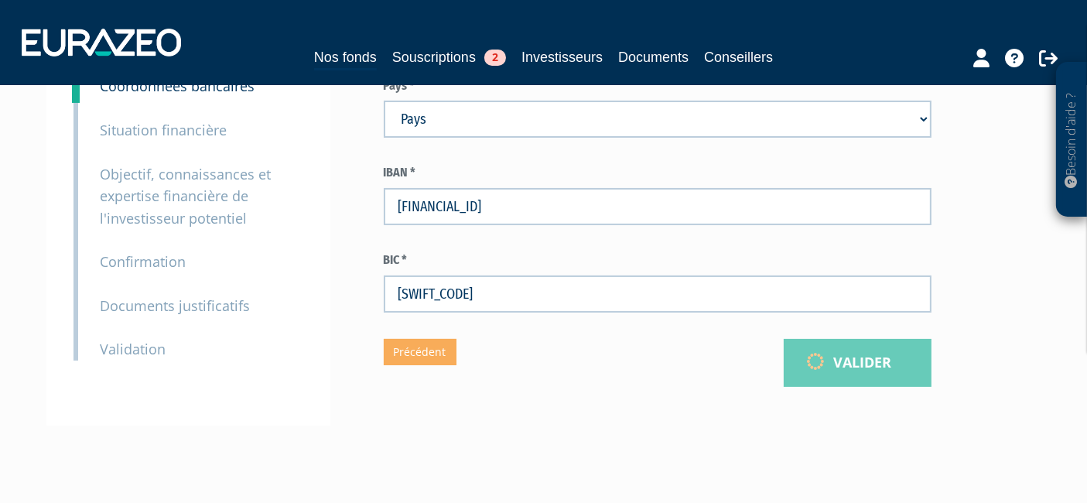
scroll to position [53, 0]
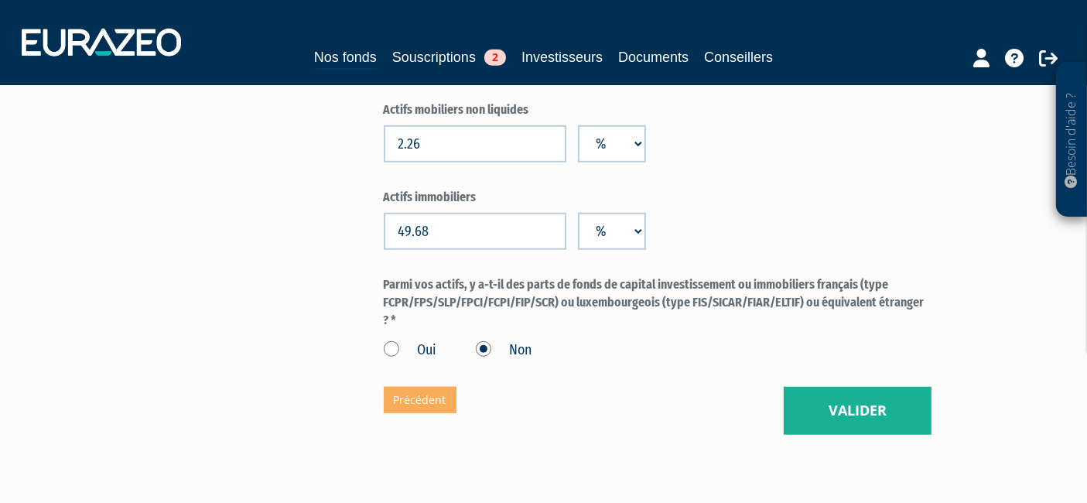
scroll to position [1313, 0]
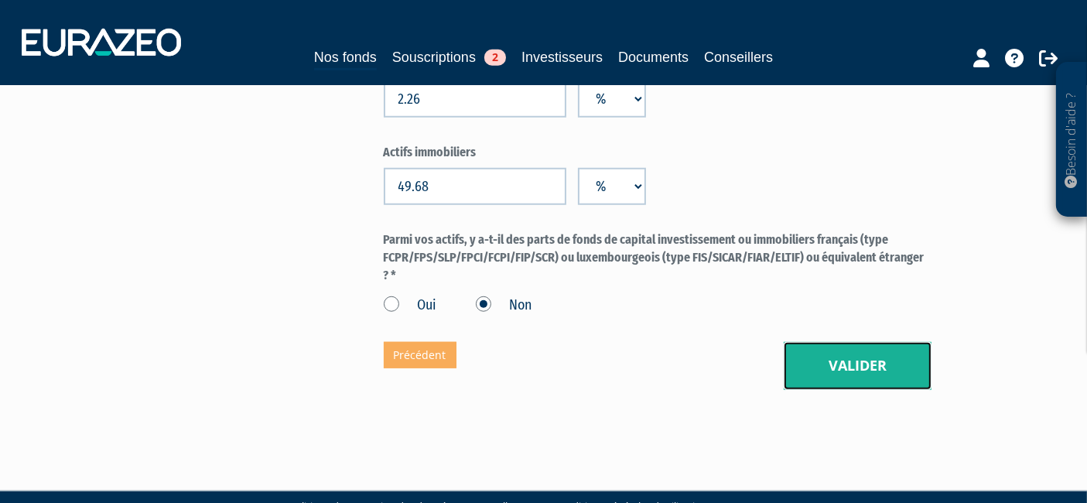
drag, startPoint x: 858, startPoint y: 341, endPoint x: 848, endPoint y: 326, distance: 18.1
click at [857, 342] on button "Valider" at bounding box center [858, 366] width 148 height 48
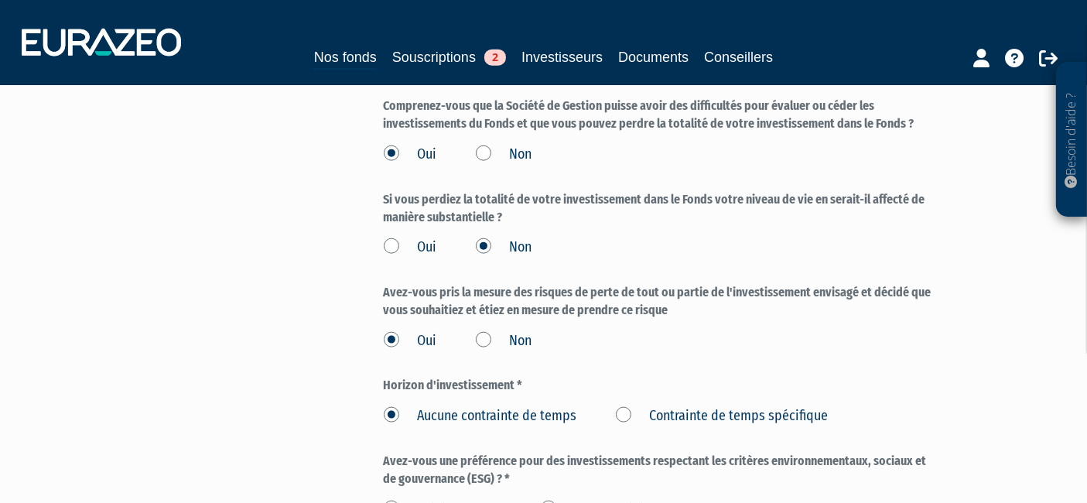
scroll to position [2092, 0]
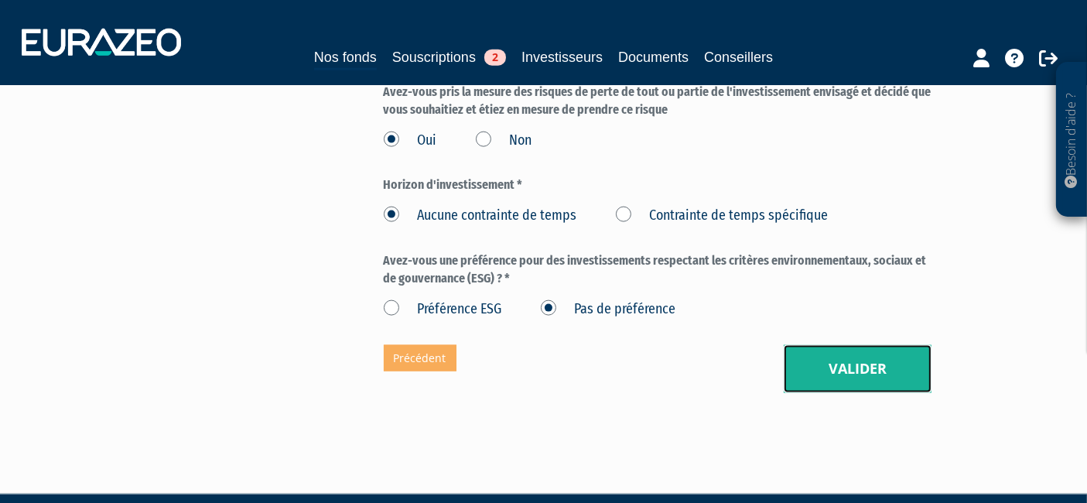
click at [861, 345] on button "Valider" at bounding box center [858, 369] width 148 height 48
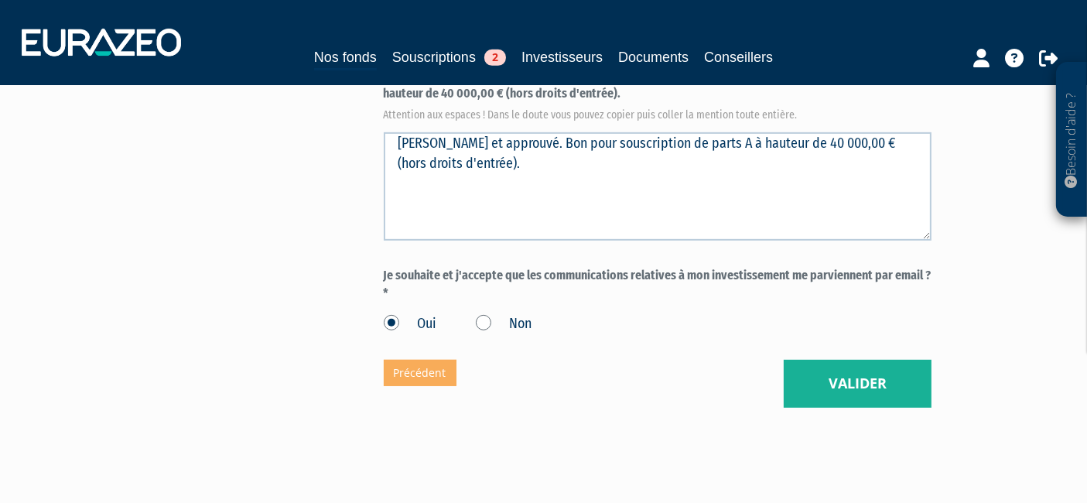
scroll to position [766, 0]
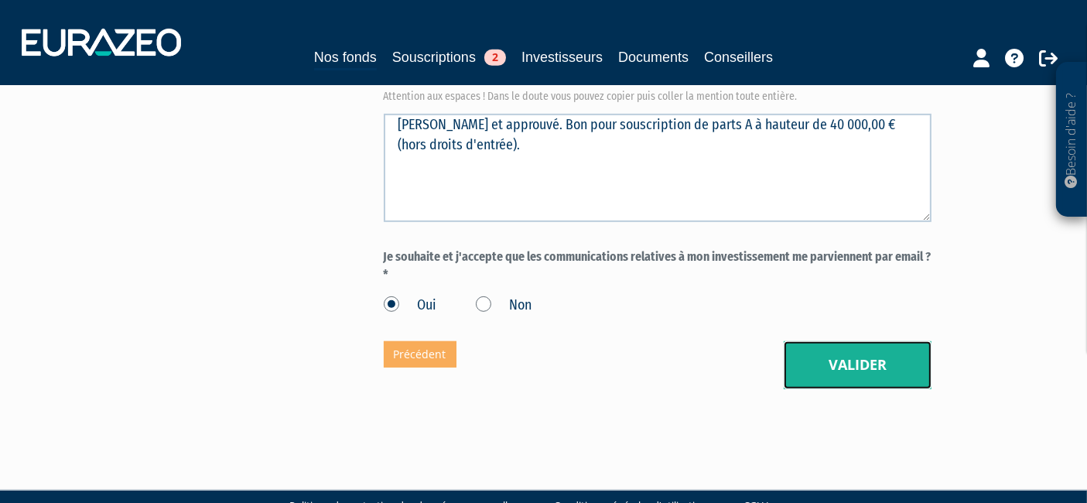
click at [837, 341] on button "Valider" at bounding box center [858, 365] width 148 height 48
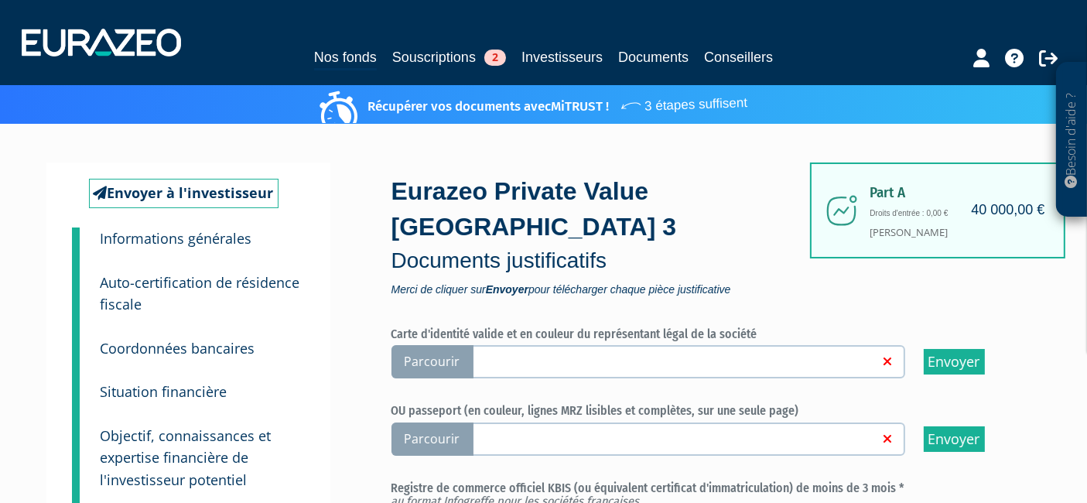
scroll to position [172, 0]
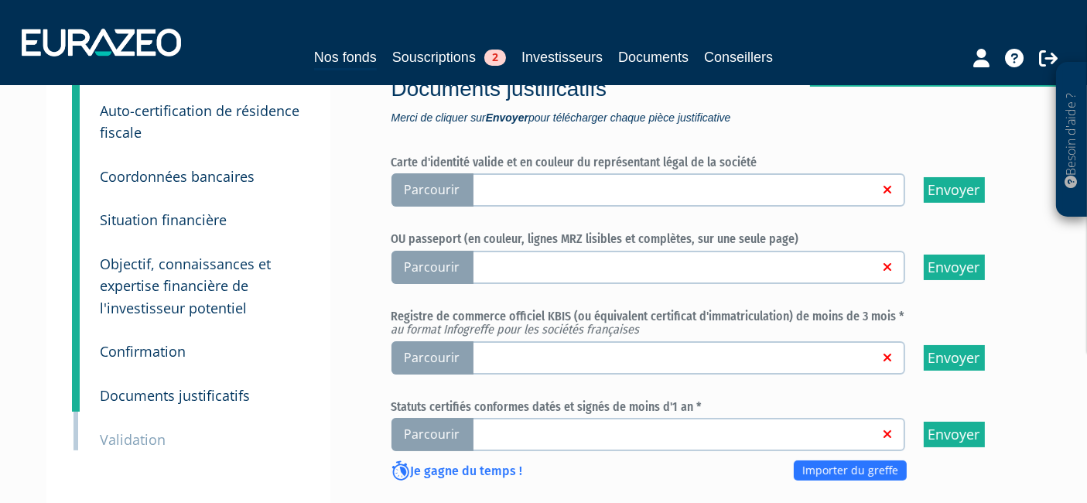
click at [426, 173] on span "Parcourir" at bounding box center [433, 189] width 82 height 33
click at [0, 0] on input "Parcourir" at bounding box center [0, 0] width 0 height 0
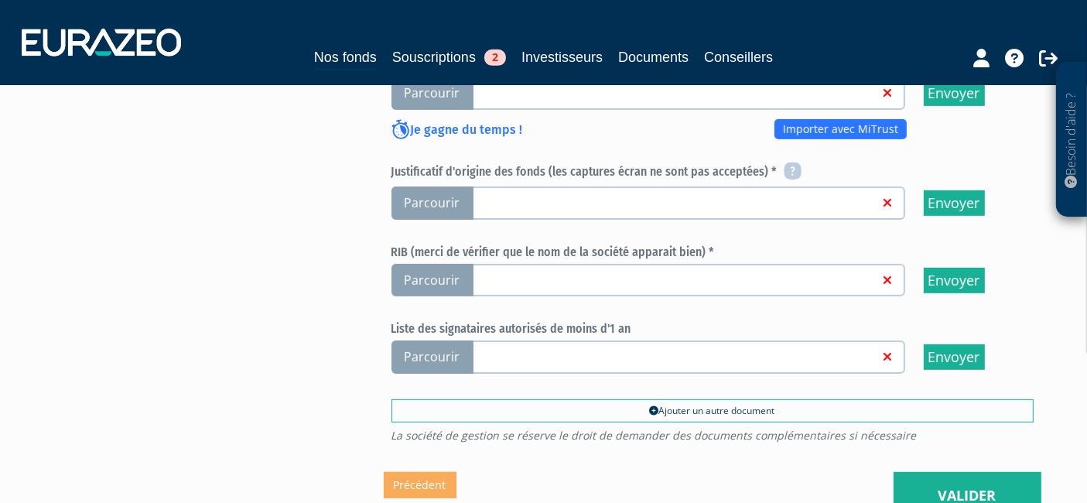
scroll to position [774, 0]
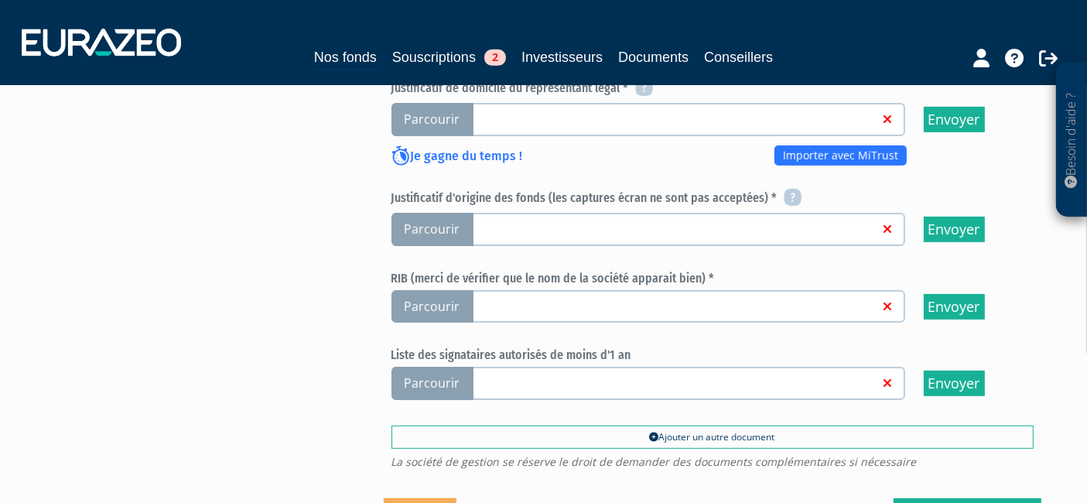
click at [441, 290] on span "Parcourir" at bounding box center [433, 306] width 82 height 33
click at [0, 0] on input "Parcourir" at bounding box center [0, 0] width 0 height 0
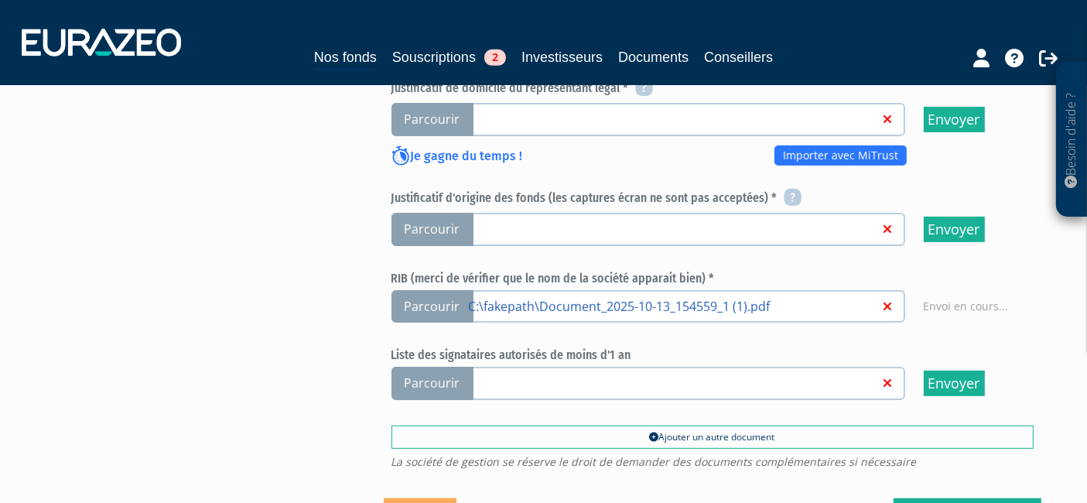
scroll to position [772, 0]
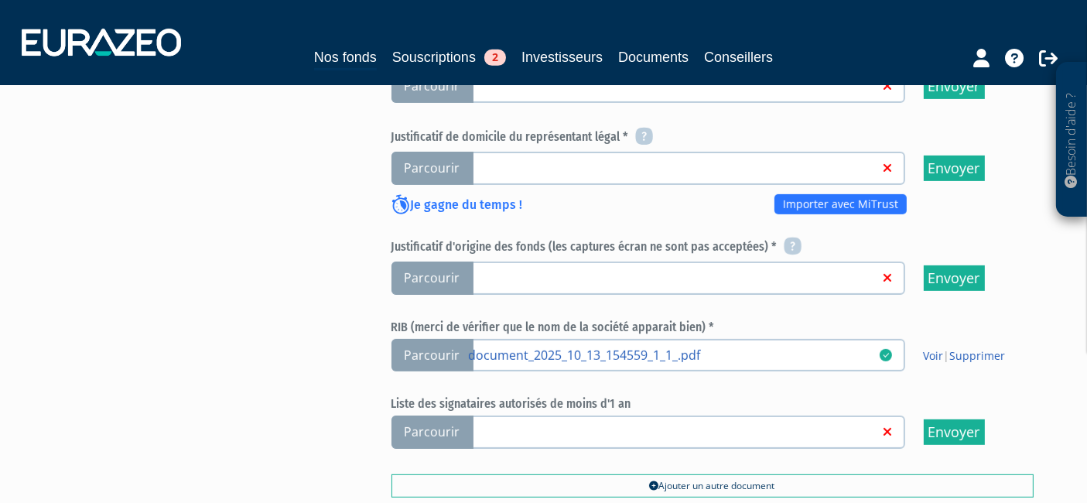
scroll to position [750, 0]
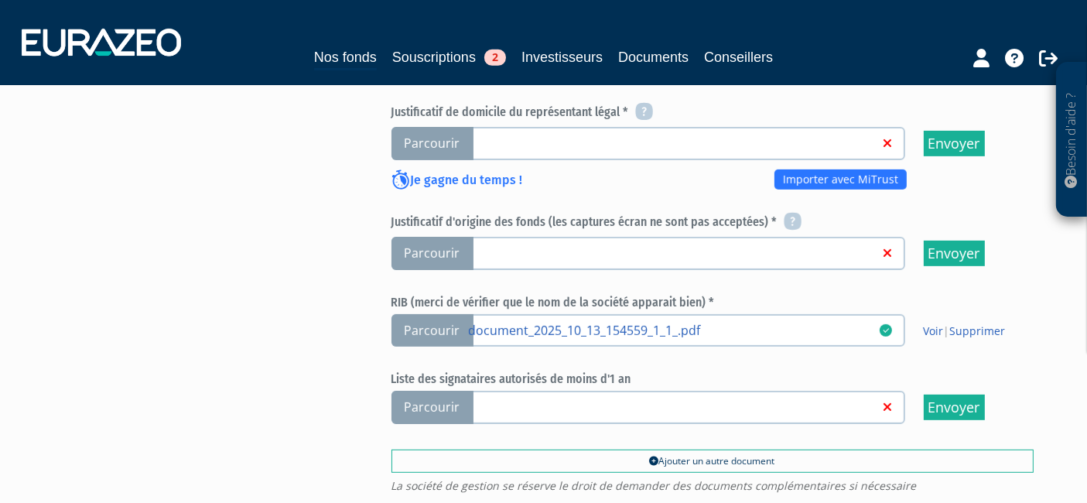
click at [454, 391] on span "Parcourir" at bounding box center [433, 407] width 82 height 33
click at [0, 0] on input "Parcourir" at bounding box center [0, 0] width 0 height 0
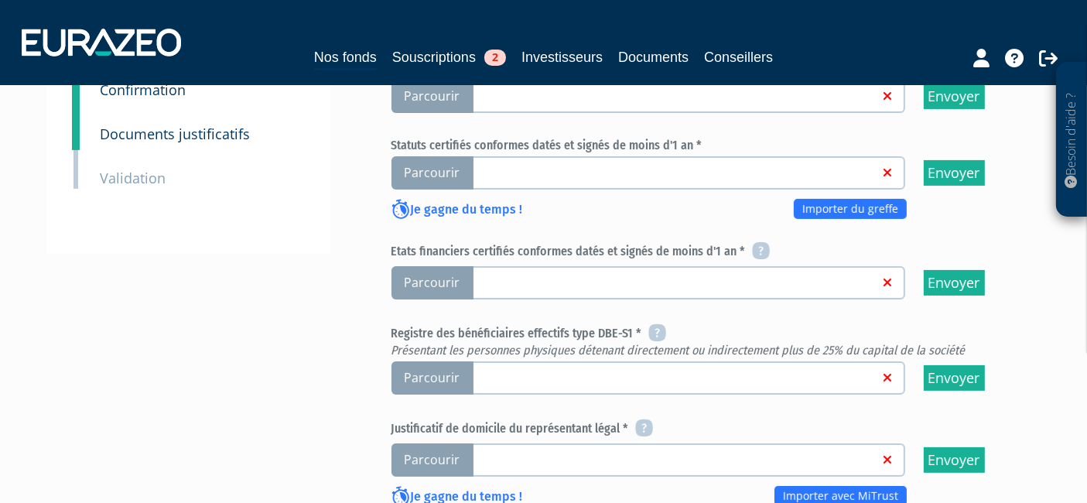
scroll to position [406, 0]
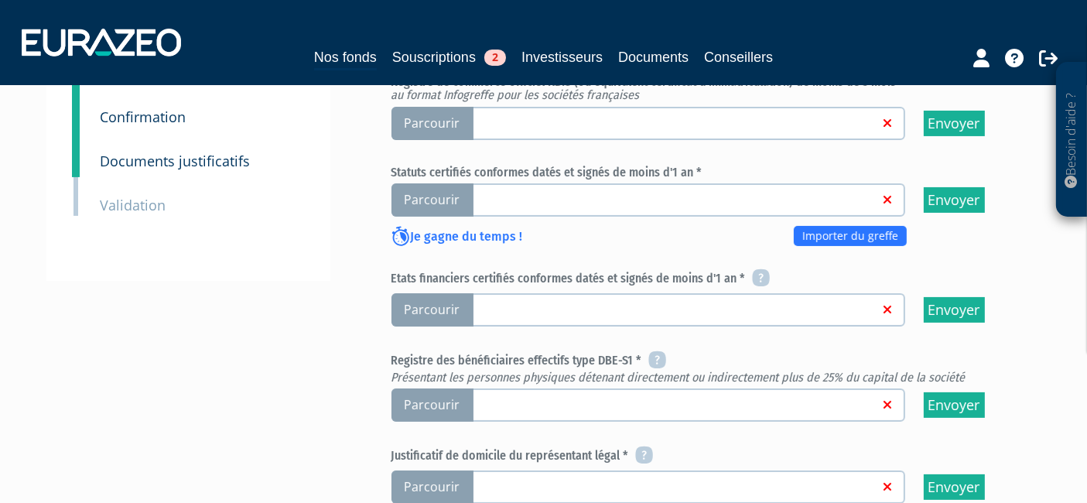
click at [440, 389] on span "Parcourir" at bounding box center [433, 405] width 82 height 33
click at [0, 0] on input "Parcourir" at bounding box center [0, 0] width 0 height 0
click at [466, 389] on span "Parcourir" at bounding box center [433, 405] width 82 height 33
click at [0, 0] on input "Parcourir" at bounding box center [0, 0] width 0 height 0
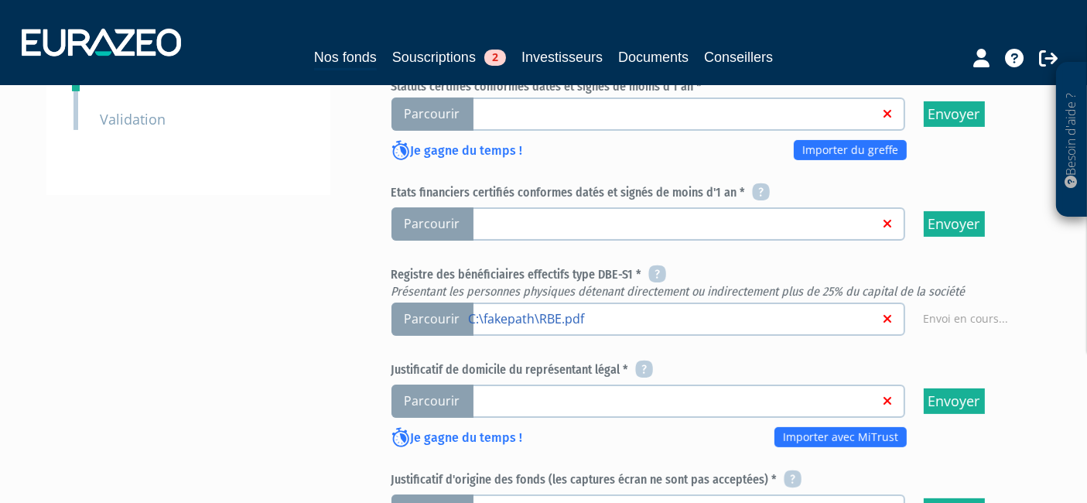
scroll to position [664, 0]
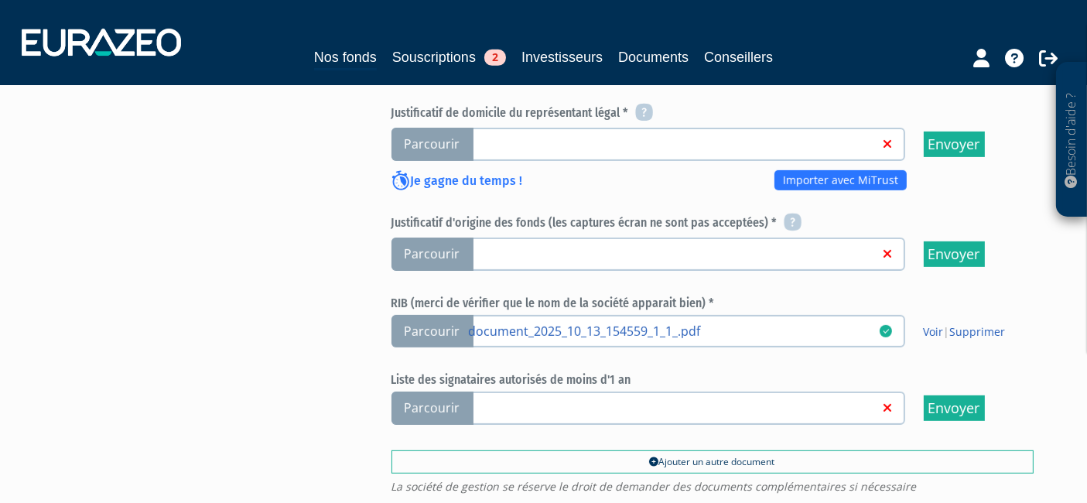
scroll to position [687, 0]
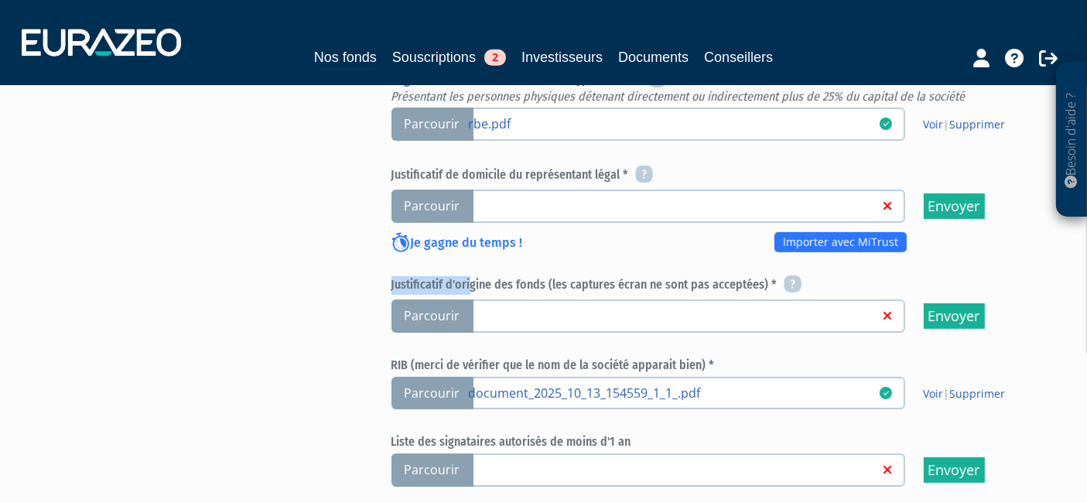
click at [479, 236] on div "Eurazeo Private Value Europe 3 Documents justificatifs Merci de cliquer sur Env…" at bounding box center [713, 30] width 658 height 1110
click at [330, 259] on div "Envoyer à l'investisseur 1 Informations générales 2 Auto-certification de résid…" at bounding box center [544, 53] width 972 height 1157
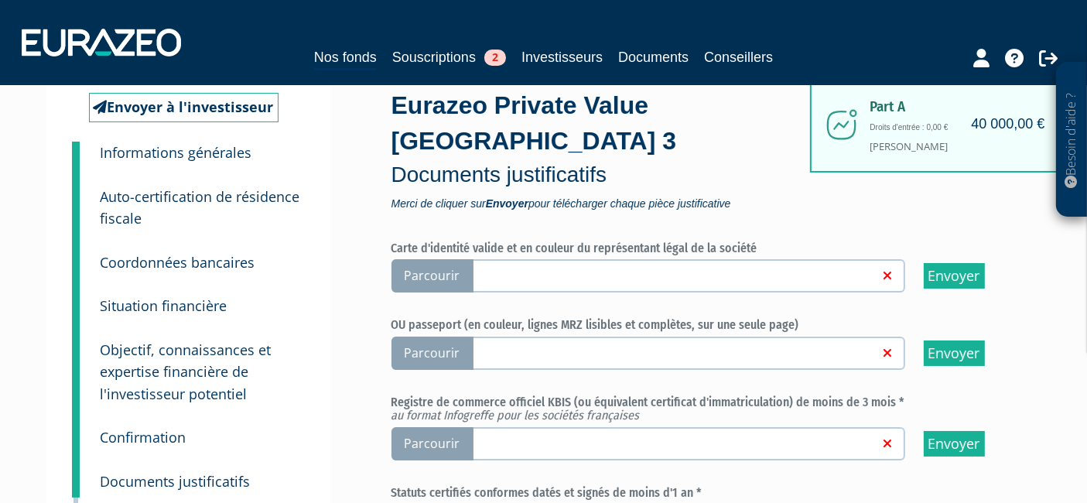
scroll to position [0, 0]
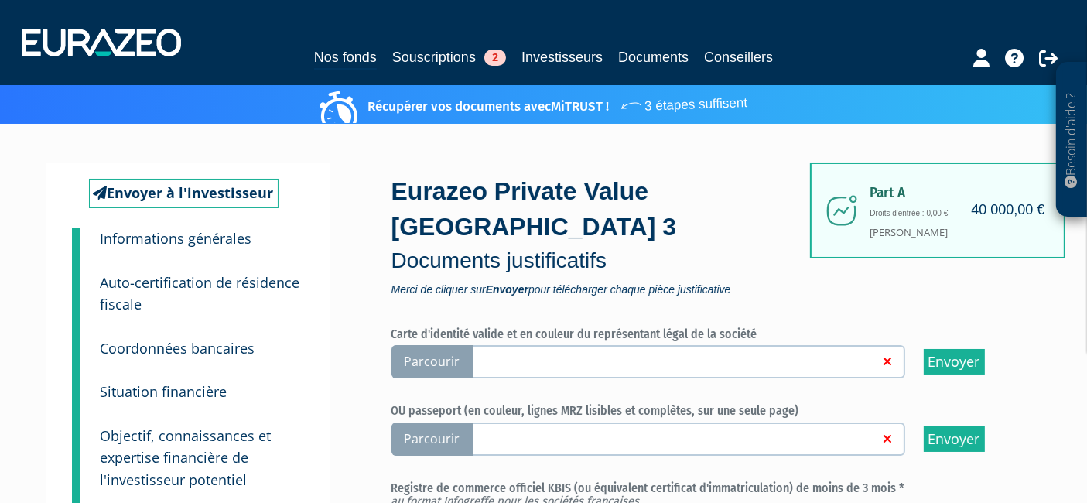
click at [449, 345] on span "Parcourir" at bounding box center [433, 361] width 82 height 33
click at [0, 0] on input "Parcourir" at bounding box center [0, 0] width 0 height 0
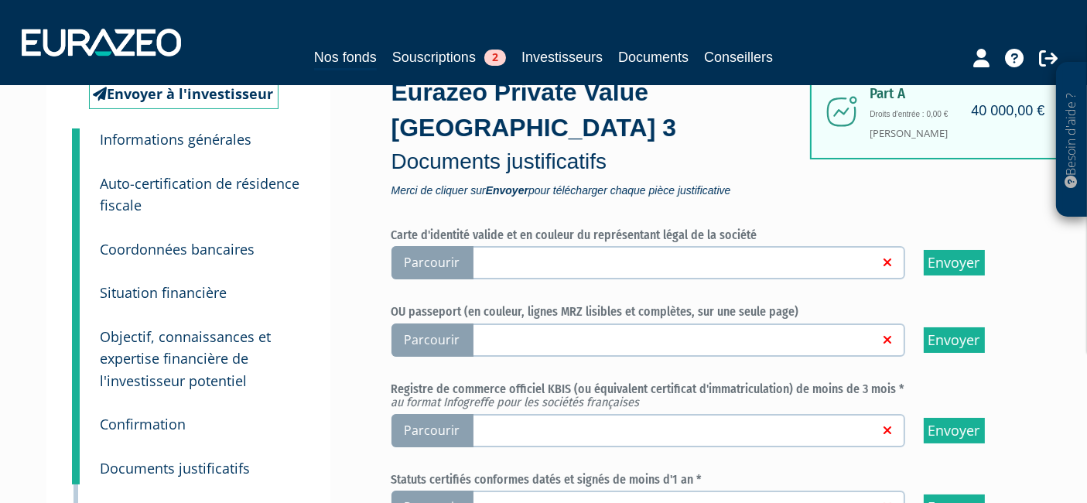
scroll to position [172, 0]
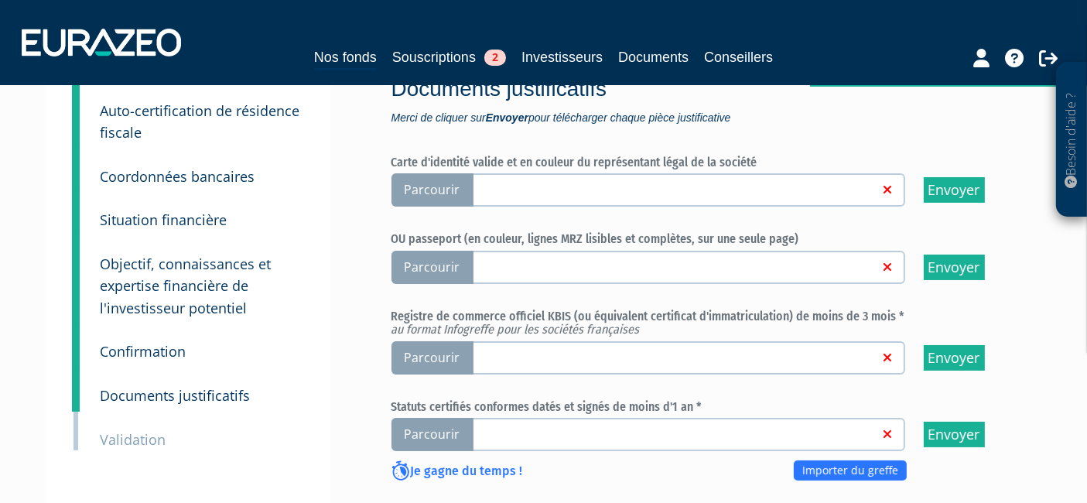
click at [426, 251] on span "Parcourir" at bounding box center [433, 267] width 82 height 33
click at [0, 0] on input "Parcourir" at bounding box center [0, 0] width 0 height 0
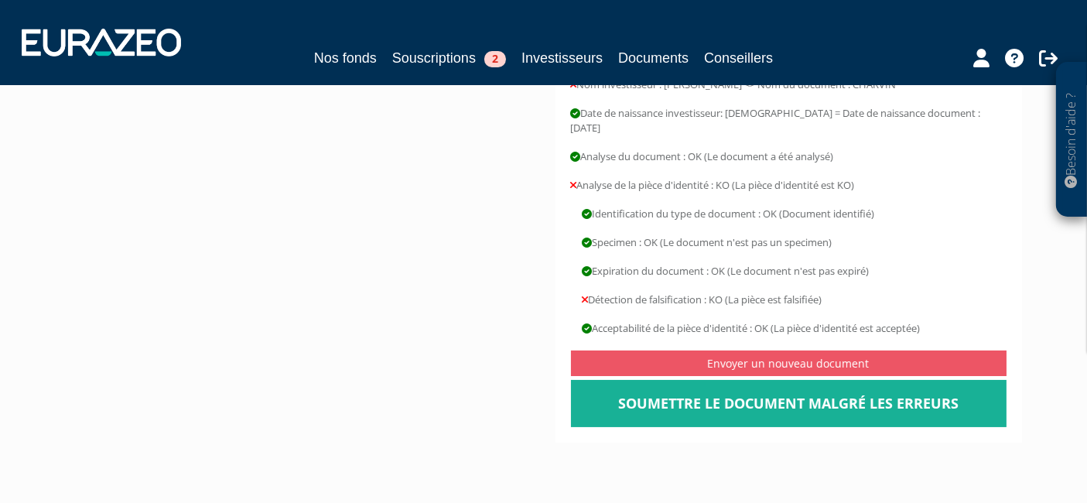
scroll to position [172, 0]
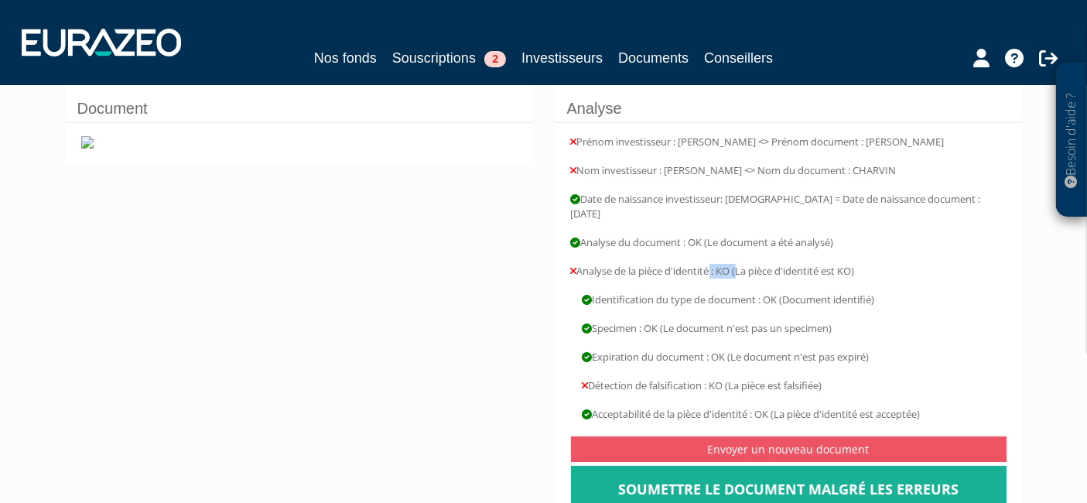
click at [810, 258] on div "Prénom investisseur : [PERSON_NAME] <> Prénom document : [PERSON_NAME] investis…" at bounding box center [789, 325] width 467 height 407
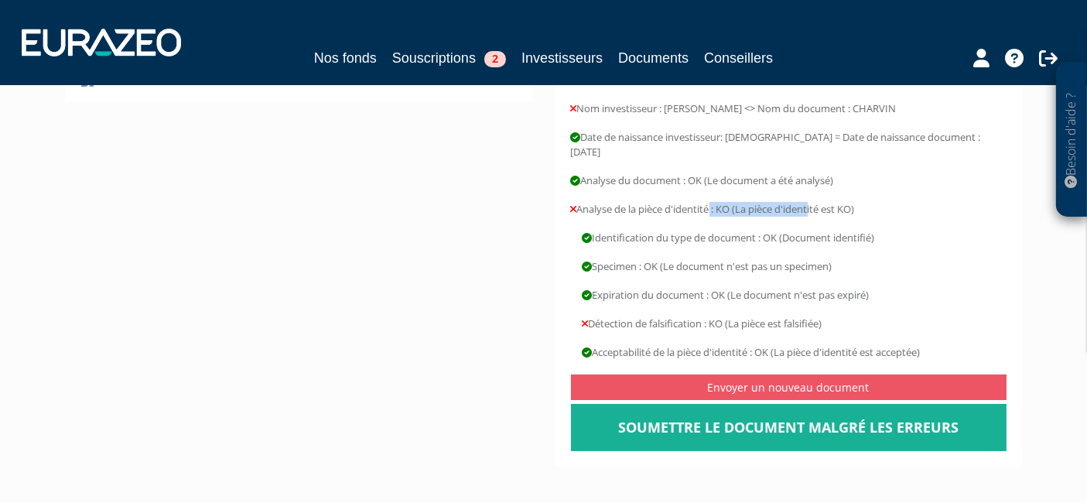
scroll to position [344, 0]
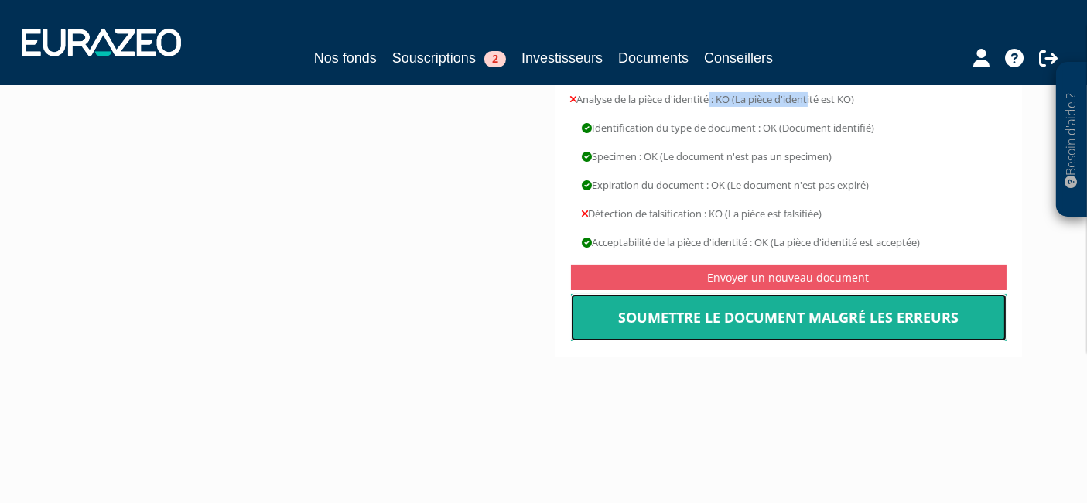
click at [808, 303] on link "Soumettre le document malgré les erreurs" at bounding box center [789, 318] width 436 height 48
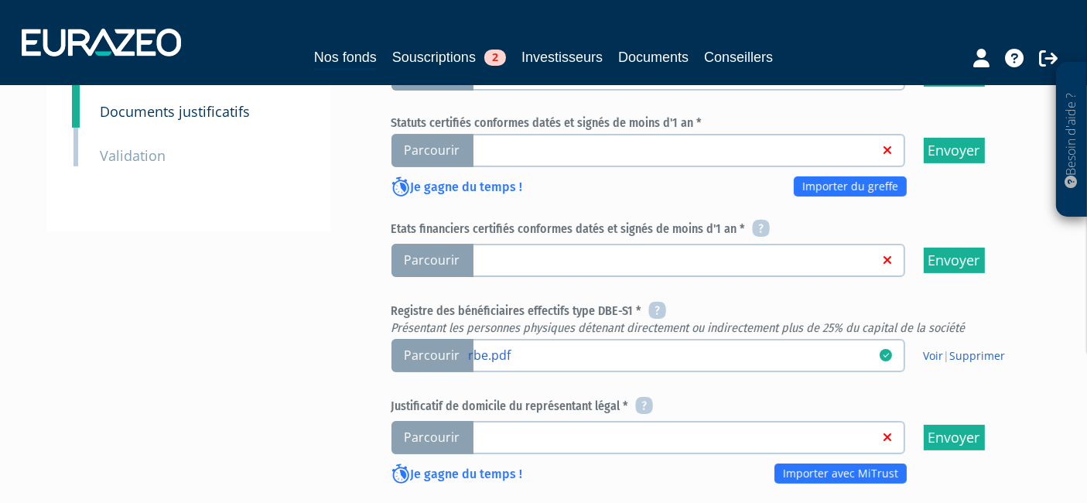
scroll to position [430, 0]
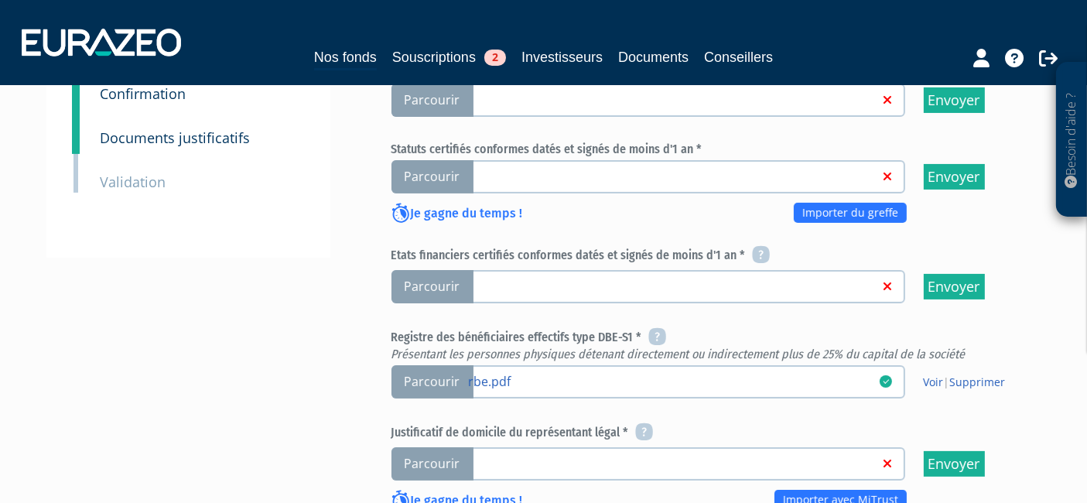
click at [435, 270] on span "Parcourir" at bounding box center [433, 286] width 82 height 33
click at [0, 0] on input "Parcourir" at bounding box center [0, 0] width 0 height 0
click at [424, 270] on span "Parcourir" at bounding box center [433, 286] width 82 height 33
click at [0, 0] on input "Parcourir" at bounding box center [0, 0] width 0 height 0
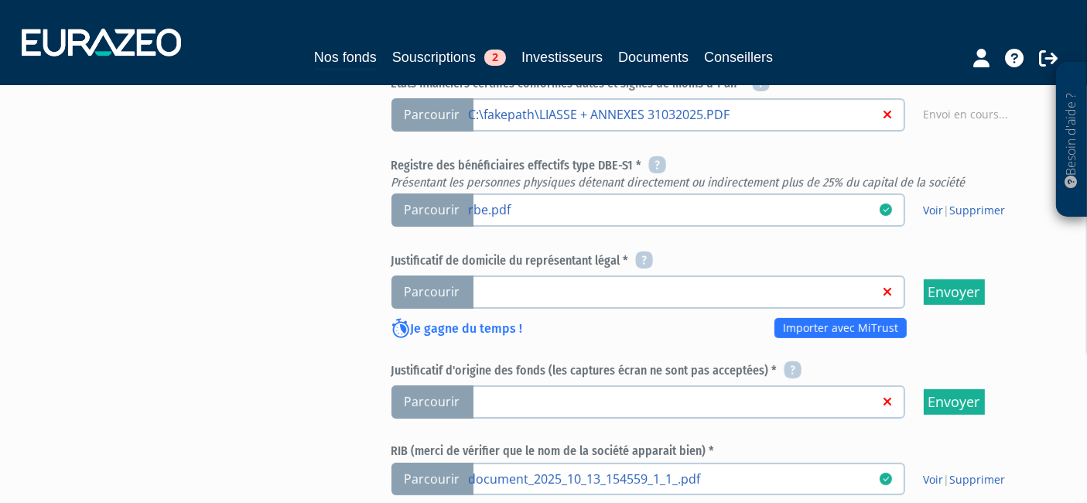
scroll to position [673, 0]
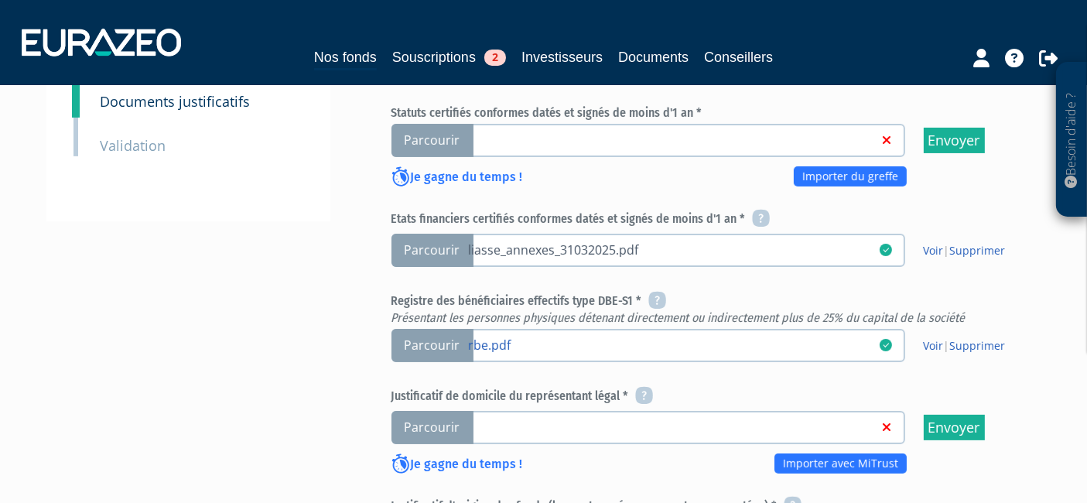
scroll to position [687, 0]
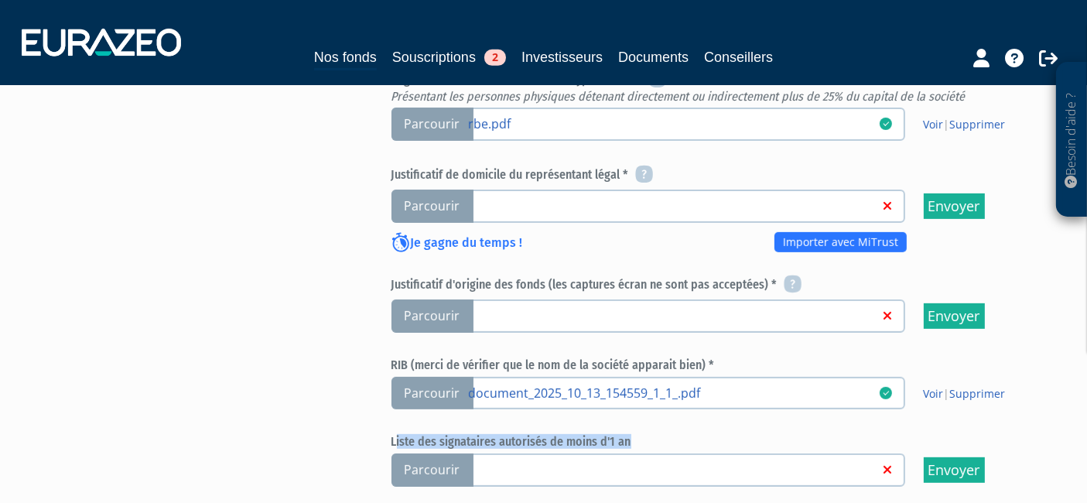
drag, startPoint x: 398, startPoint y: 389, endPoint x: 635, endPoint y: 399, distance: 237.0
click at [635, 399] on div "Carte d'identité valide et en couleur du représentant légal de la société Parco…" at bounding box center [713, 63] width 642 height 847
click at [635, 435] on h6 "Liste des signataires autorisés de moins d'1 an" at bounding box center [713, 442] width 642 height 14
drag, startPoint x: 635, startPoint y: 399, endPoint x: 375, endPoint y: 396, distance: 260.1
click at [375, 396] on div "Envoyer à l'investisseur 1 Informations générales 2 Auto-certification de résid…" at bounding box center [544, 53] width 972 height 1157
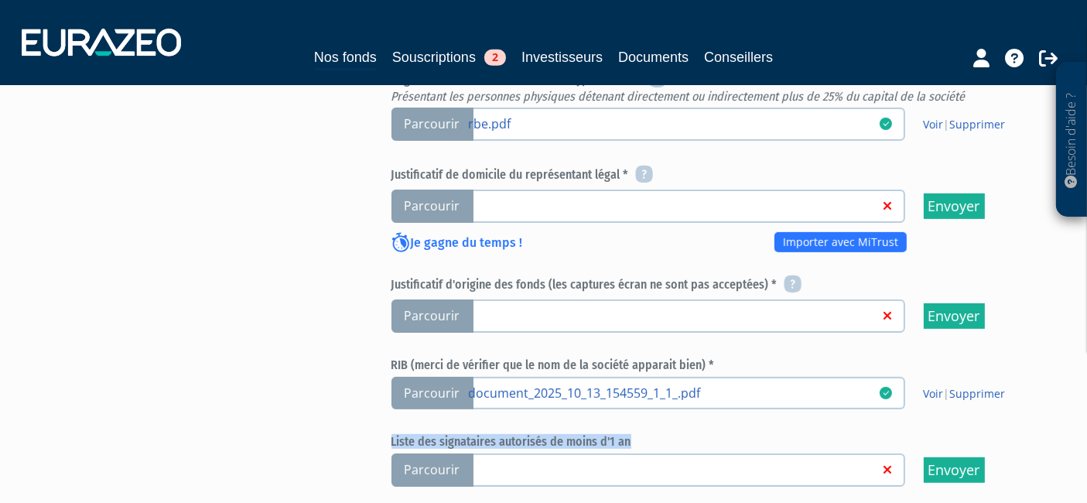
click at [358, 397] on div "Envoyer à l'investisseur 1 Informations générales 2 Auto-certification de résid…" at bounding box center [544, 53] width 972 height 1157
drag, startPoint x: 383, startPoint y: 399, endPoint x: 630, endPoint y: 399, distance: 246.9
click at [630, 399] on div "Eurazeo Private Value Europe 3 Documents justificatifs Merci de cliquer sur Env…" at bounding box center [713, 30] width 658 height 1110
click at [630, 435] on h6 "Liste des signataires autorisés de moins d'1 an" at bounding box center [713, 442] width 642 height 14
drag, startPoint x: 386, startPoint y: 395, endPoint x: 653, endPoint y: 393, distance: 267.0
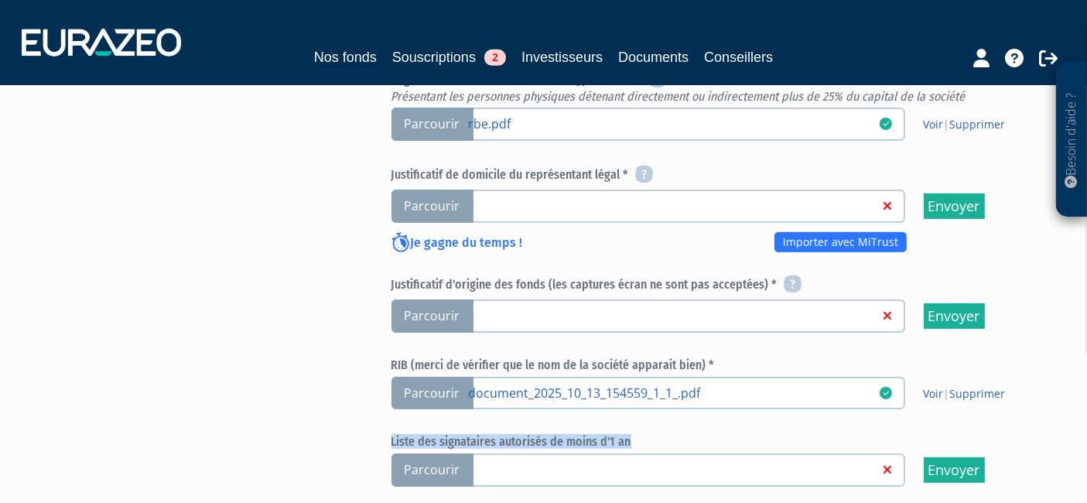
click at [653, 393] on div "Eurazeo Private Value Europe 3 Documents justificatifs Merci de cliquer sur Env…" at bounding box center [713, 30] width 658 height 1110
click at [653, 435] on h6 "Liste des signataires autorisés de moins d'1 an" at bounding box center [713, 442] width 642 height 14
drag, startPoint x: 62, startPoint y: 214, endPoint x: 53, endPoint y: 224, distance: 14.3
click at [62, 214] on div "Envoyer à l'investisseur 1 Informations générales 2 Auto-certification de résid…" at bounding box center [544, 53] width 972 height 1157
drag, startPoint x: 385, startPoint y: 390, endPoint x: 640, endPoint y: 405, distance: 255.8
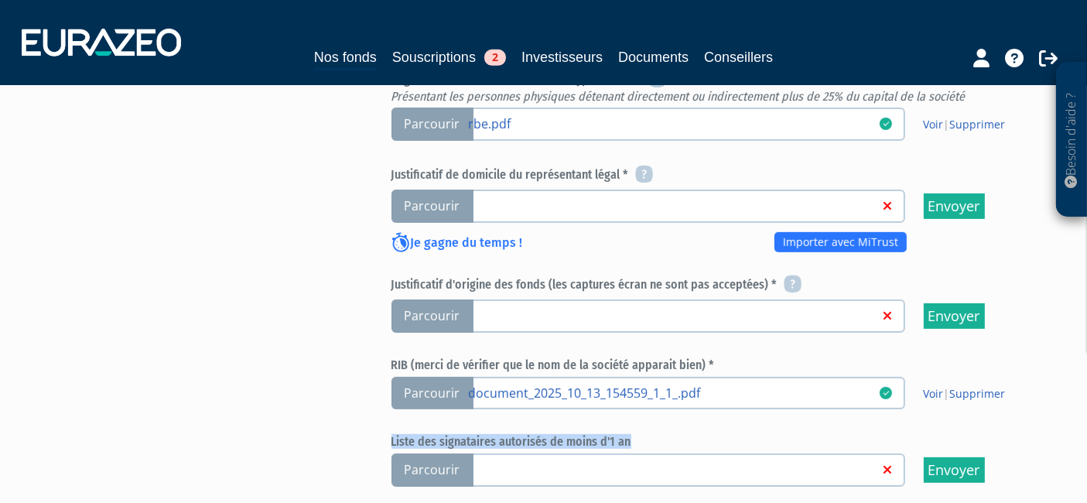
click at [640, 405] on div "Eurazeo Private Value Europe 3 Documents justificatifs Merci de cliquer sur Env…" at bounding box center [713, 30] width 658 height 1110
click at [642, 435] on h6 "Liste des signataires autorisés de moins d'1 an" at bounding box center [713, 442] width 642 height 14
drag, startPoint x: 642, startPoint y: 397, endPoint x: 325, endPoint y: 372, distance: 317.5
click at [325, 372] on div "Envoyer à l'investisseur 1 Informations générales 2 Auto-certification de résid…" at bounding box center [544, 53] width 972 height 1157
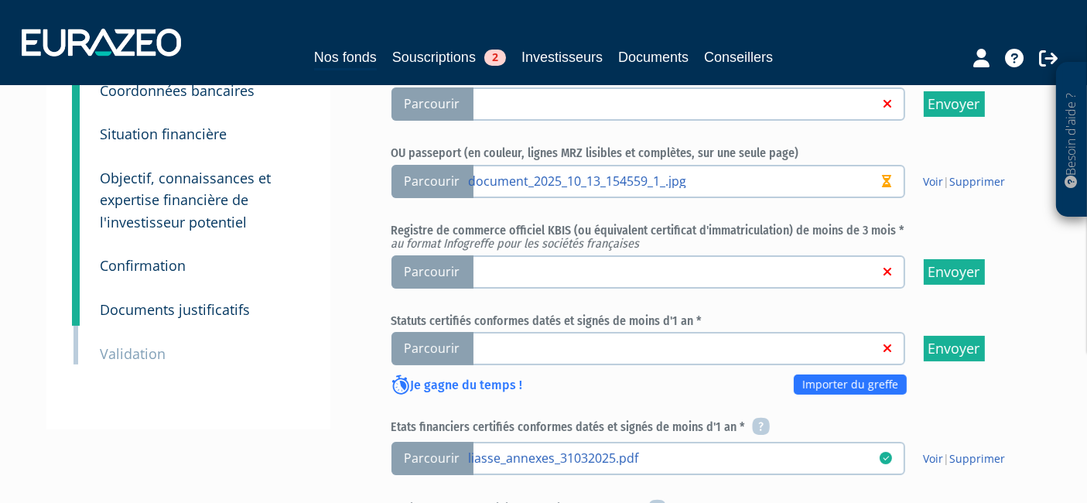
scroll to position [172, 0]
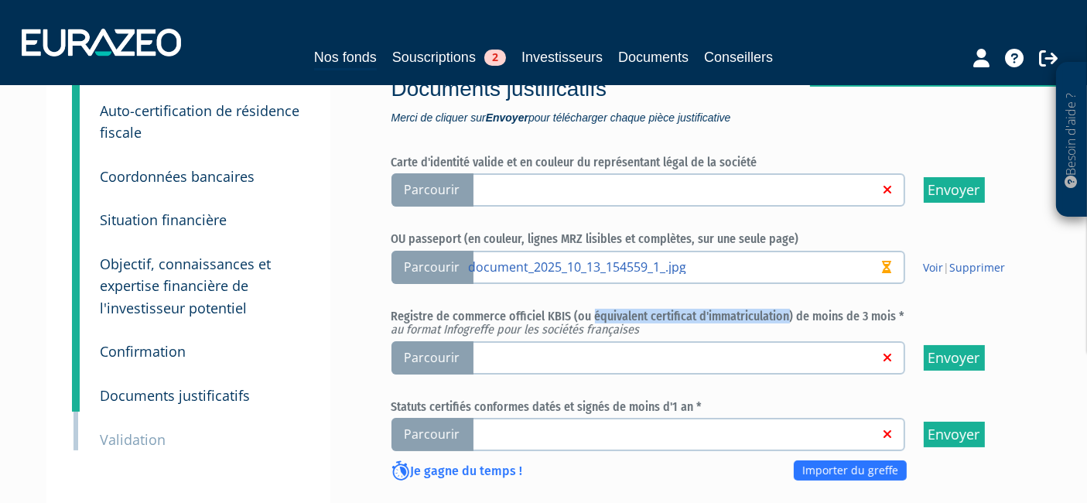
drag, startPoint x: 591, startPoint y: 277, endPoint x: 784, endPoint y: 274, distance: 192.8
click at [784, 310] on h6 "Registre de commerce officiel KBIS (ou équivalent certificat d'immatriculation)…" at bounding box center [713, 323] width 642 height 27
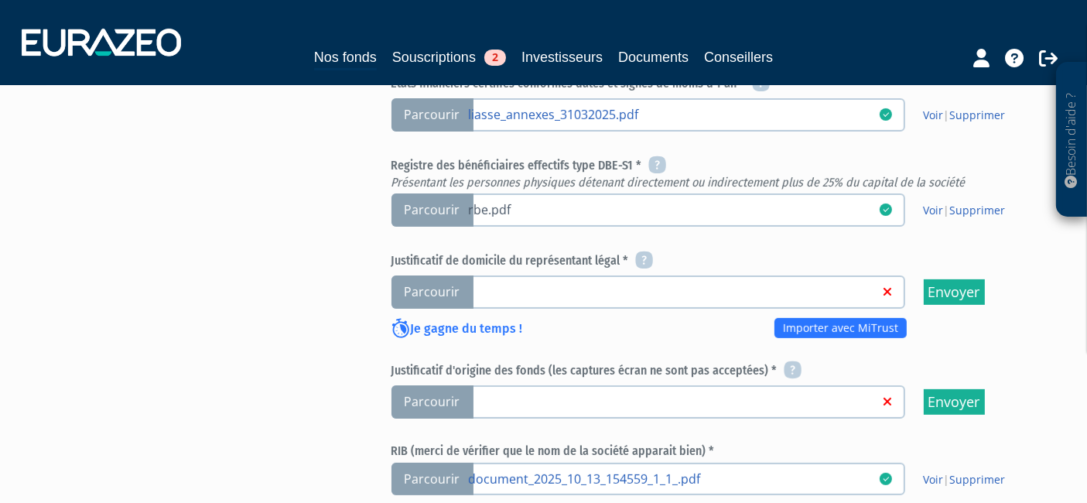
scroll to position [430, 0]
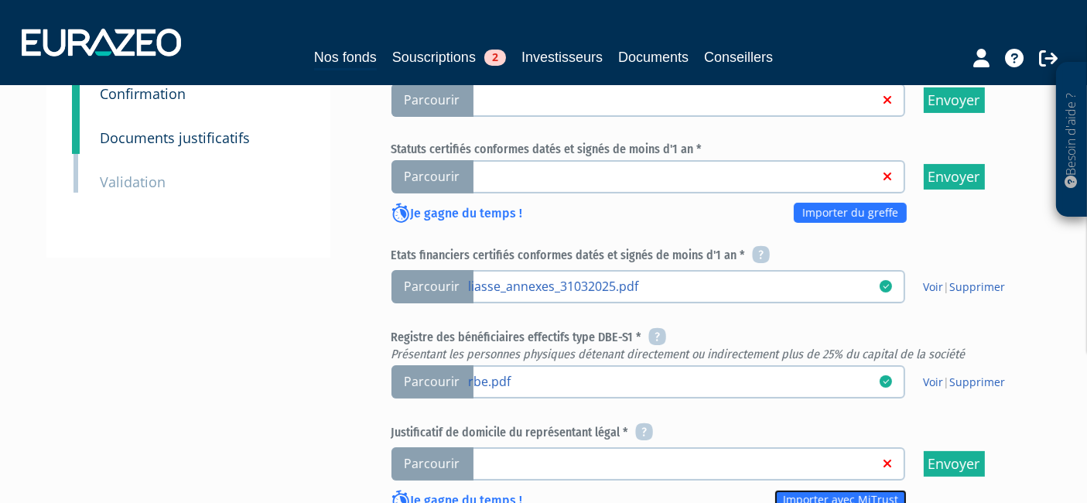
click at [834, 490] on link "Importer avec MiTrust" at bounding box center [841, 500] width 132 height 20
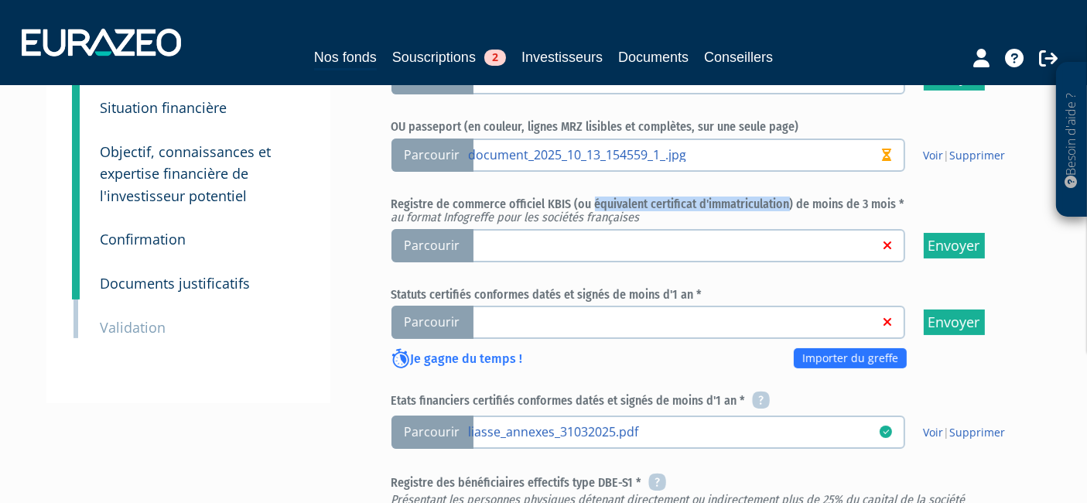
scroll to position [258, 0]
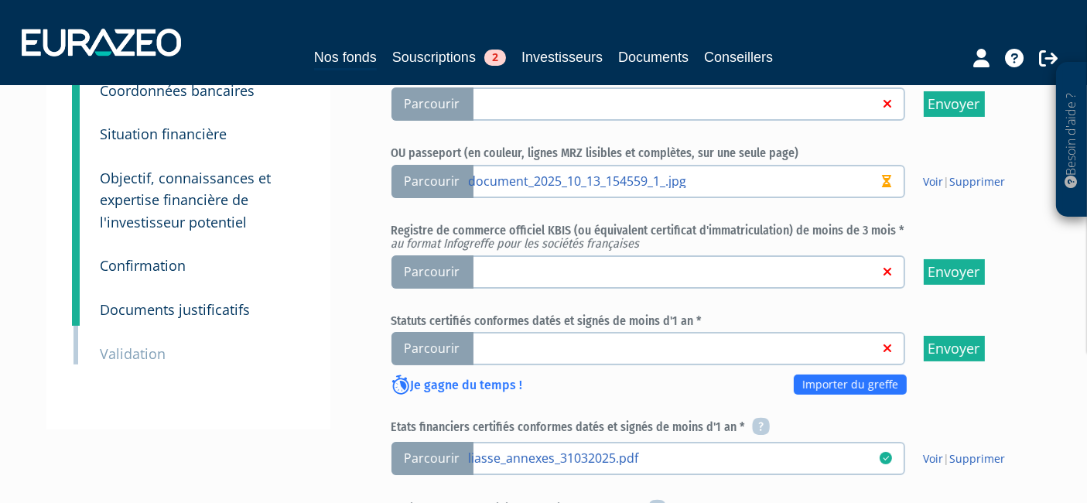
click at [423, 332] on span "Parcourir" at bounding box center [433, 348] width 82 height 33
click at [0, 0] on input "Parcourir" at bounding box center [0, 0] width 0 height 0
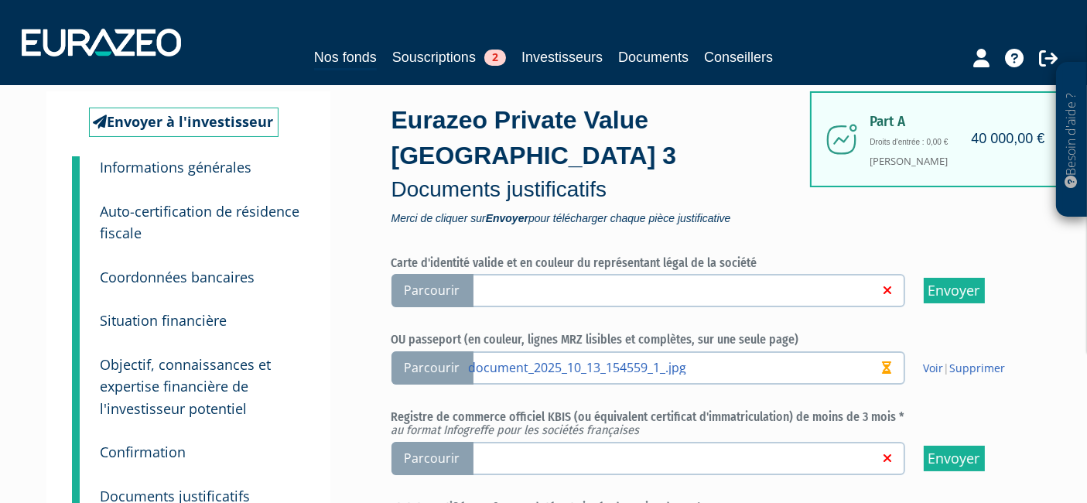
scroll to position [0, 0]
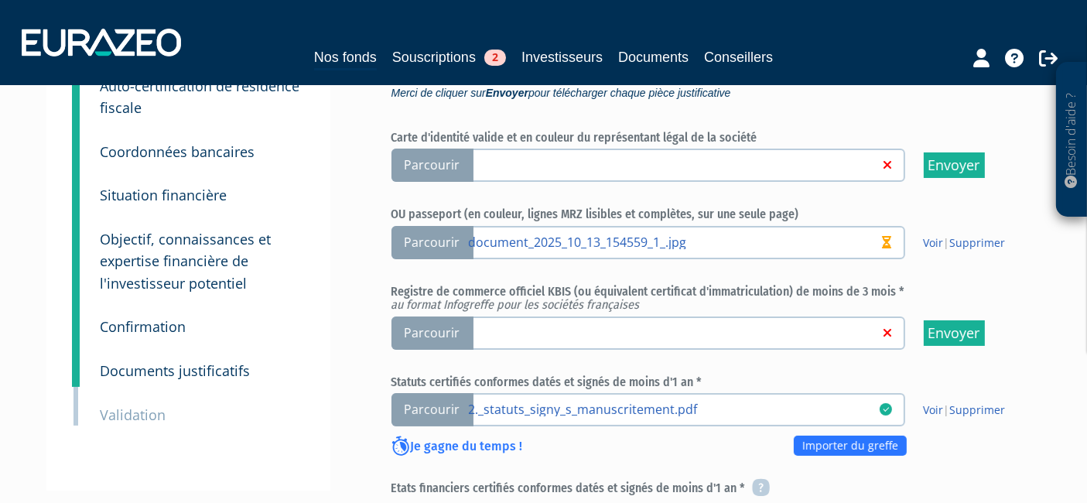
scroll to position [258, 0]
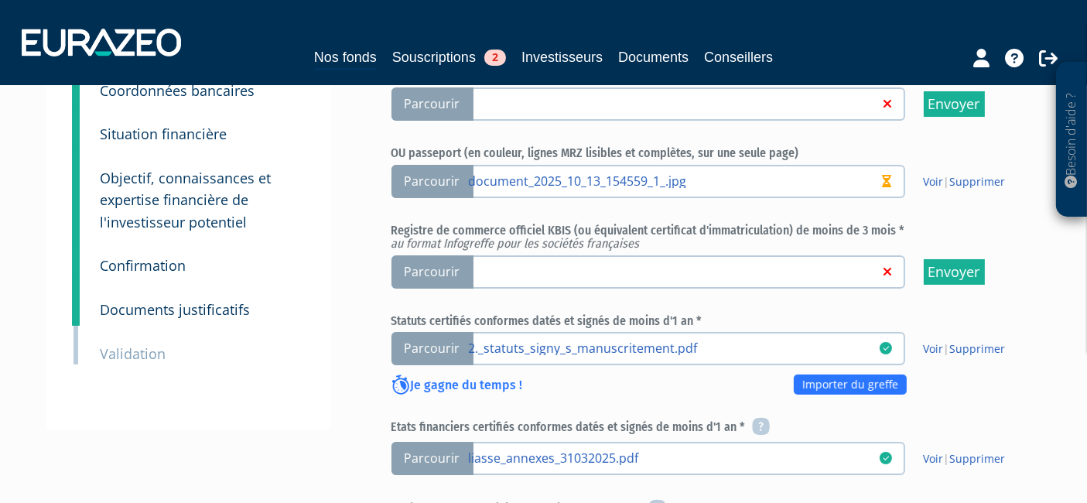
click at [433, 255] on span "Parcourir" at bounding box center [433, 271] width 82 height 33
click at [0, 0] on input "Parcourir" at bounding box center [0, 0] width 0 height 0
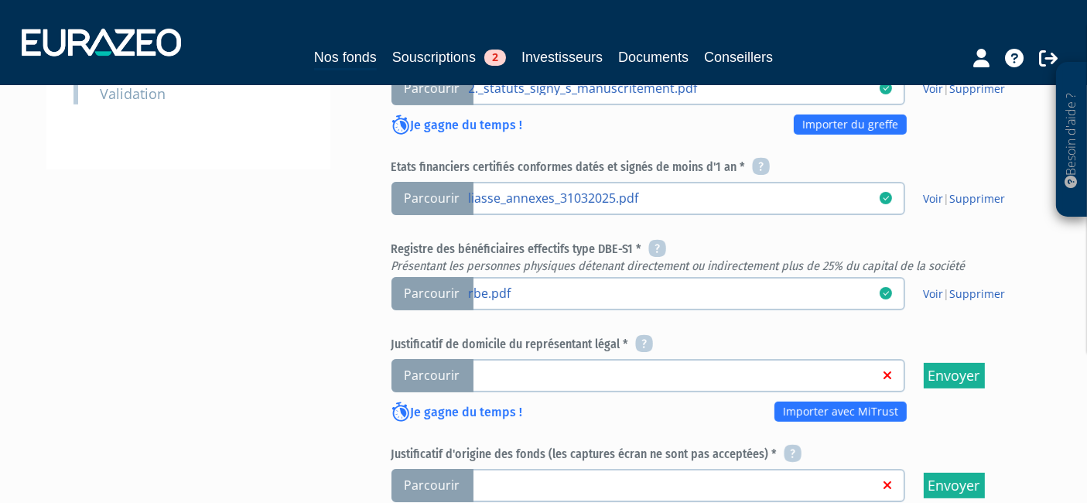
scroll to position [601, 0]
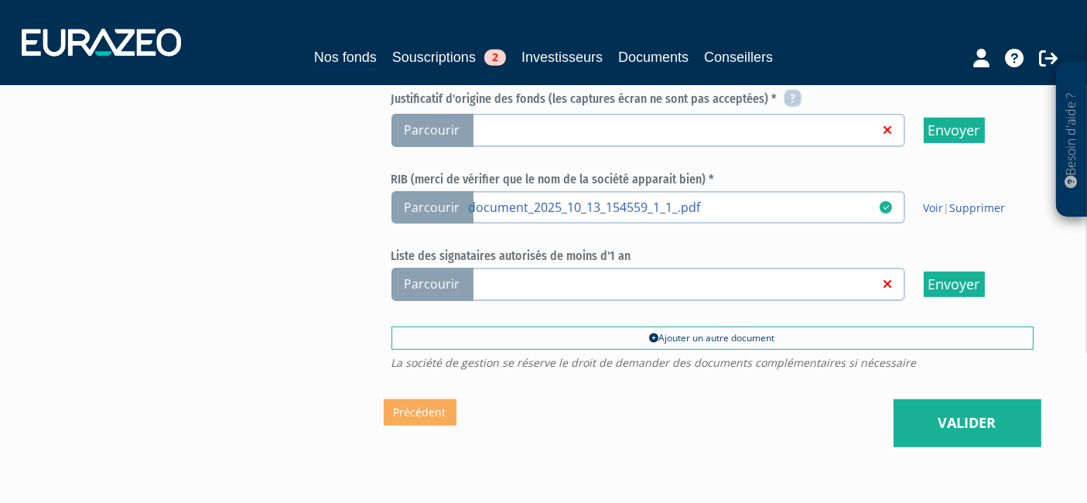
scroll to position [922, 0]
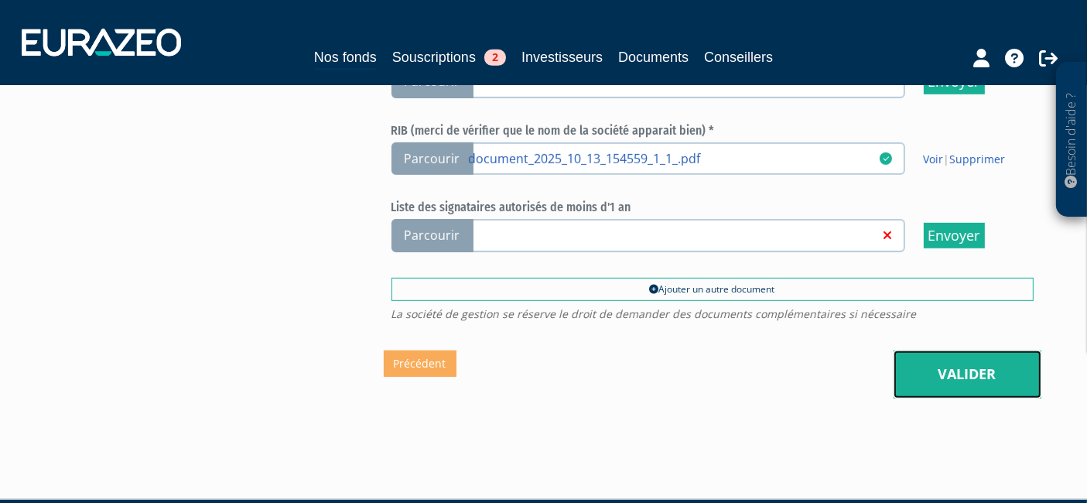
click at [944, 352] on link "Valider" at bounding box center [968, 375] width 148 height 48
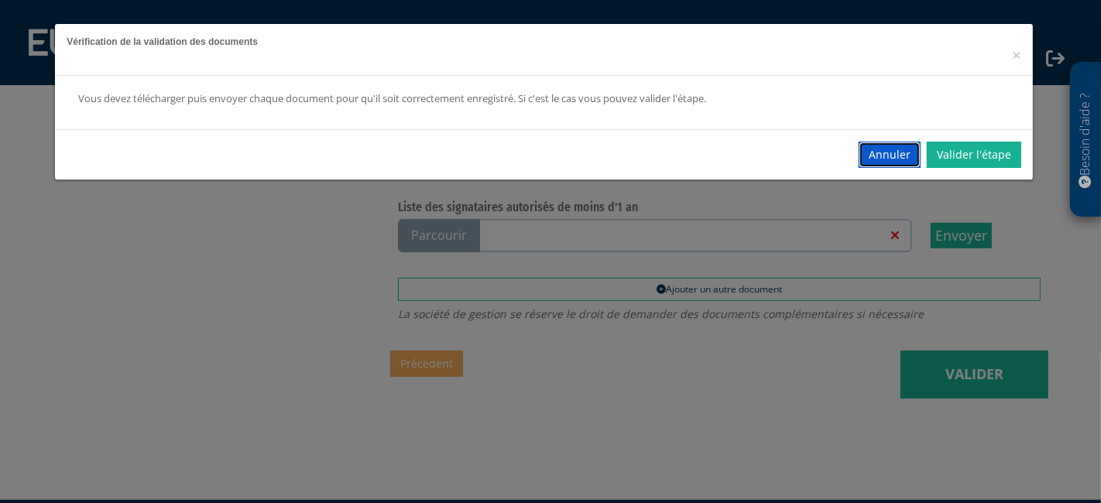
click at [876, 149] on button "Annuler" at bounding box center [889, 155] width 62 height 26
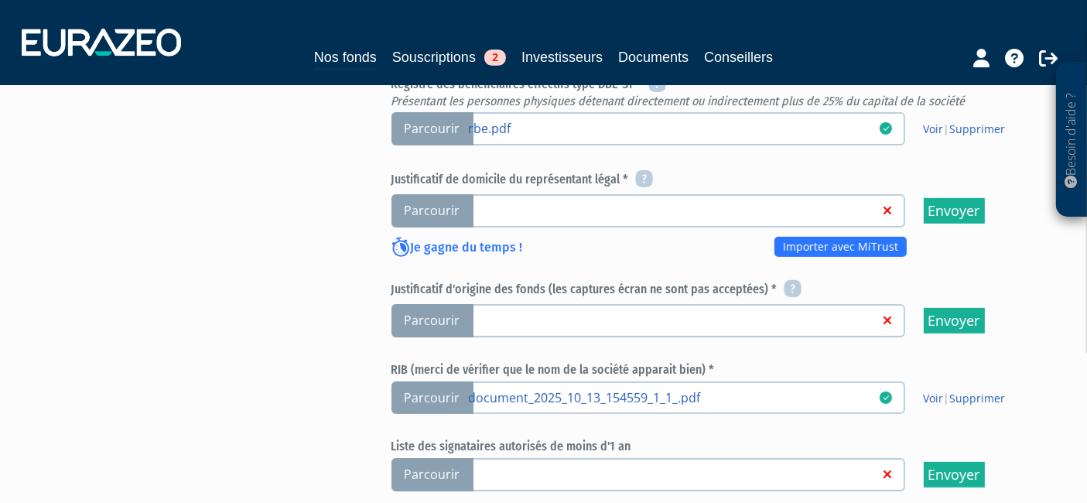
scroll to position [687, 0]
